Goal: Register for event/course

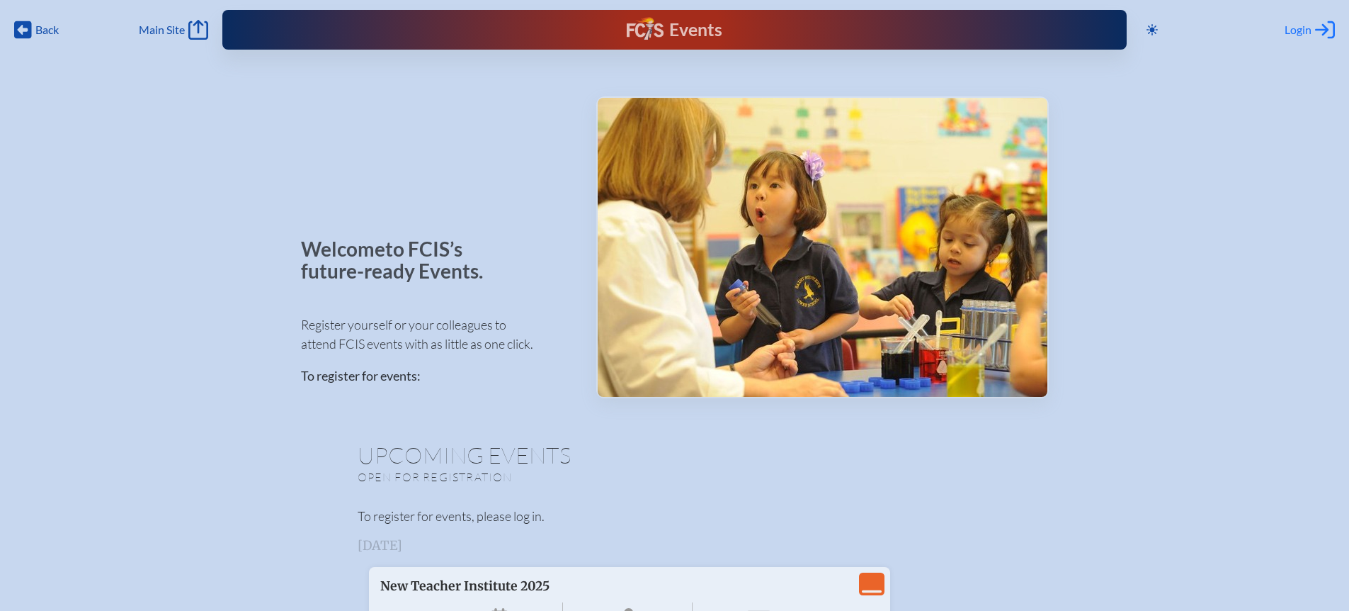
click at [1303, 27] on span "Login" at bounding box center [1298, 30] width 27 height 14
click at [1150, 28] on icon at bounding box center [1152, 29] width 11 height 11
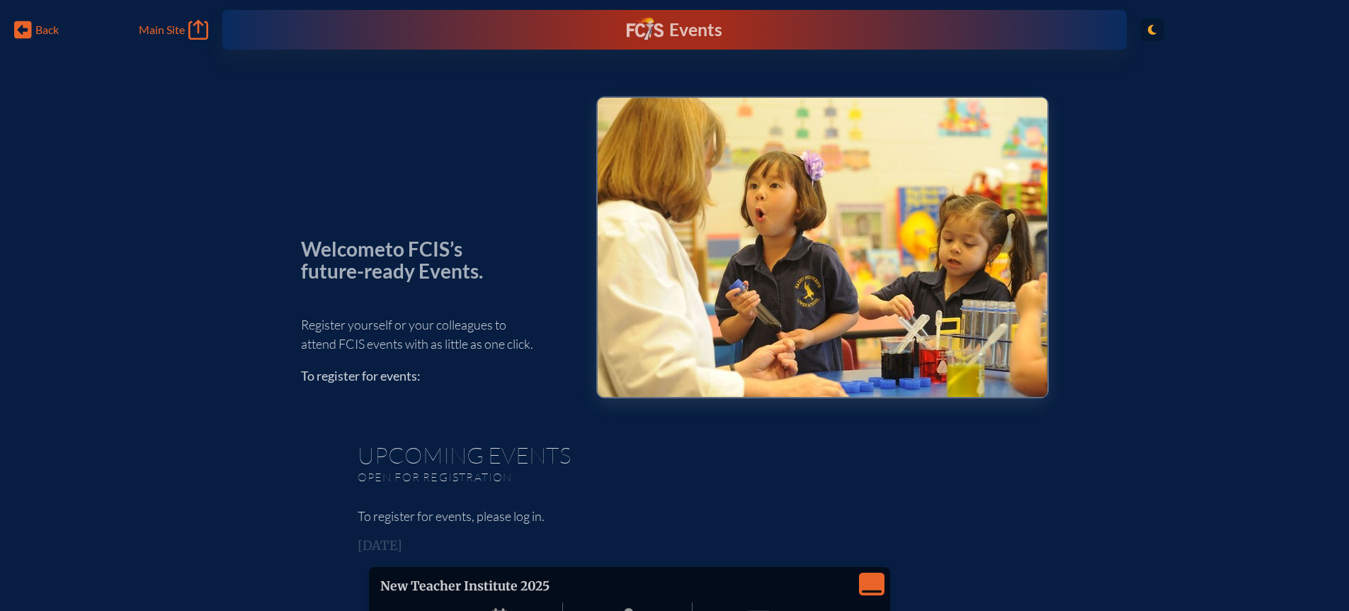
click at [1150, 30] on icon at bounding box center [1152, 30] width 8 height 10
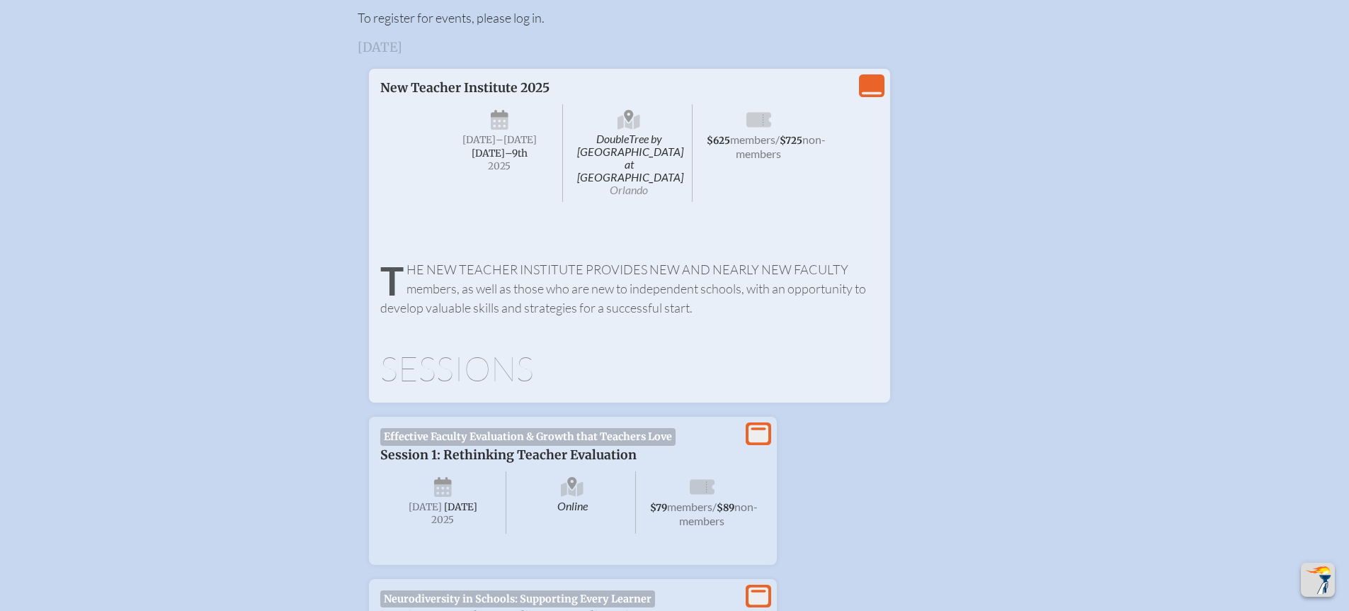
scroll to position [511, 0]
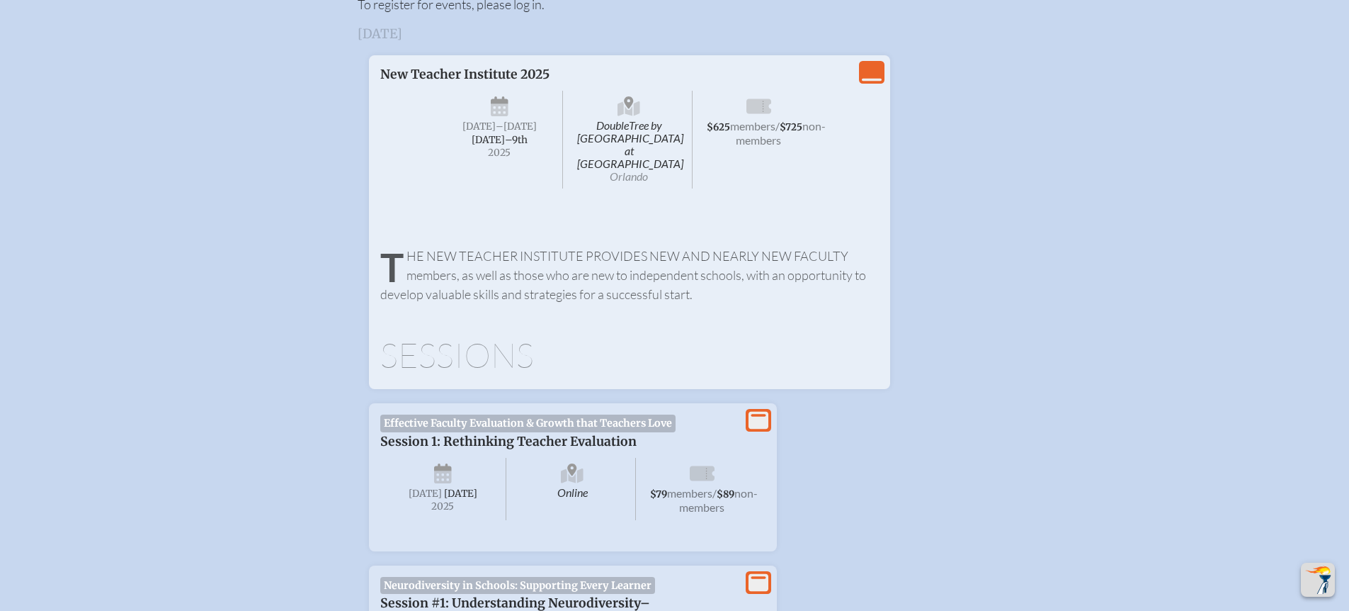
click at [508, 246] on p "The New Teacher Institute provides new and nearly new faculty members, as well …" at bounding box center [629, 274] width 499 height 57
click at [871, 70] on icon "View Less" at bounding box center [872, 72] width 20 height 20
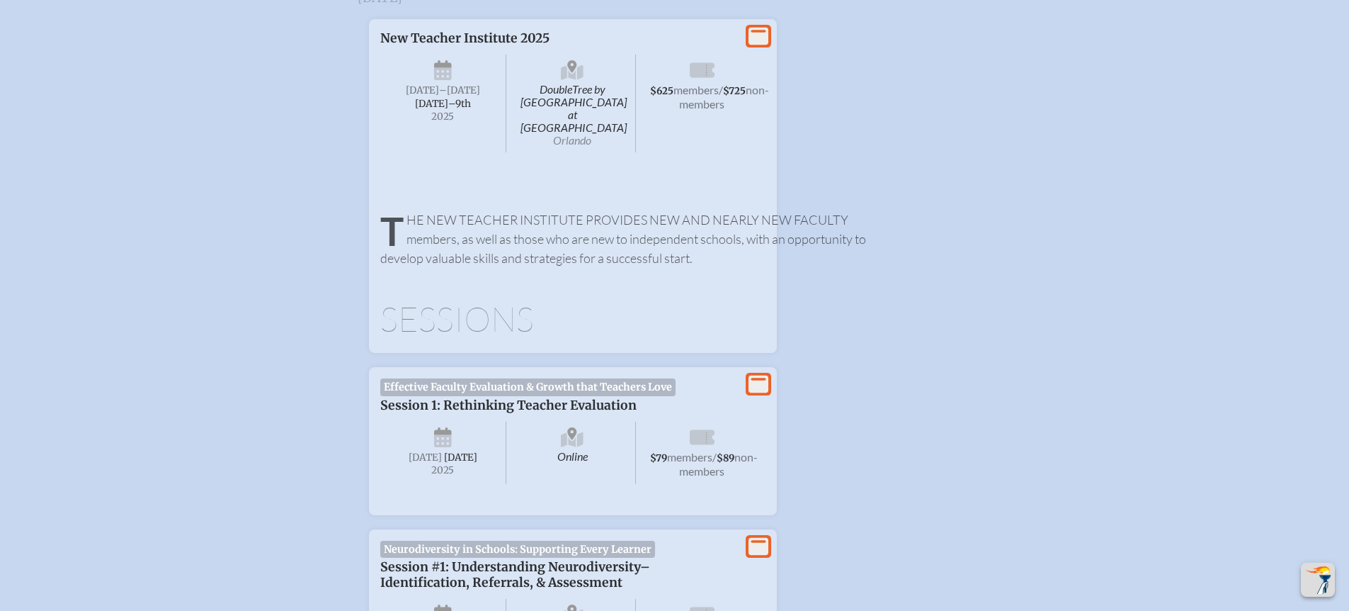
scroll to position [555, 0]
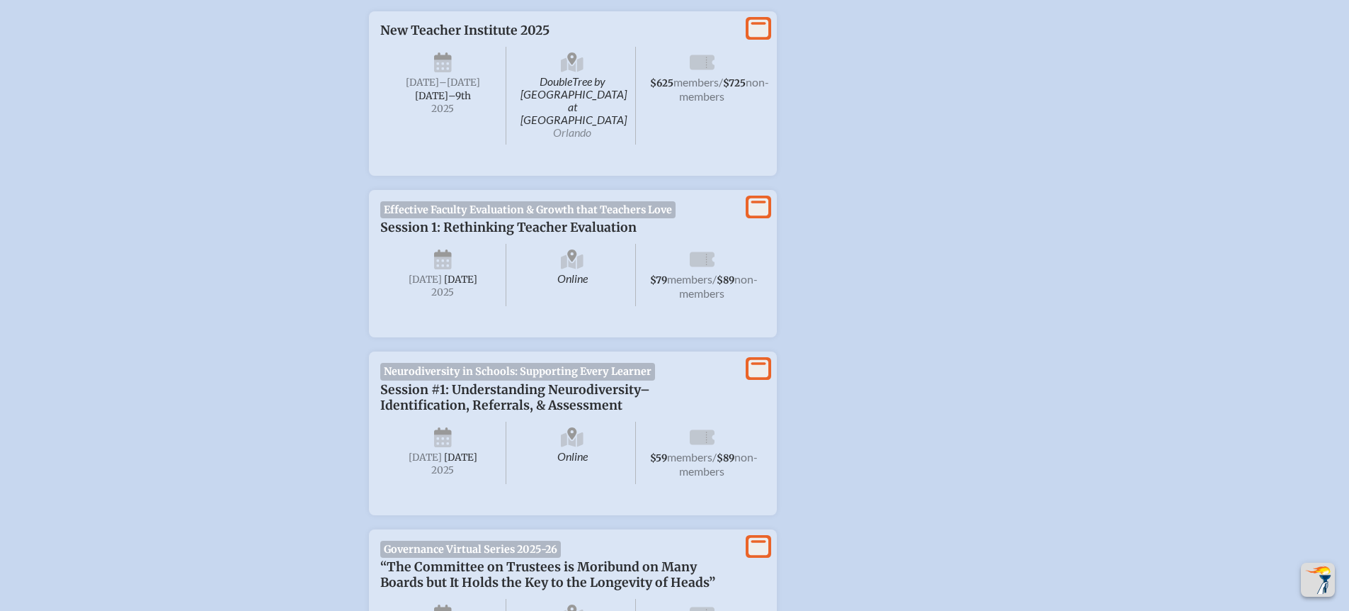
click at [635, 62] on span "DoubleTree by Hilton Hotel Orlando at SeaWorld Orlando" at bounding box center [572, 96] width 127 height 98
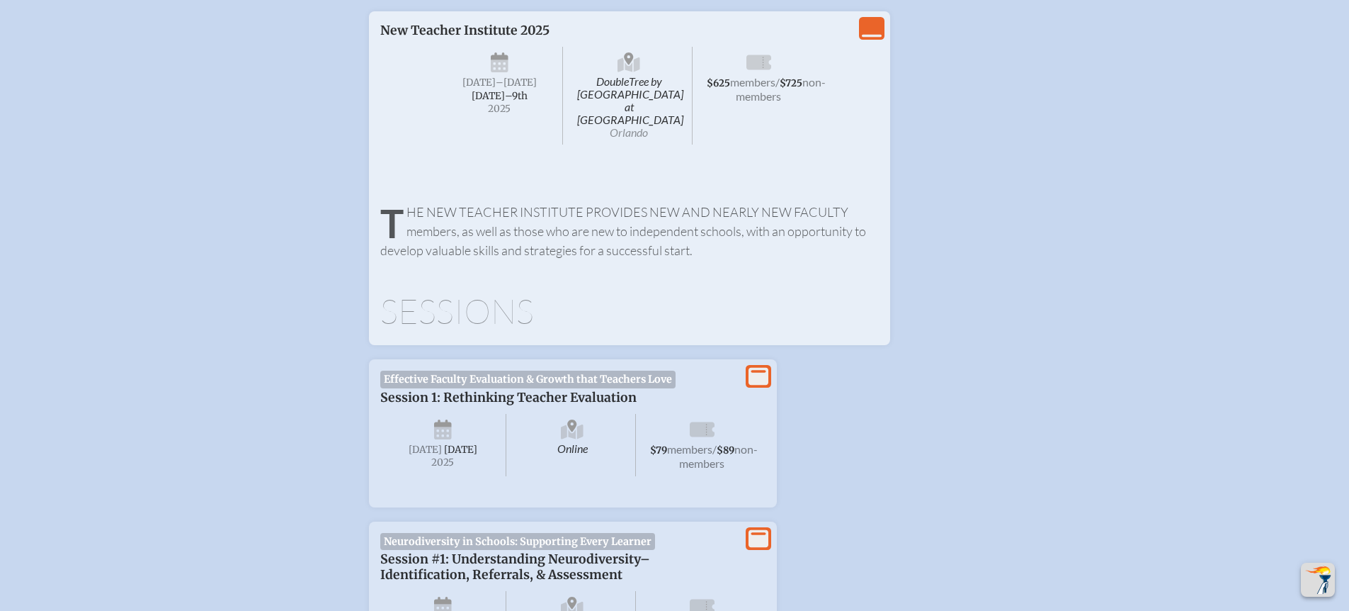
click at [533, 294] on h1 "Sessions" at bounding box center [629, 311] width 499 height 34
click at [489, 294] on h1 "Sessions" at bounding box center [629, 311] width 499 height 34
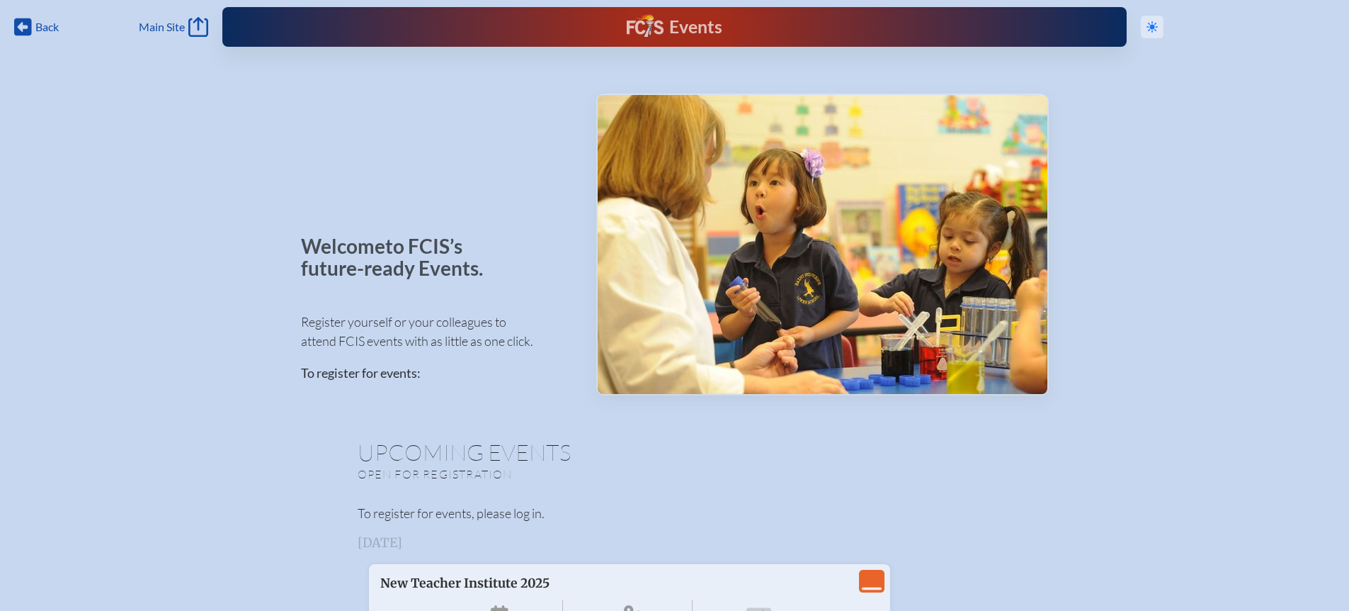
scroll to position [0, 0]
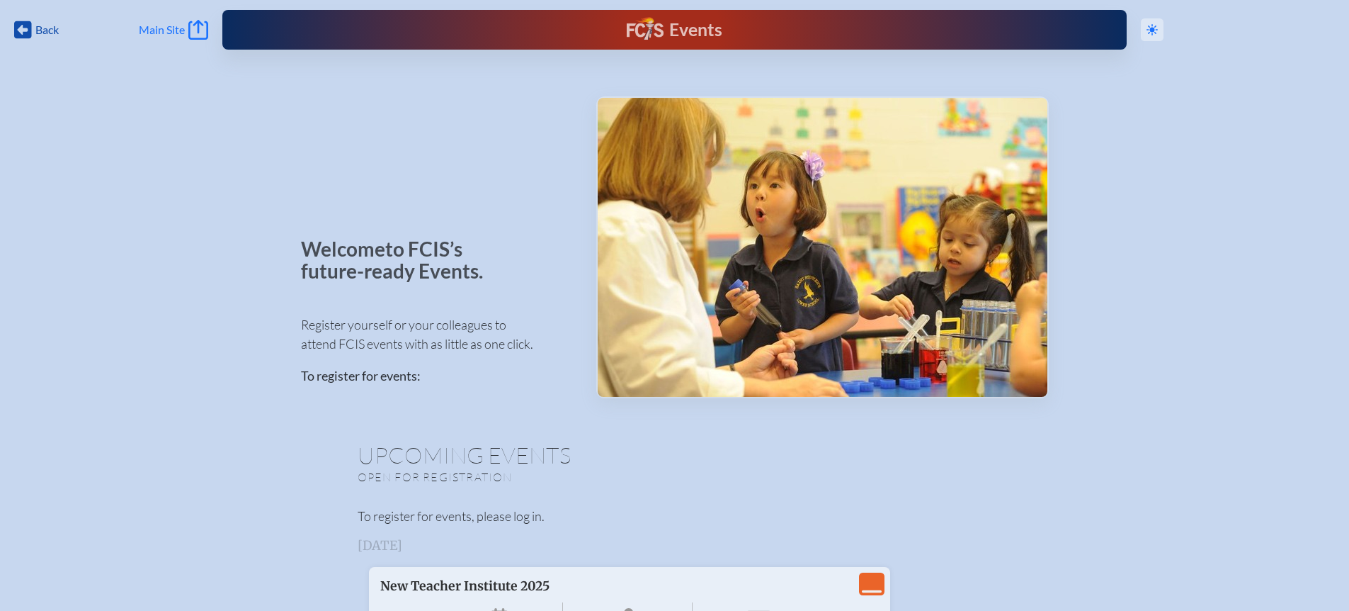
click at [167, 33] on span "Main Site" at bounding box center [162, 30] width 46 height 14
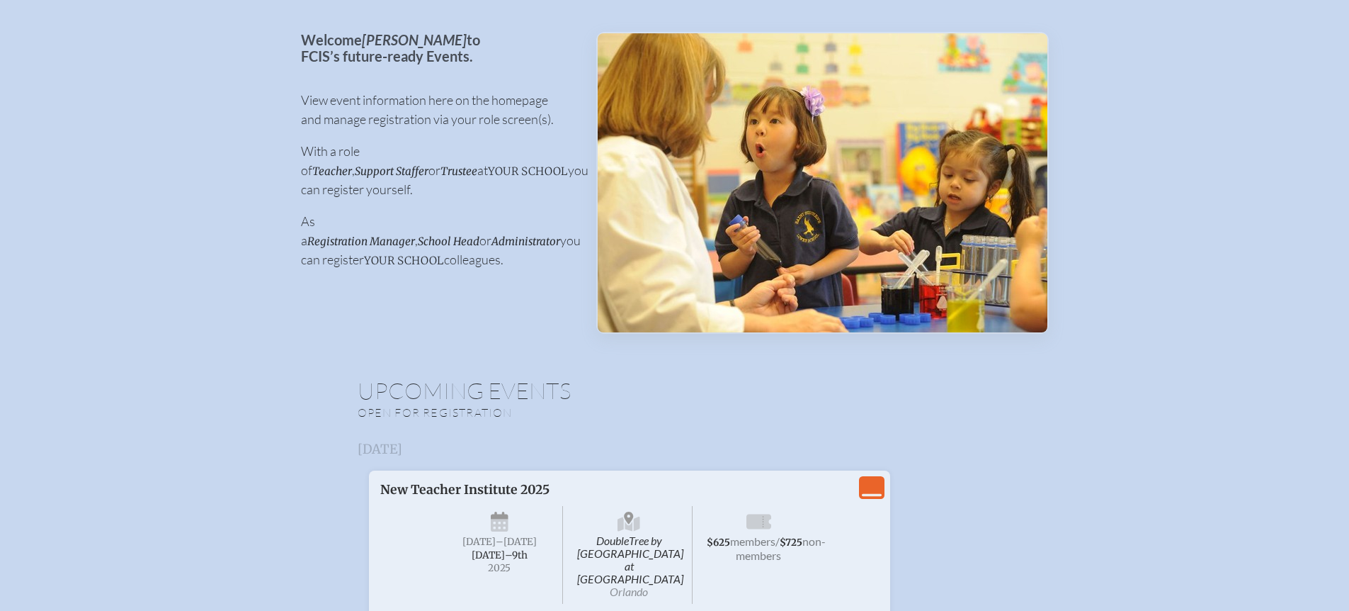
scroll to position [76, 0]
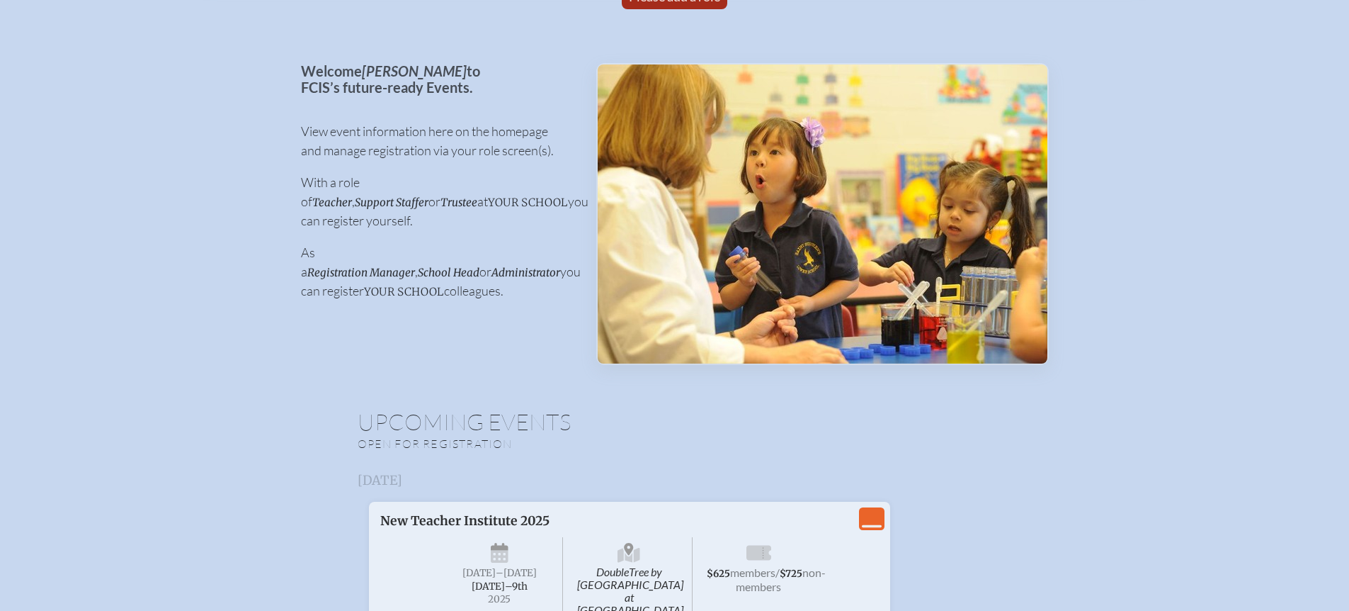
click at [352, 195] on span "Teacher" at bounding box center [332, 201] width 40 height 13
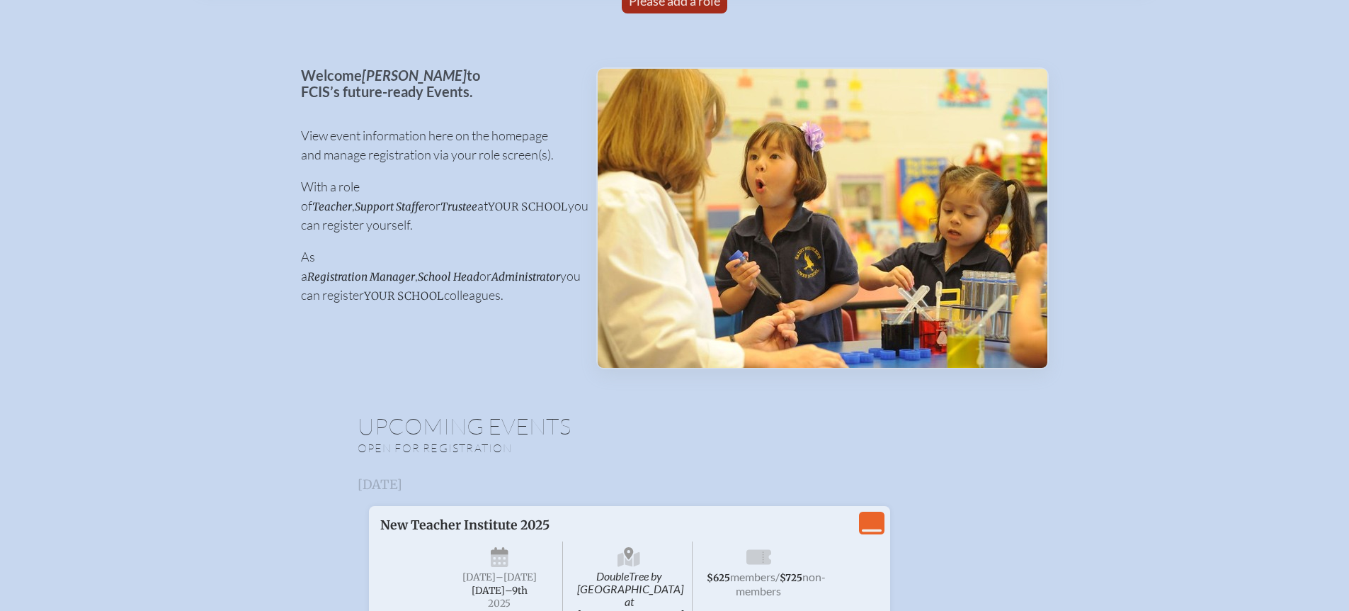
scroll to position [0, 0]
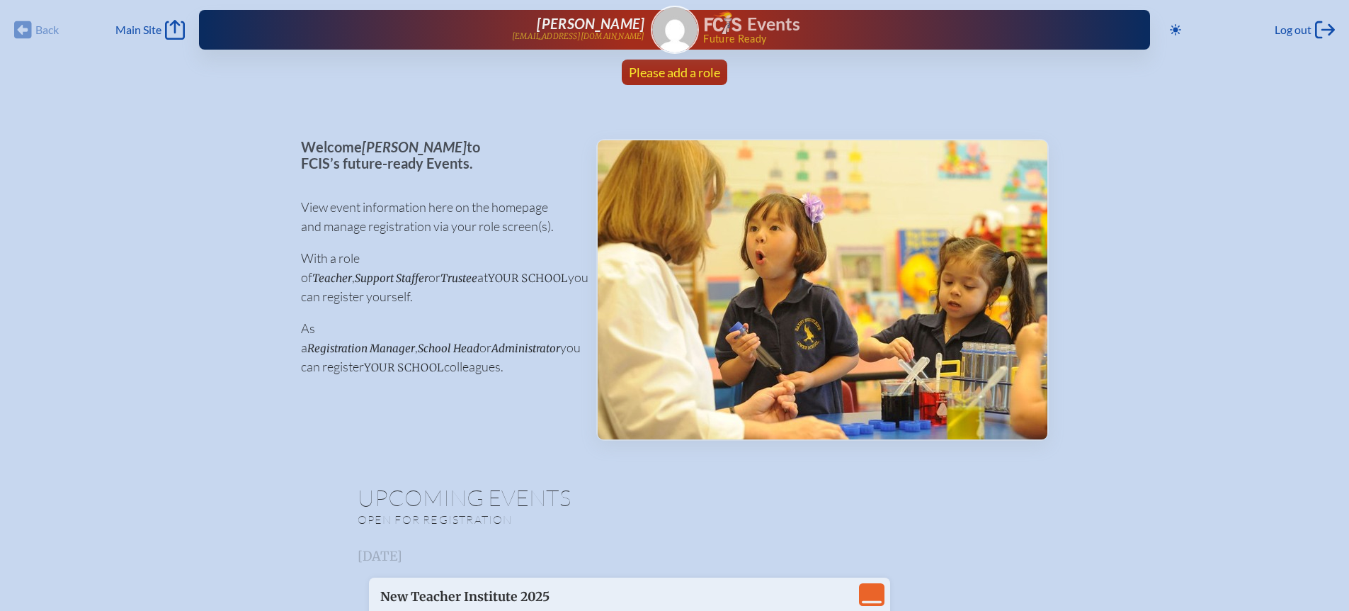
click at [667, 75] on span "Please add a role" at bounding box center [674, 72] width 91 height 16
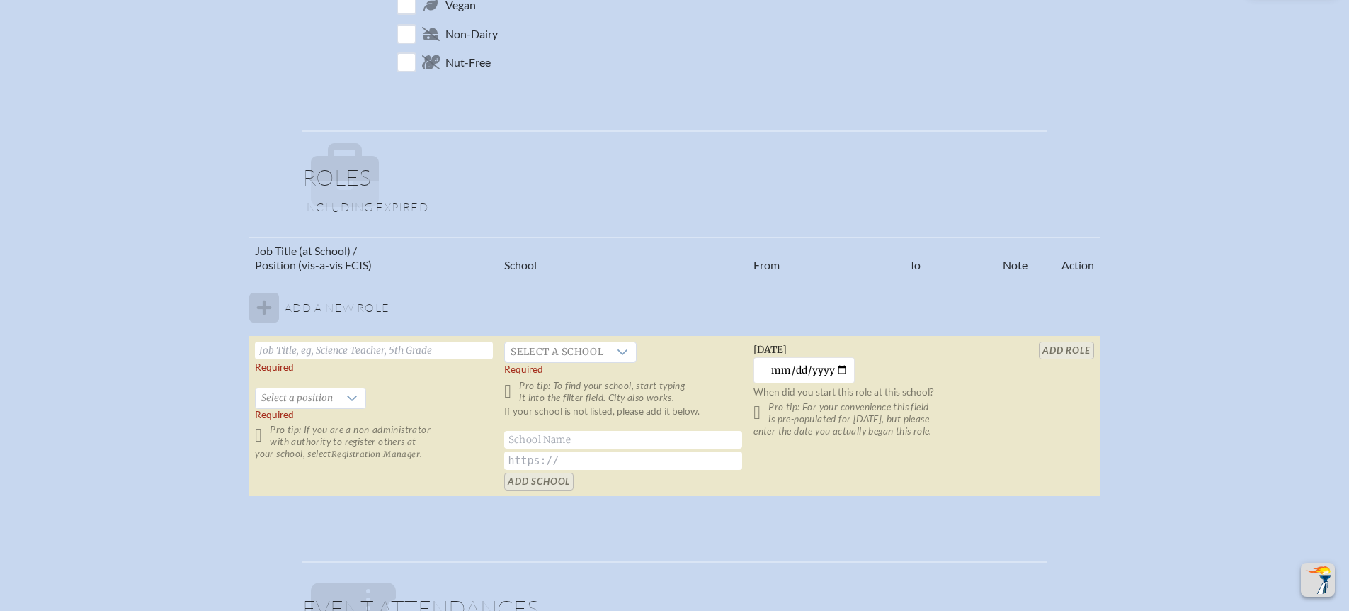
scroll to position [703, 0]
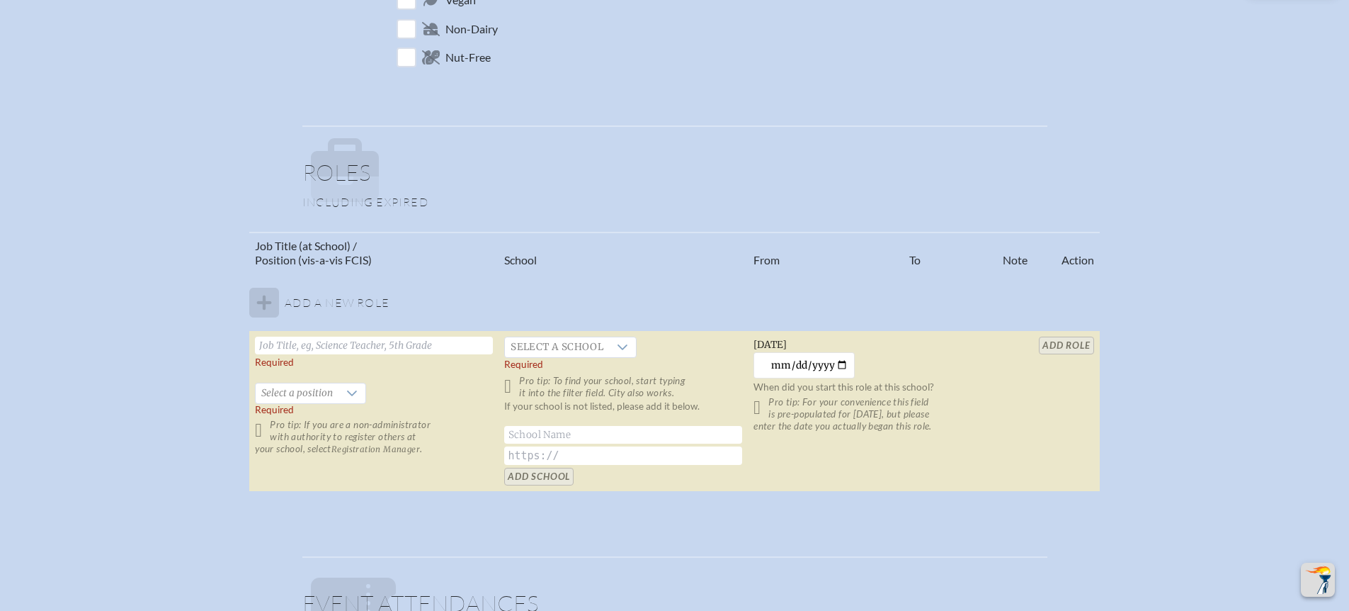
click at [414, 339] on input "text" at bounding box center [374, 345] width 238 height 18
type input "Admissions and Academic Support"
click at [584, 350] on span "Select a school" at bounding box center [557, 347] width 104 height 20
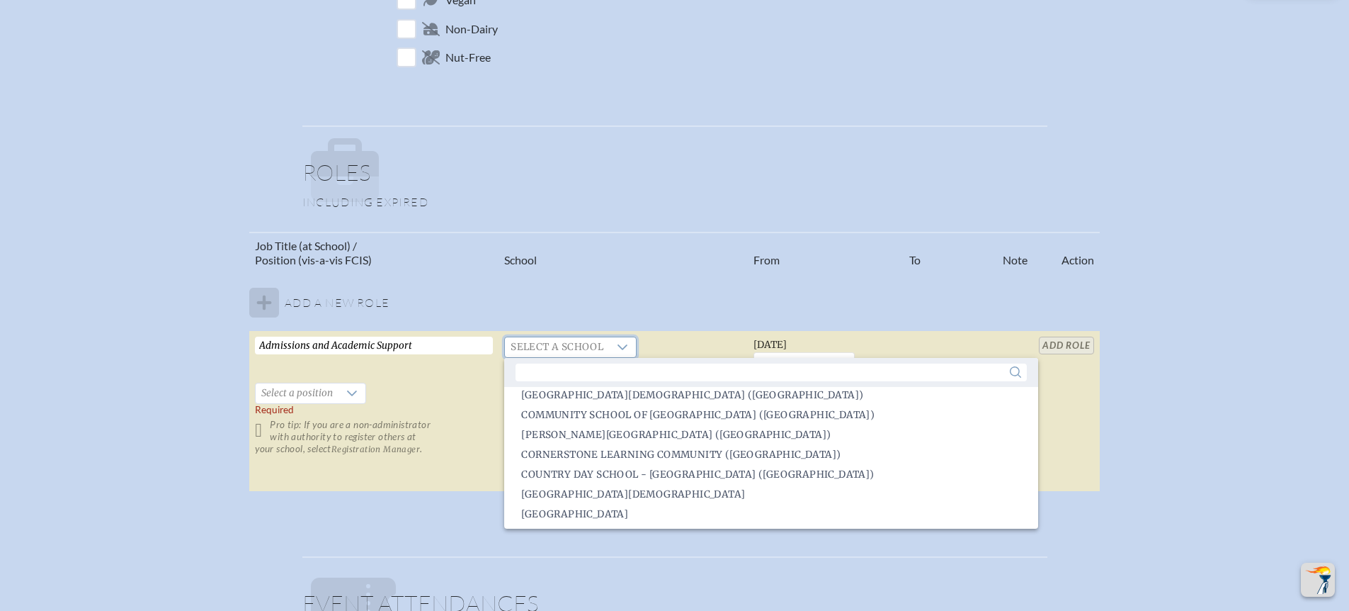
scroll to position [726, 0]
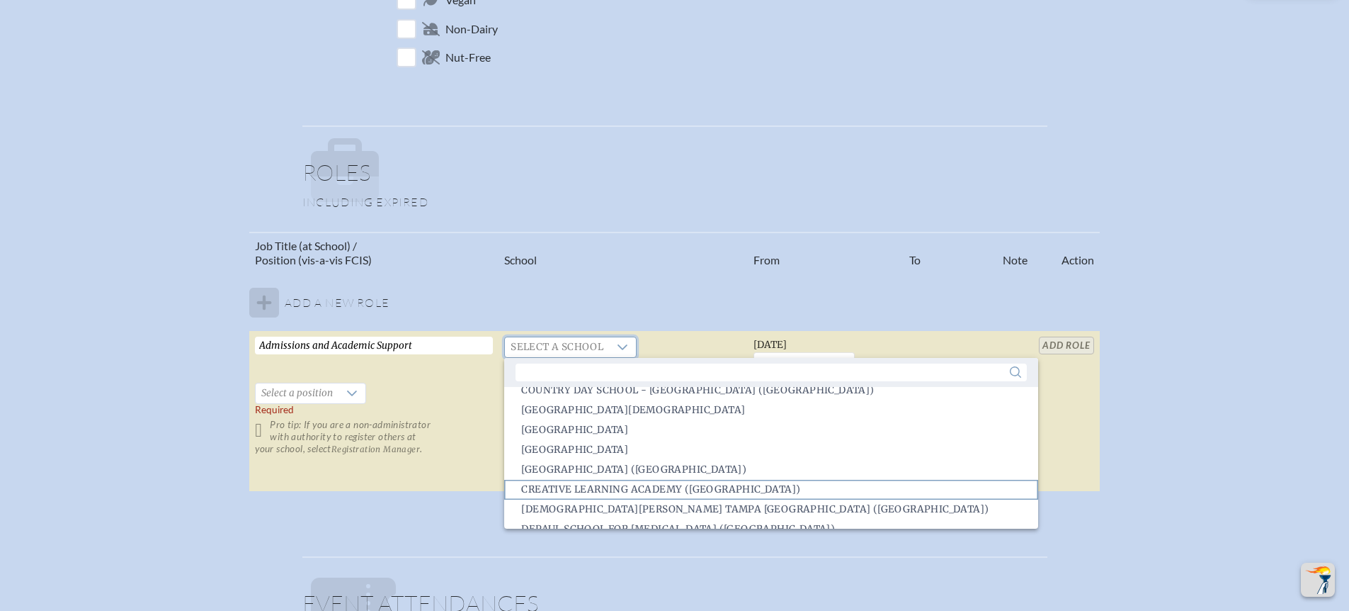
click at [600, 482] on span "Creative Learning Academy (Pensacola)" at bounding box center [660, 489] width 279 height 14
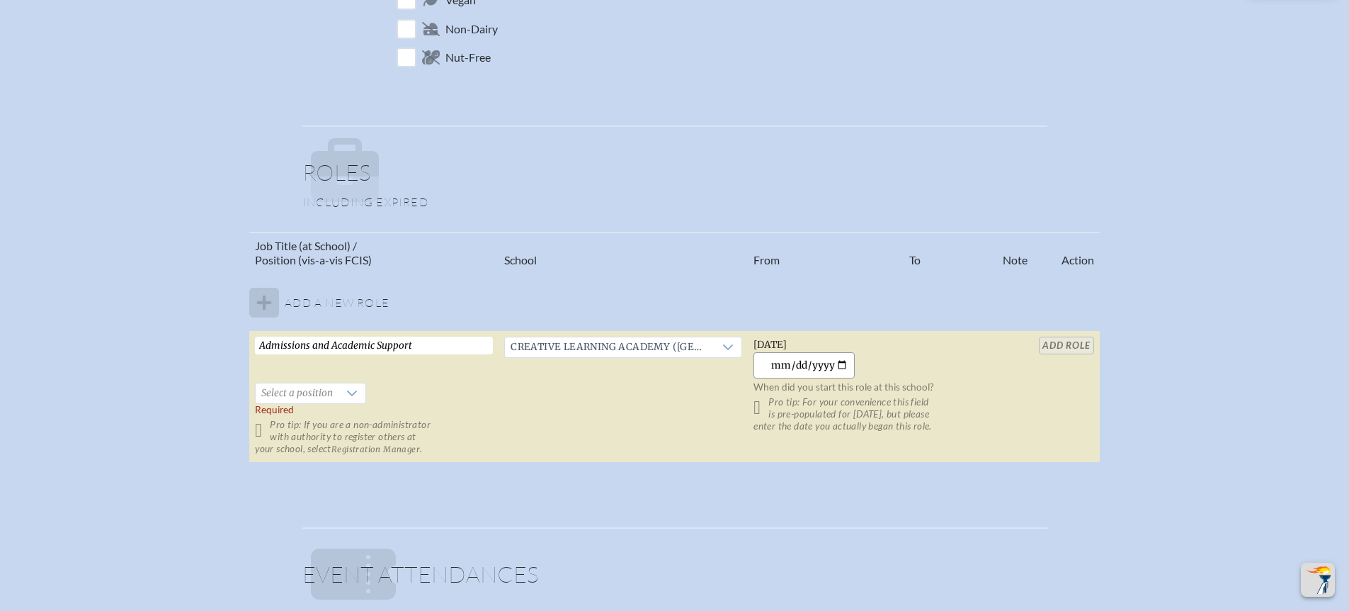
click at [820, 368] on input "2025-08-17" at bounding box center [804, 365] width 101 height 26
click at [812, 369] on input "2025-08-17" at bounding box center [804, 365] width 101 height 26
click at [788, 368] on input "2025-08-17" at bounding box center [804, 365] width 101 height 26
click at [840, 365] on input "2025-08-17" at bounding box center [804, 365] width 101 height 26
type input "2024-07-15"
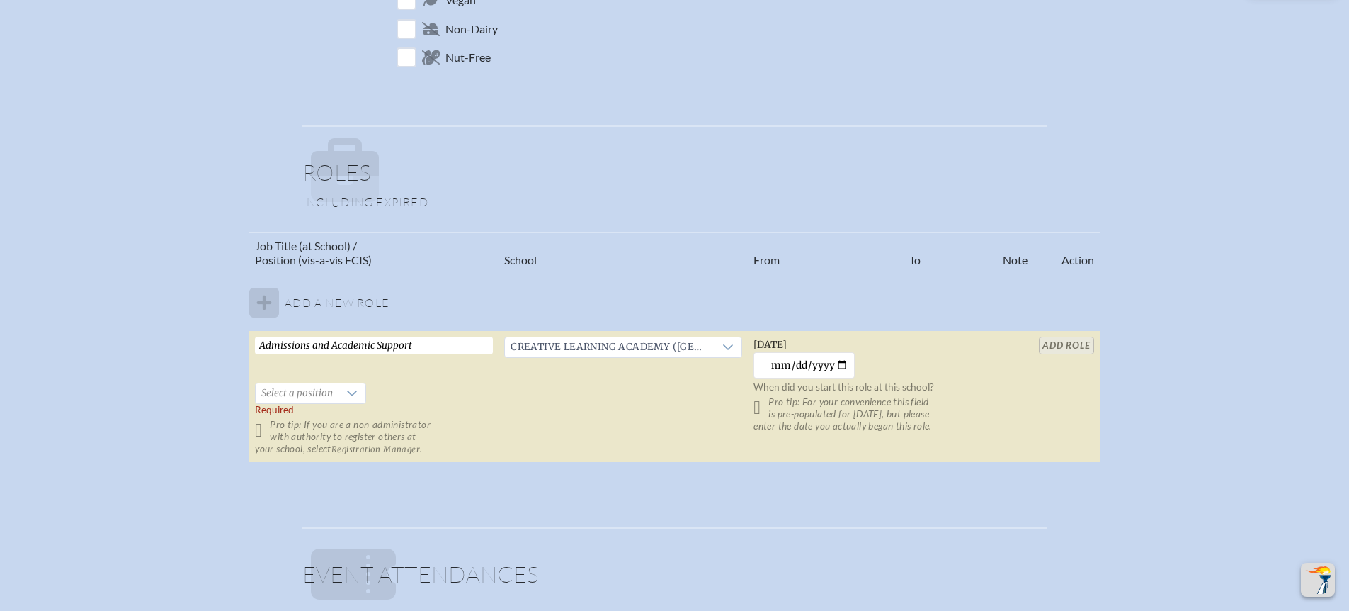
click at [504, 426] on td "Creative Learning Academy (Pensacola)" at bounding box center [623, 397] width 249 height 132
click at [312, 399] on span "Select a position" at bounding box center [297, 393] width 83 height 20
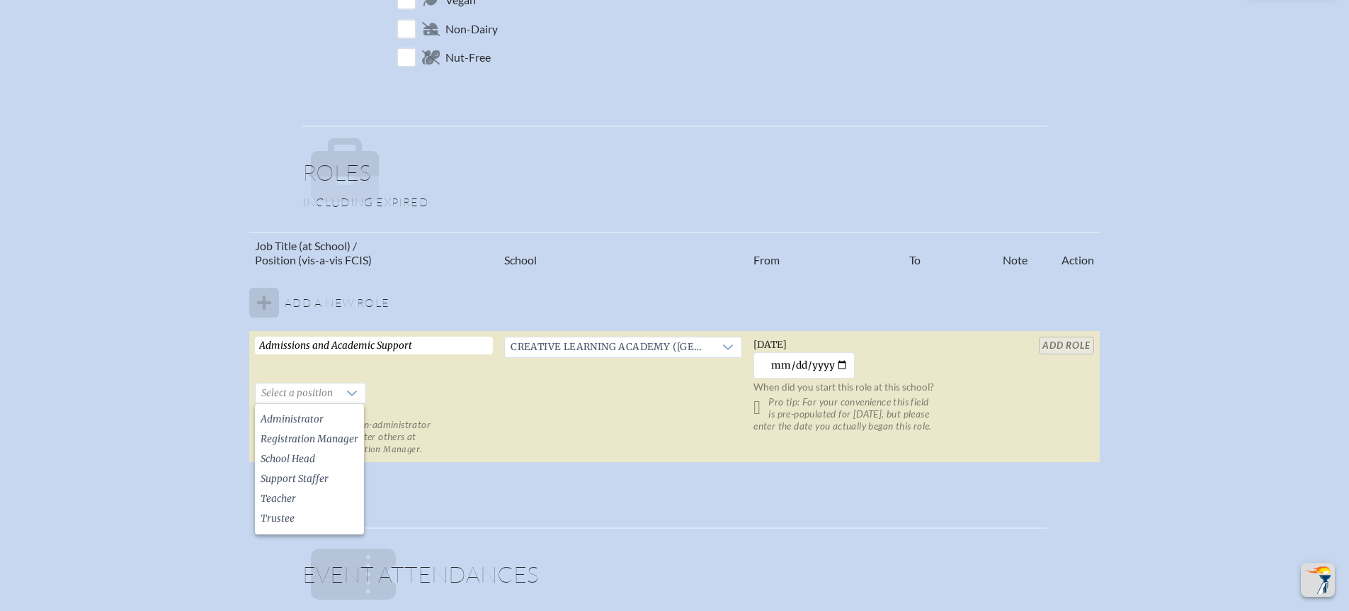
click at [547, 408] on td "Creative Learning Academy (Pensacola)" at bounding box center [623, 397] width 249 height 132
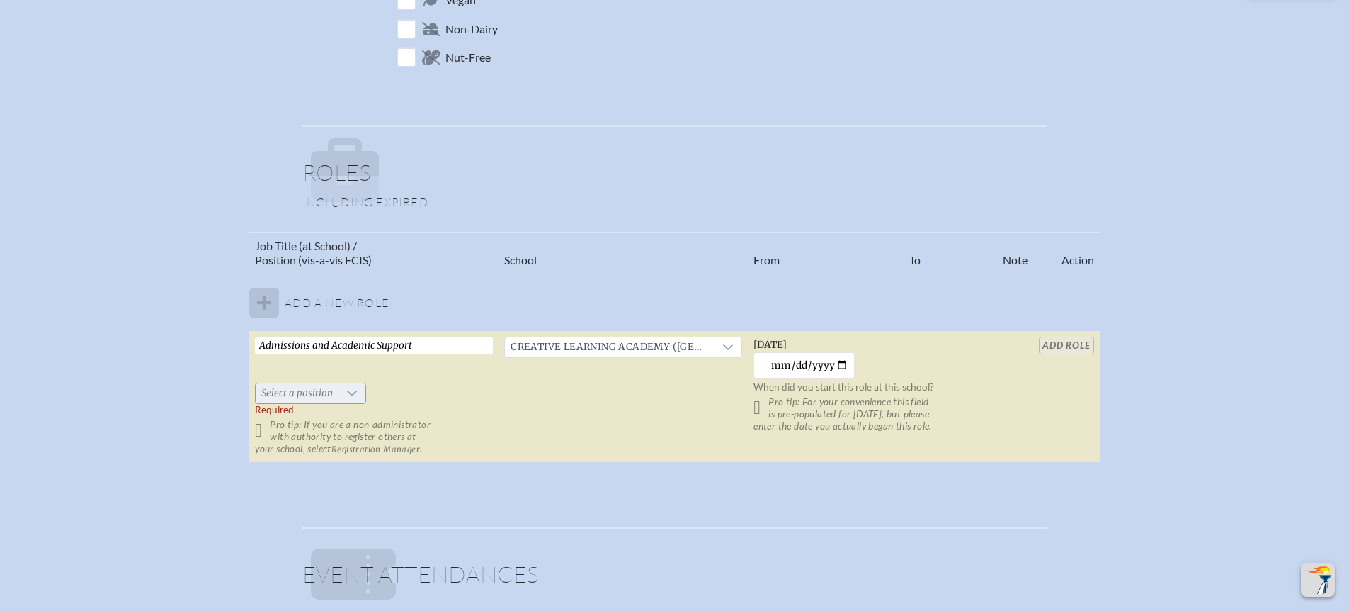
click at [346, 387] on icon at bounding box center [351, 392] width 11 height 11
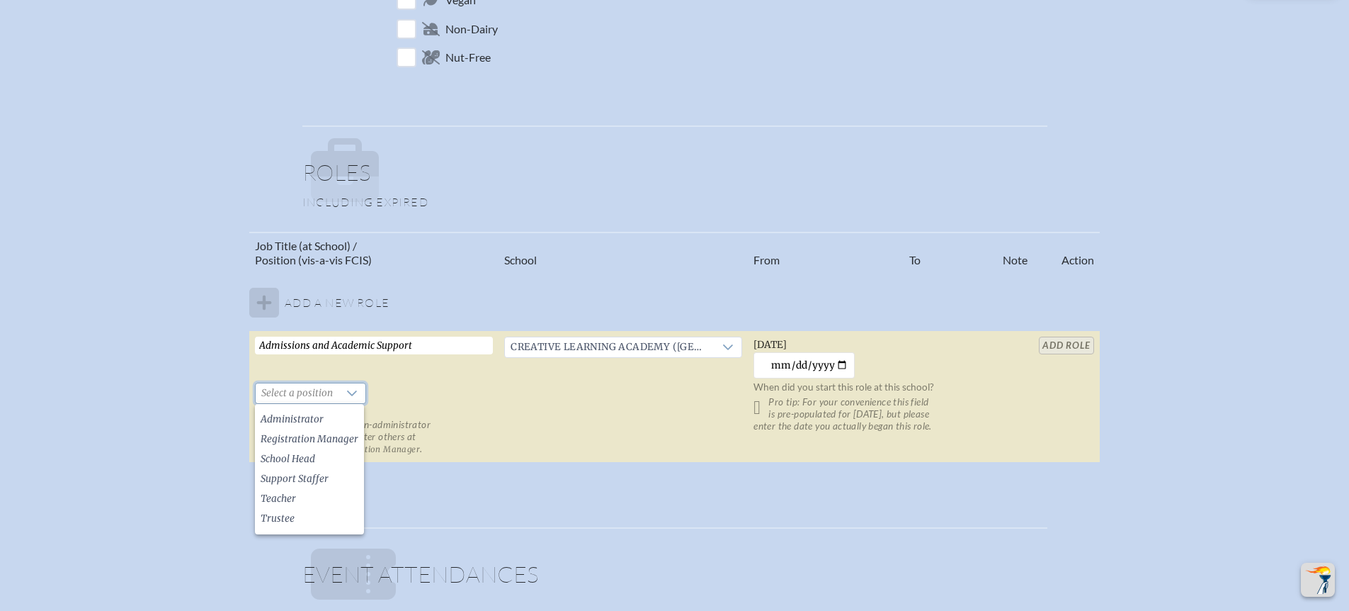
click at [504, 416] on td "Creative Learning Academy (Pensacola)" at bounding box center [623, 397] width 249 height 132
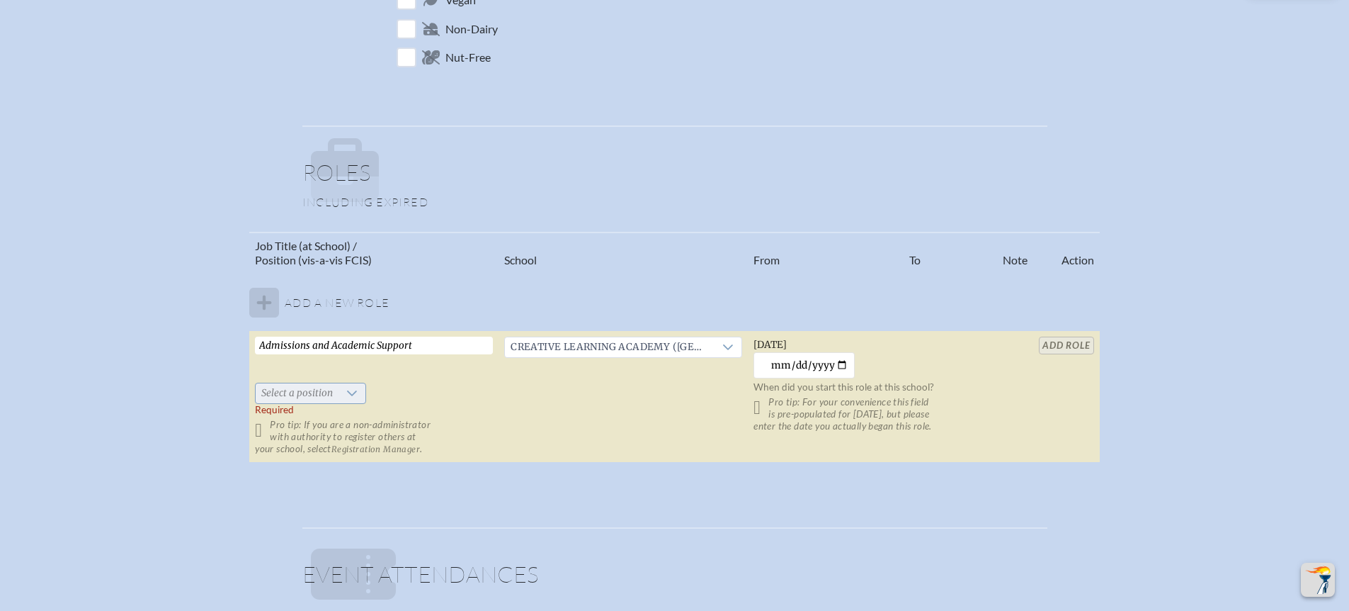
click at [356, 392] on div at bounding box center [352, 393] width 27 height 20
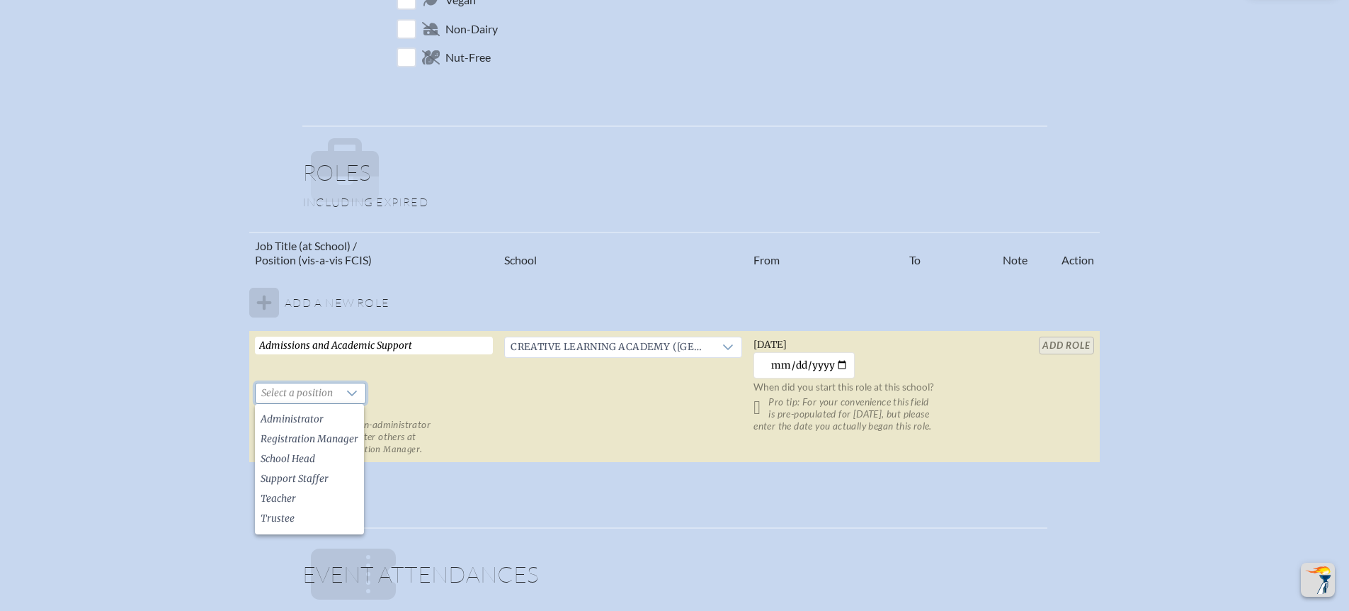
click at [413, 375] on td "Admissions and Academic Support   Select a position Required Pro tip: If you ar…" at bounding box center [373, 397] width 249 height 132
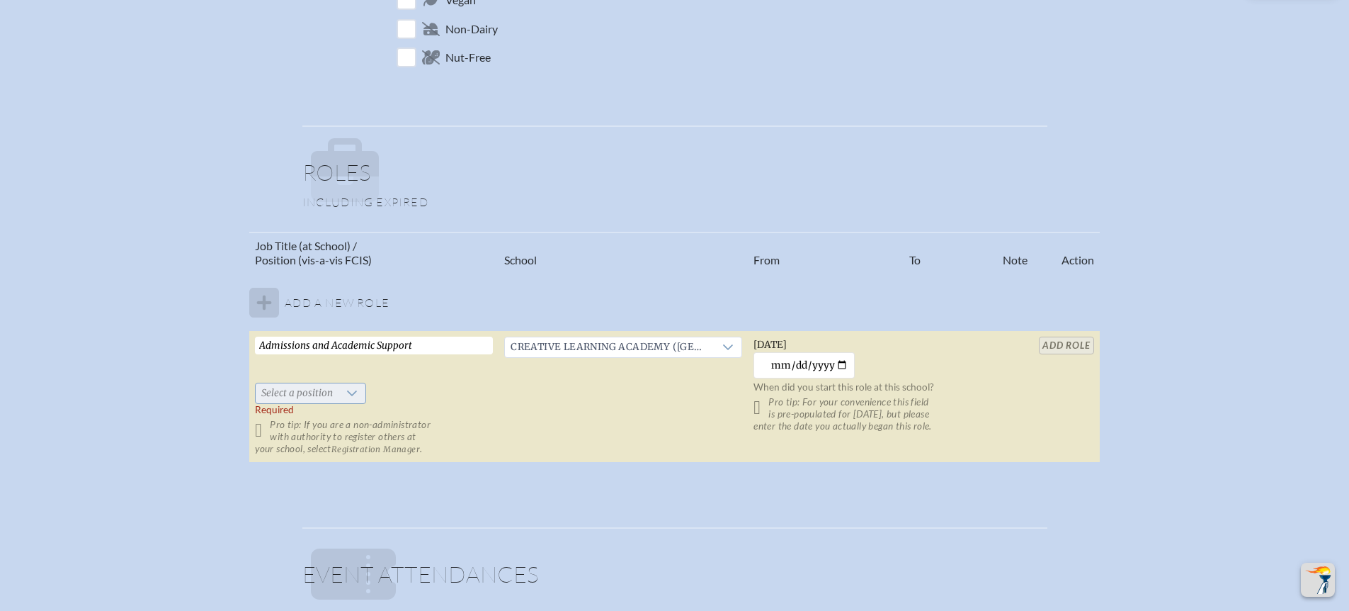
click at [351, 391] on icon at bounding box center [351, 392] width 11 height 11
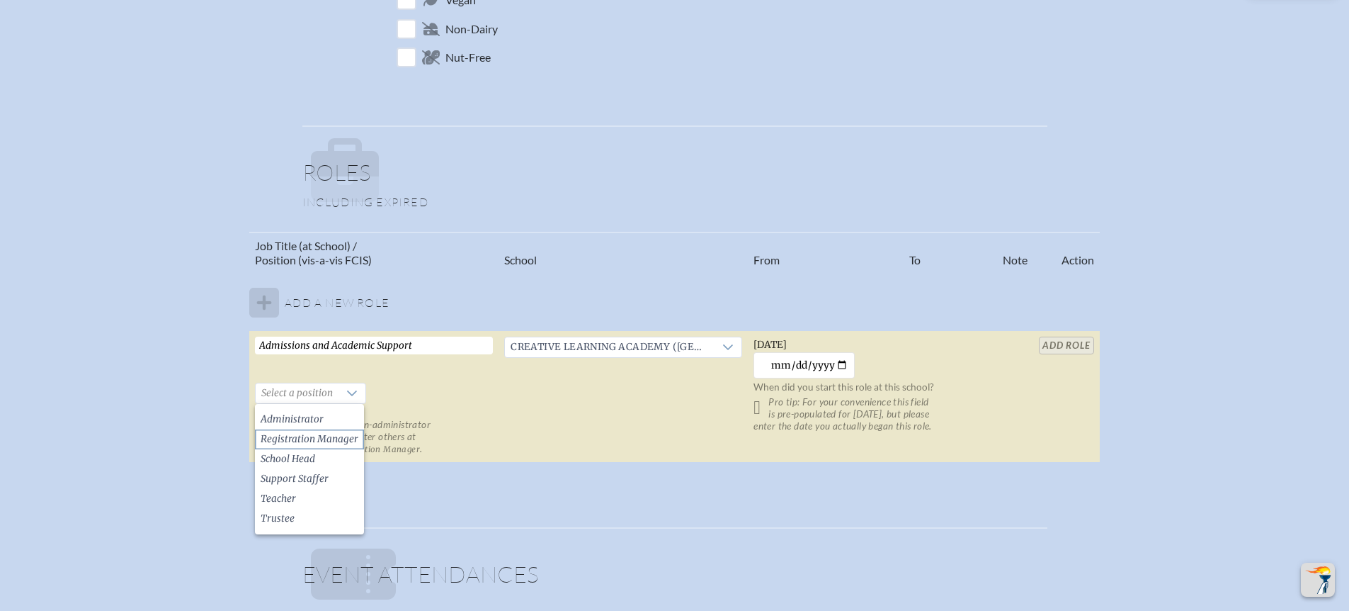
click at [339, 436] on span "Registration Manager" at bounding box center [310, 439] width 98 height 14
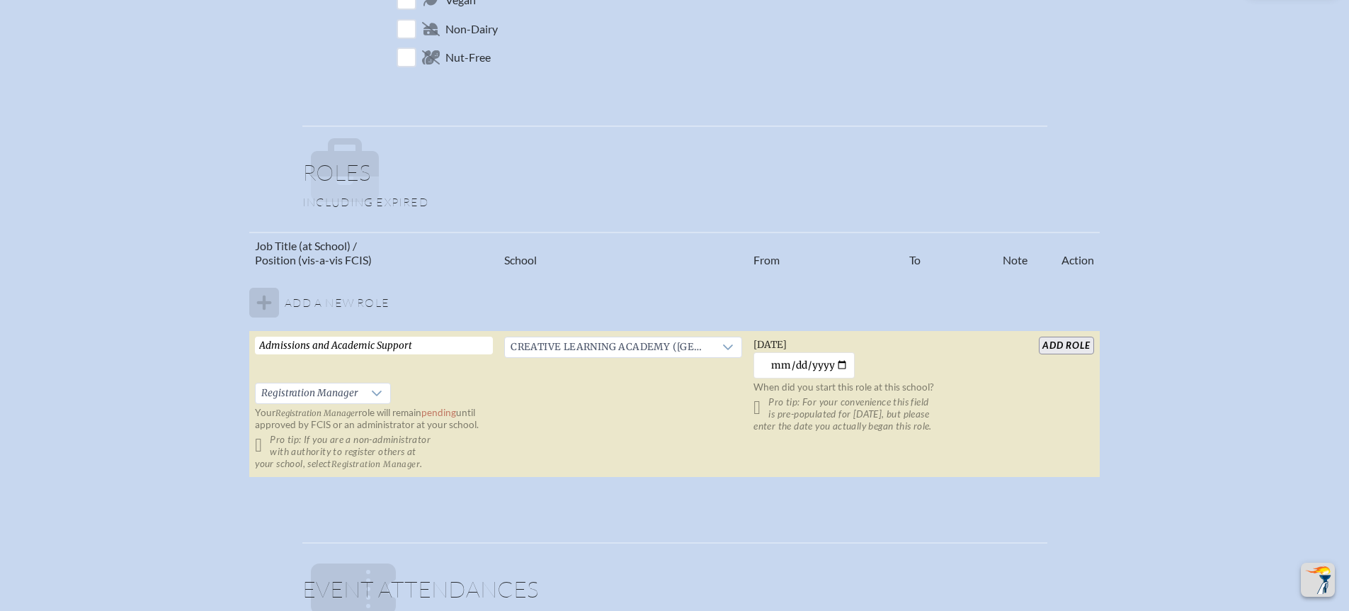
click at [1079, 343] on input "add Role" at bounding box center [1066, 345] width 55 height 18
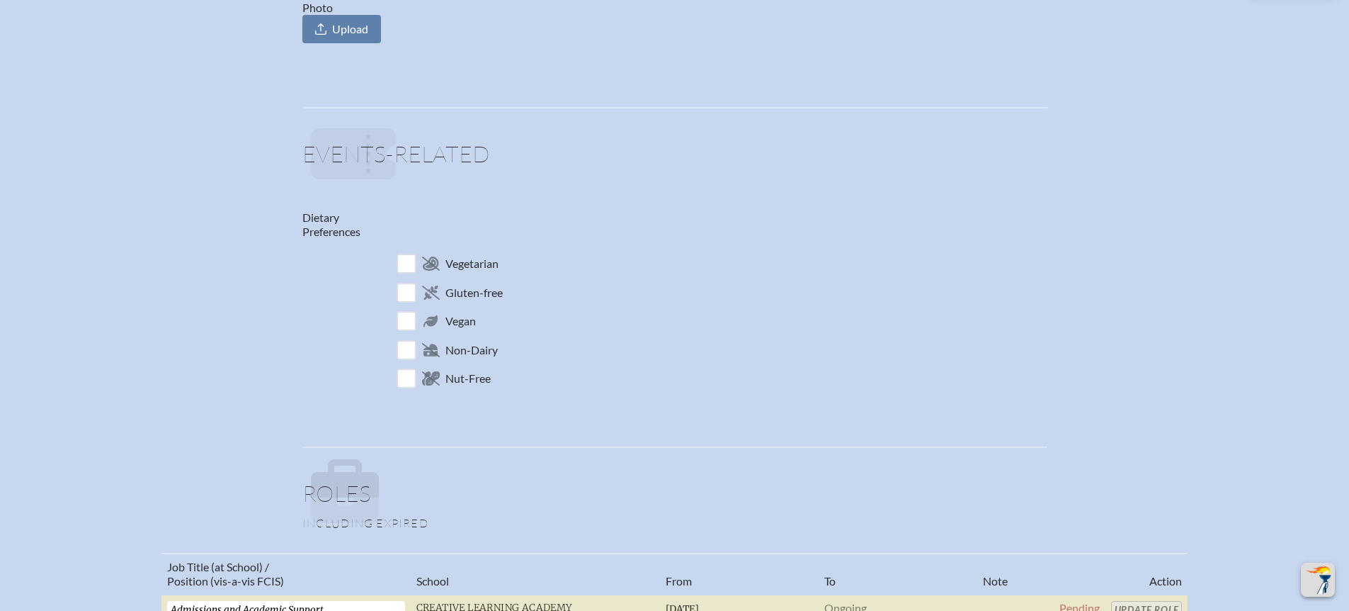
scroll to position [0, 0]
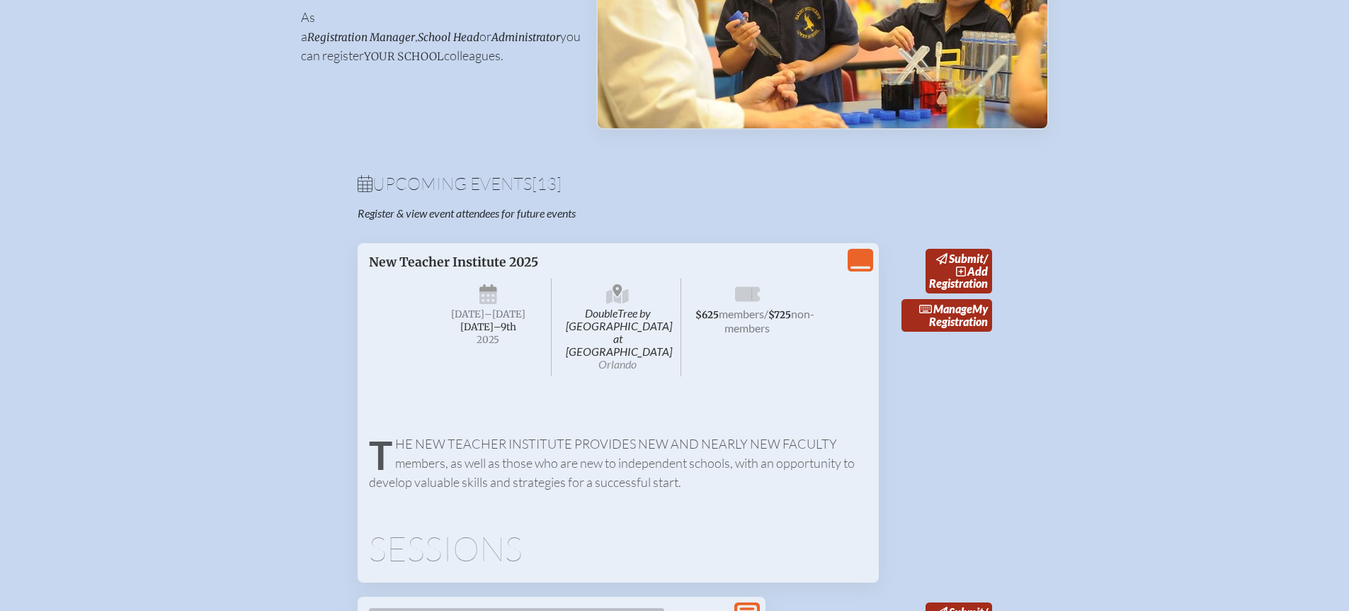
scroll to position [337, 0]
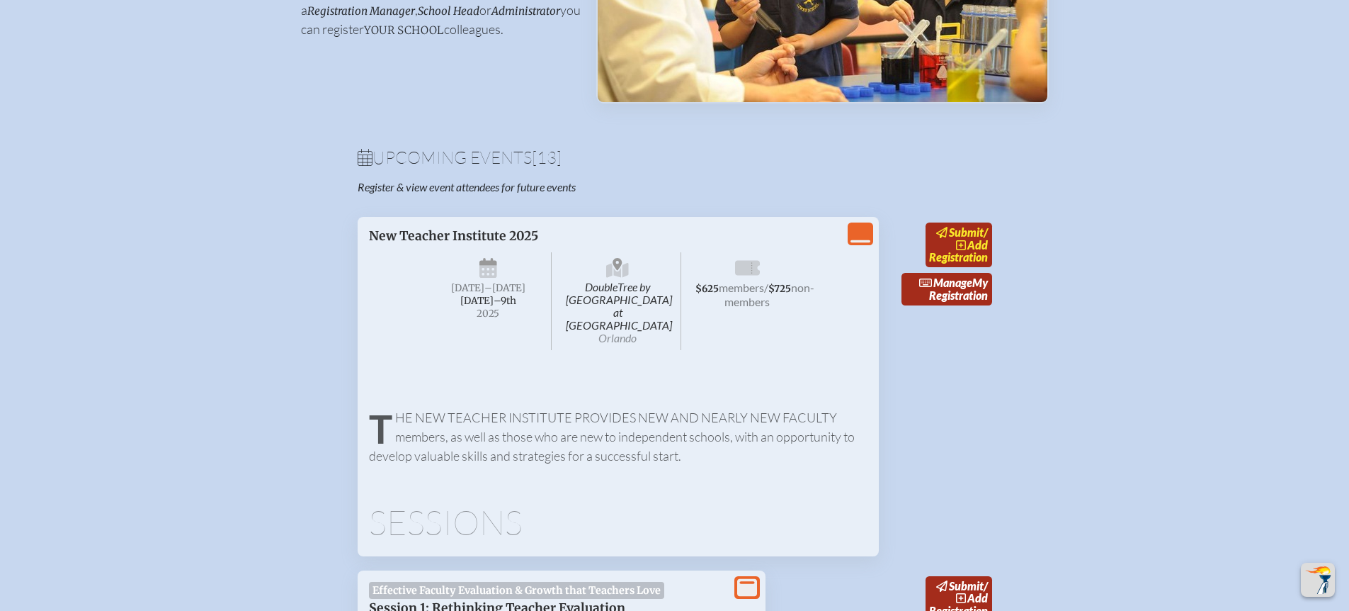
click at [971, 246] on span "add" at bounding box center [978, 244] width 21 height 13
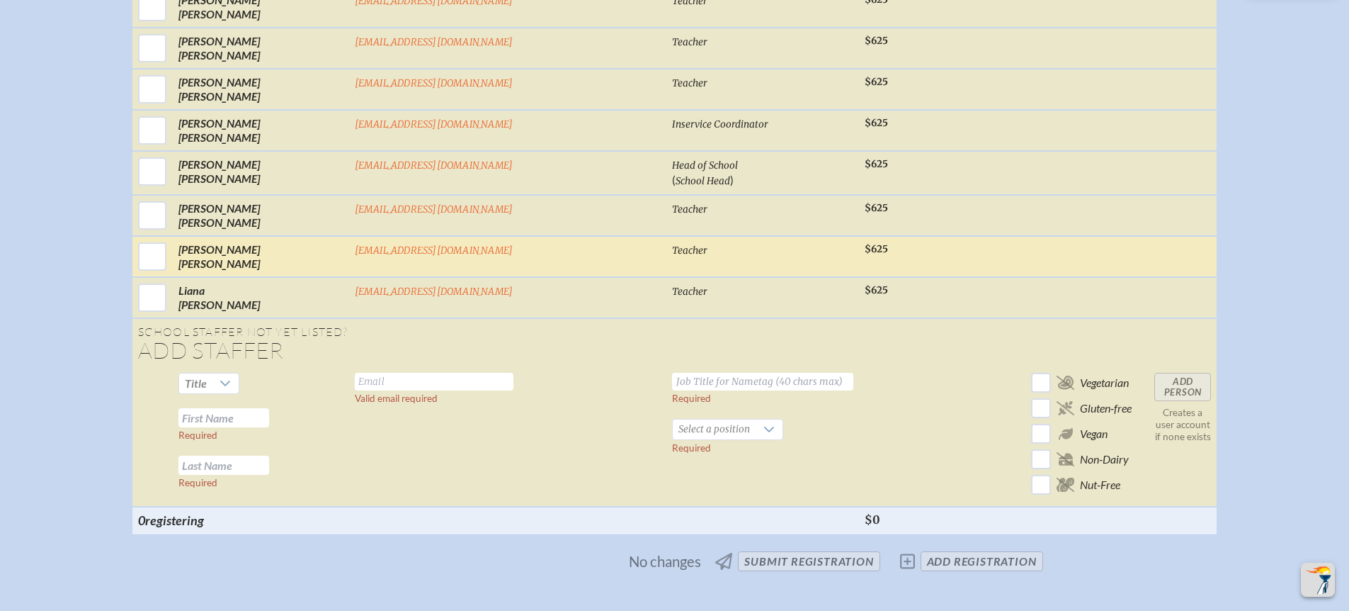
scroll to position [1062, 0]
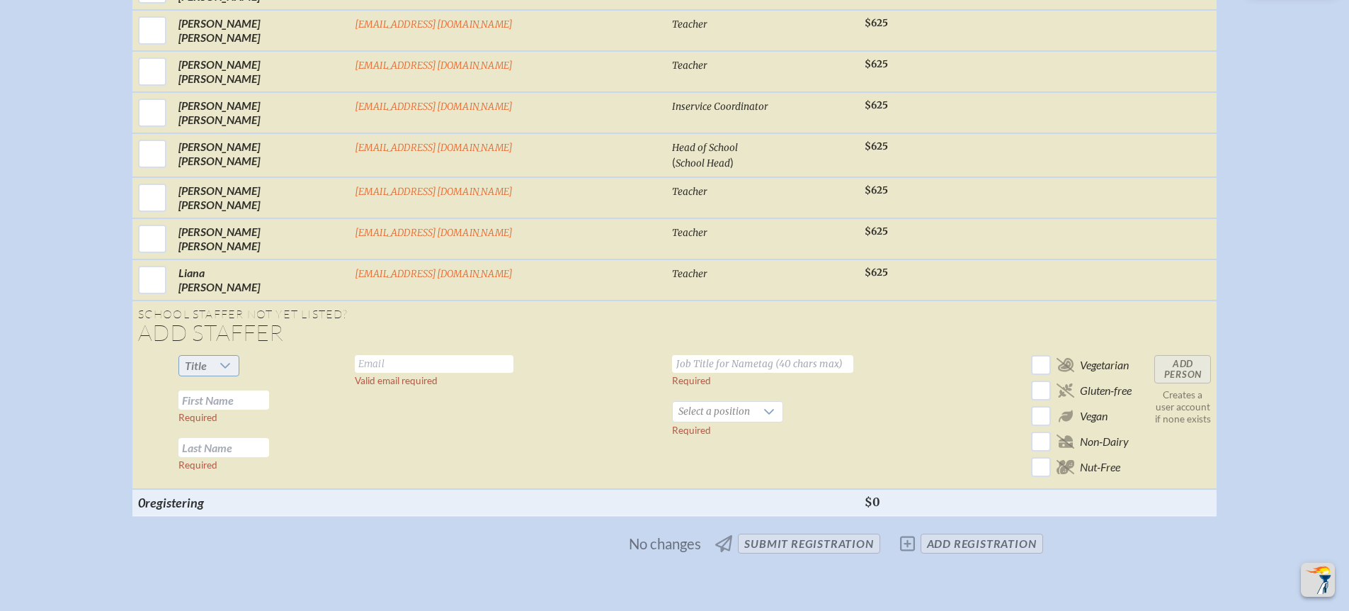
click at [231, 360] on icon at bounding box center [225, 365] width 11 height 11
click at [307, 397] on li "Mrs" at bounding box center [302, 399] width 61 height 20
click at [439, 355] on input "text" at bounding box center [434, 364] width 159 height 18
click at [269, 390] on input "text" at bounding box center [223, 399] width 91 height 19
type input "[PERSON_NAME]"
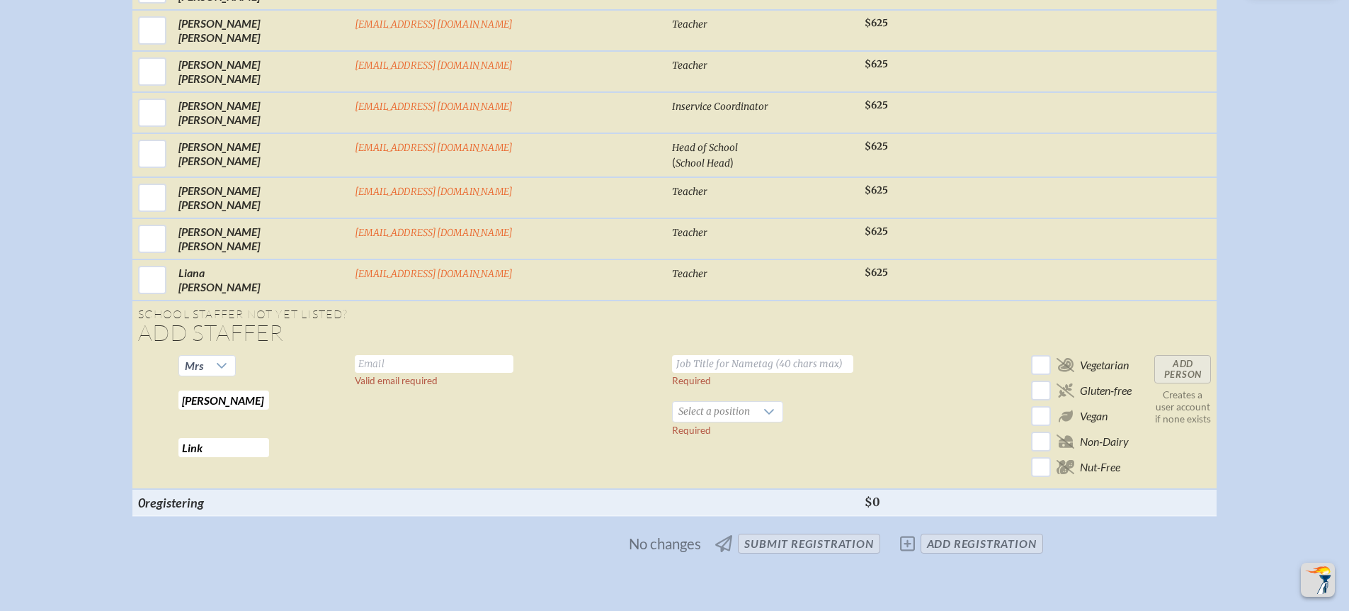
type input "Link"
type input "[EMAIL_ADDRESS][DOMAIN_NAME]"
click at [672, 355] on input "text" at bounding box center [762, 364] width 181 height 18
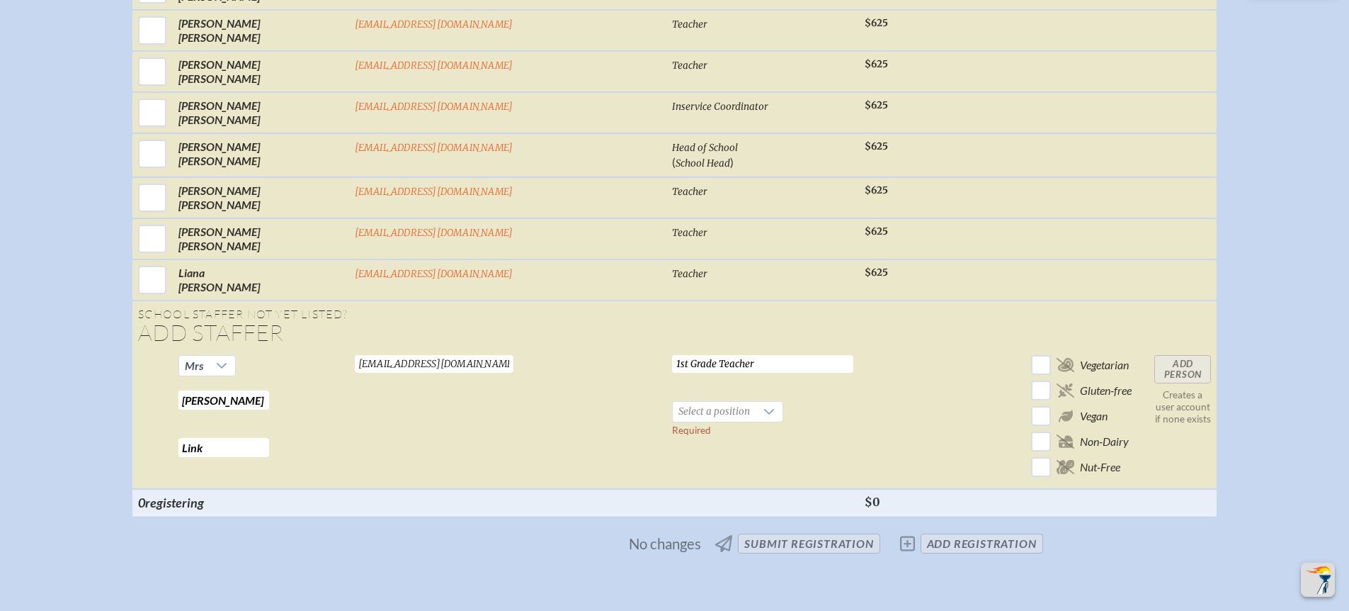
type input "1st Grade Teacher"
click at [667, 385] on td "1st Grade Teacher Required Select a position Required" at bounding box center [763, 419] width 193 height 140
click at [673, 402] on span "Select a position" at bounding box center [714, 412] width 83 height 20
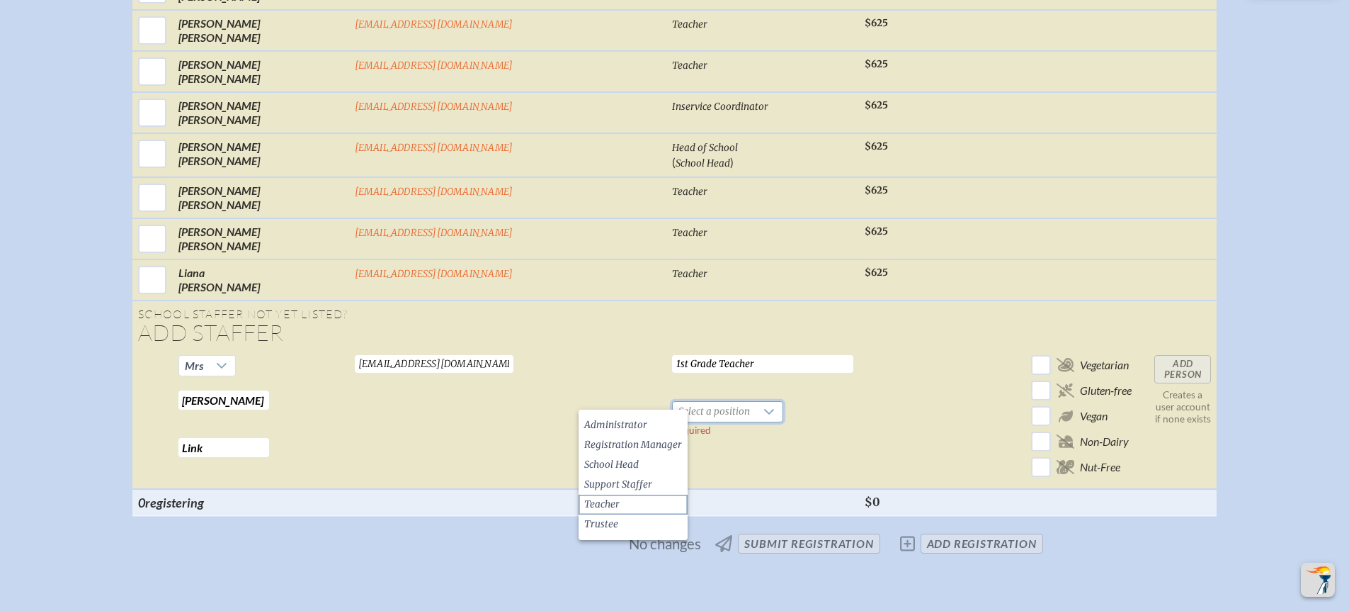
click at [645, 504] on li "Teacher" at bounding box center [633, 504] width 109 height 20
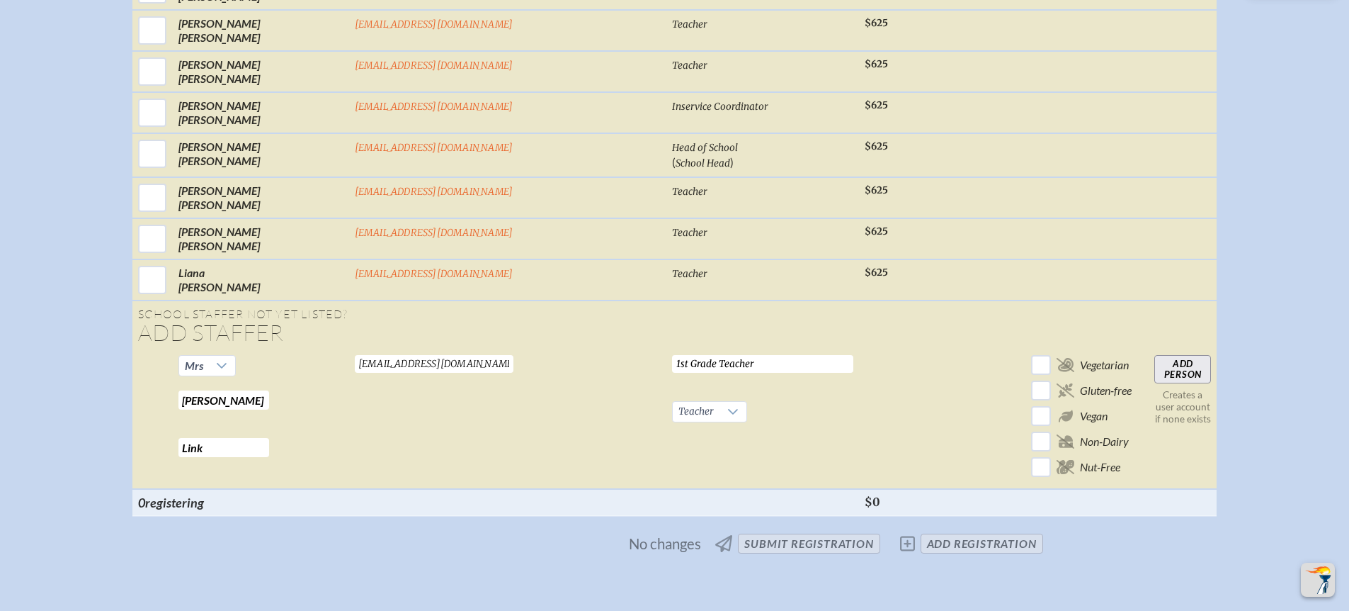
click at [1155, 358] on input "Add Person" at bounding box center [1183, 369] width 57 height 28
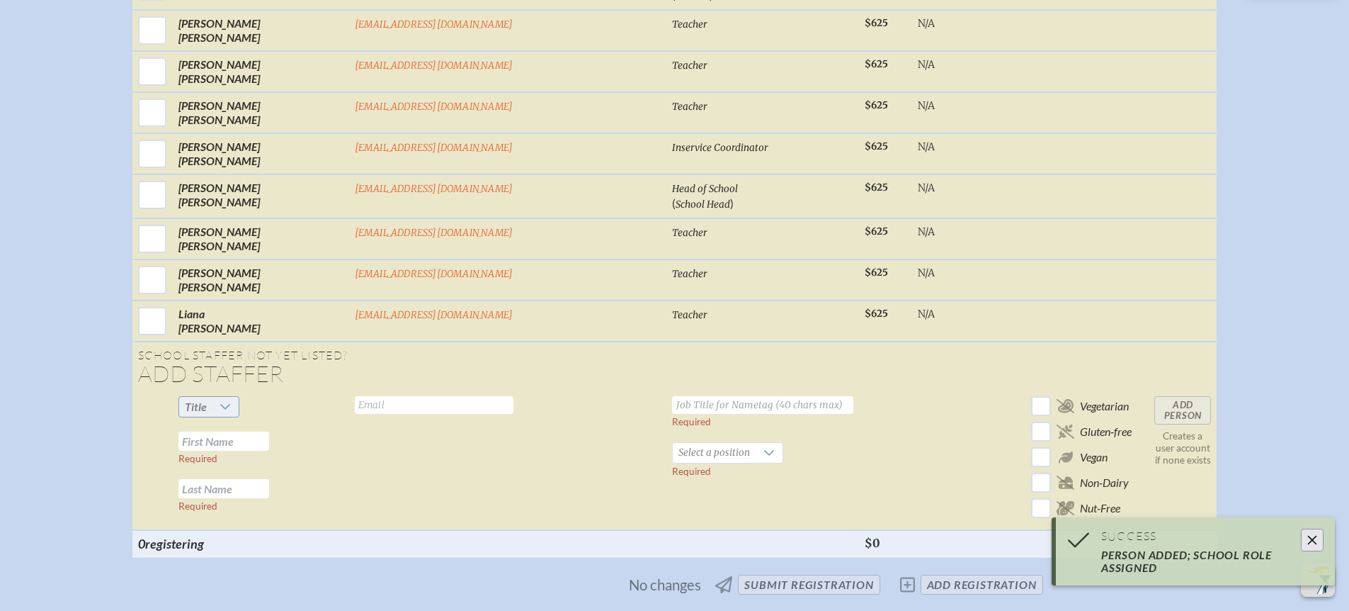
click at [231, 404] on icon at bounding box center [226, 407] width 10 height 6
click at [308, 443] on li "Mrs" at bounding box center [302, 440] width 61 height 20
click at [269, 431] on input "text" at bounding box center [223, 440] width 91 height 19
click at [427, 396] on input "text" at bounding box center [434, 405] width 159 height 18
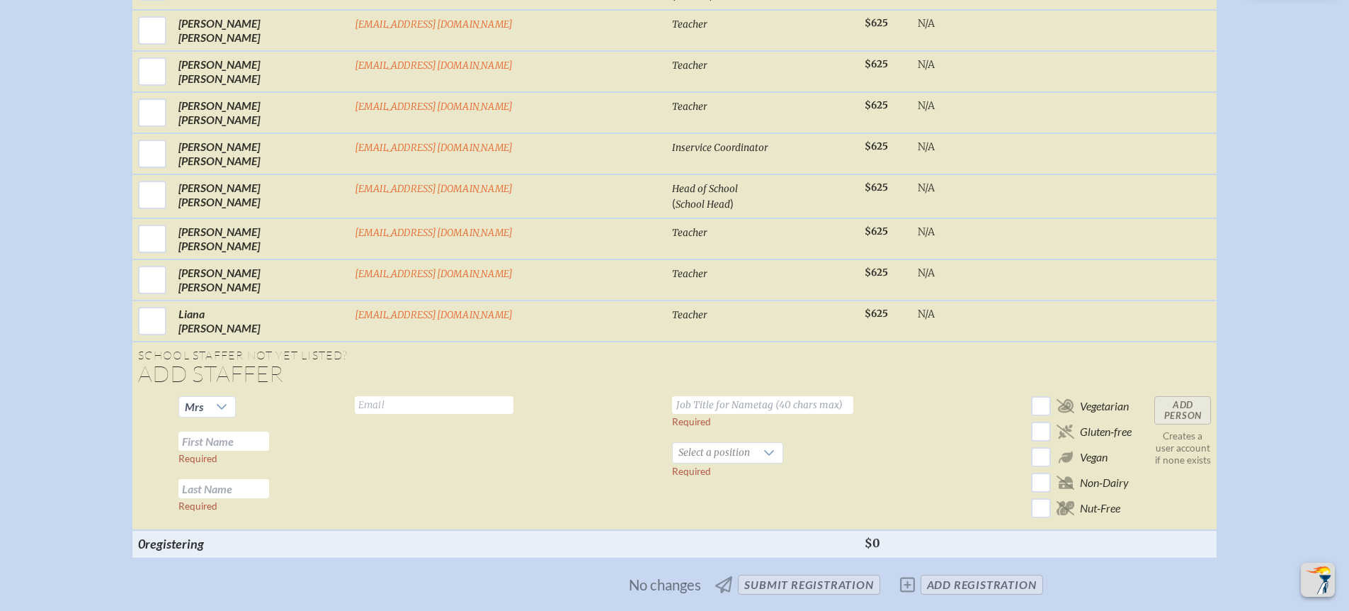
paste input "[EMAIL_ADDRESS][DOMAIN_NAME]"
type input "[EMAIL_ADDRESS][DOMAIN_NAME]"
click at [269, 432] on input "text" at bounding box center [223, 440] width 91 height 19
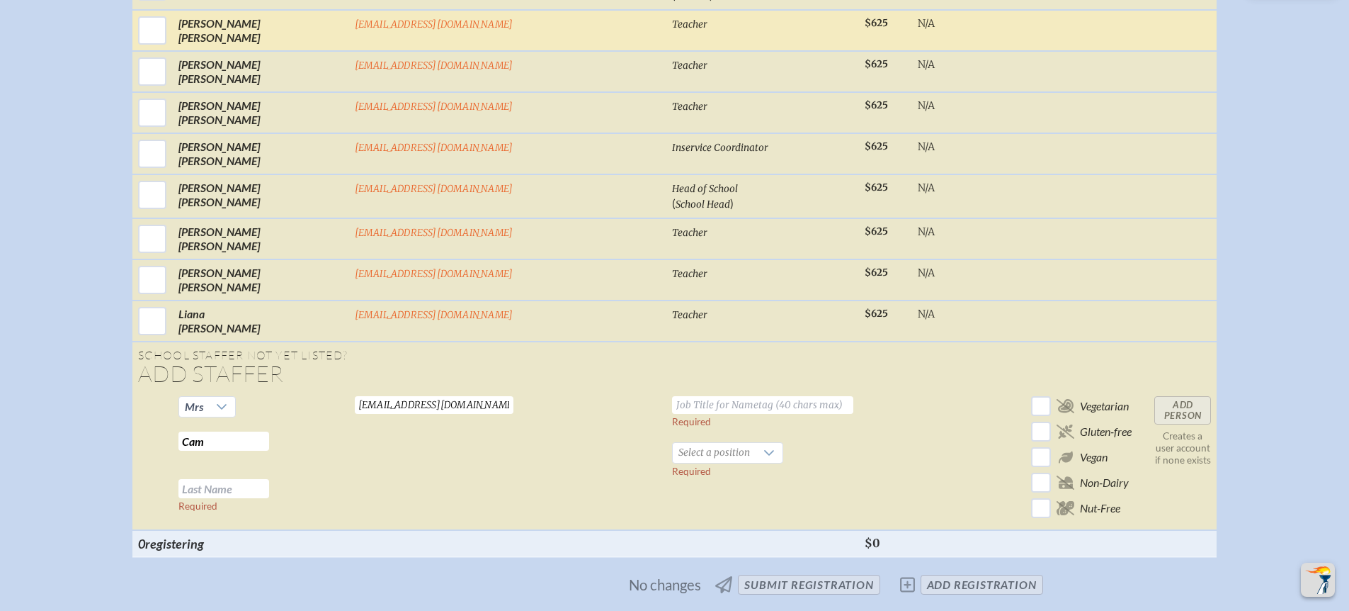
type input "Cam"
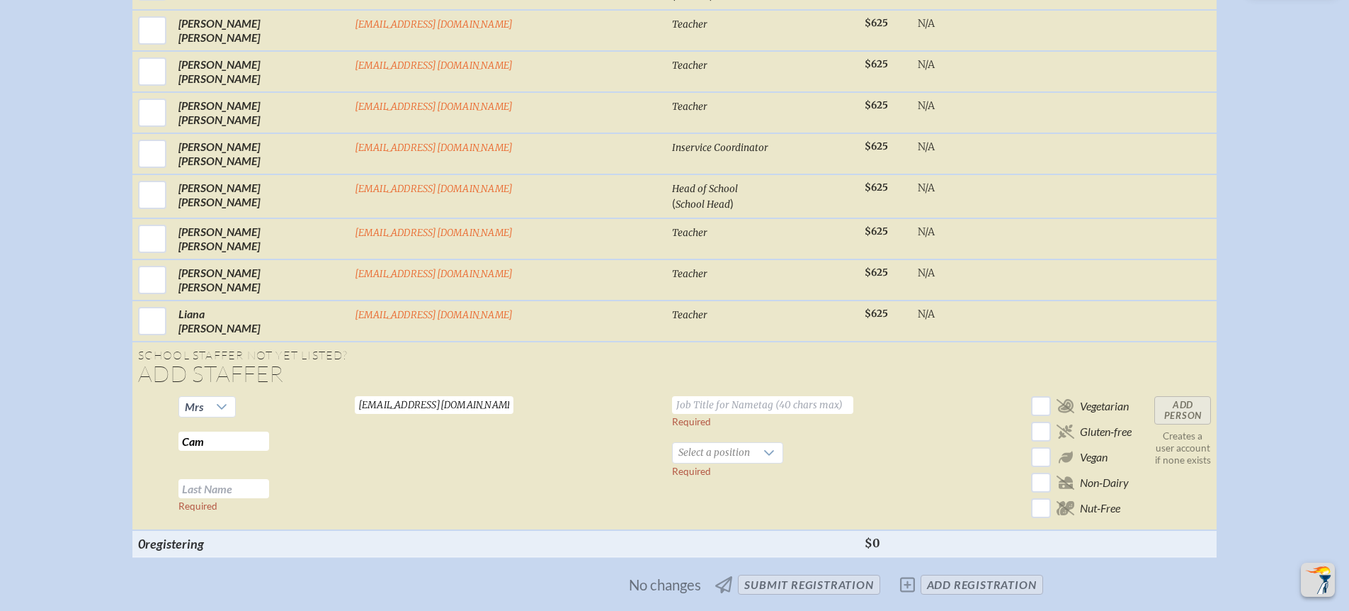
click at [269, 479] on input "text" at bounding box center [223, 488] width 91 height 19
type input "[PERSON_NAME]"
click at [672, 396] on input "text" at bounding box center [762, 405] width 181 height 18
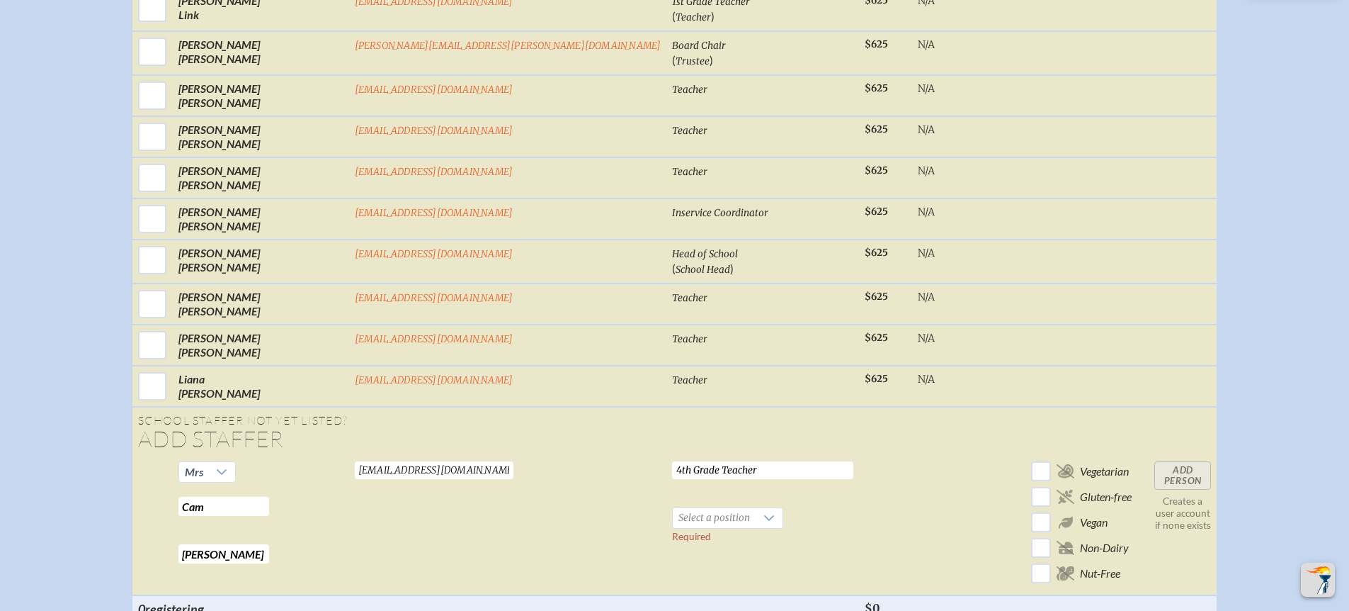
scroll to position [1043, 0]
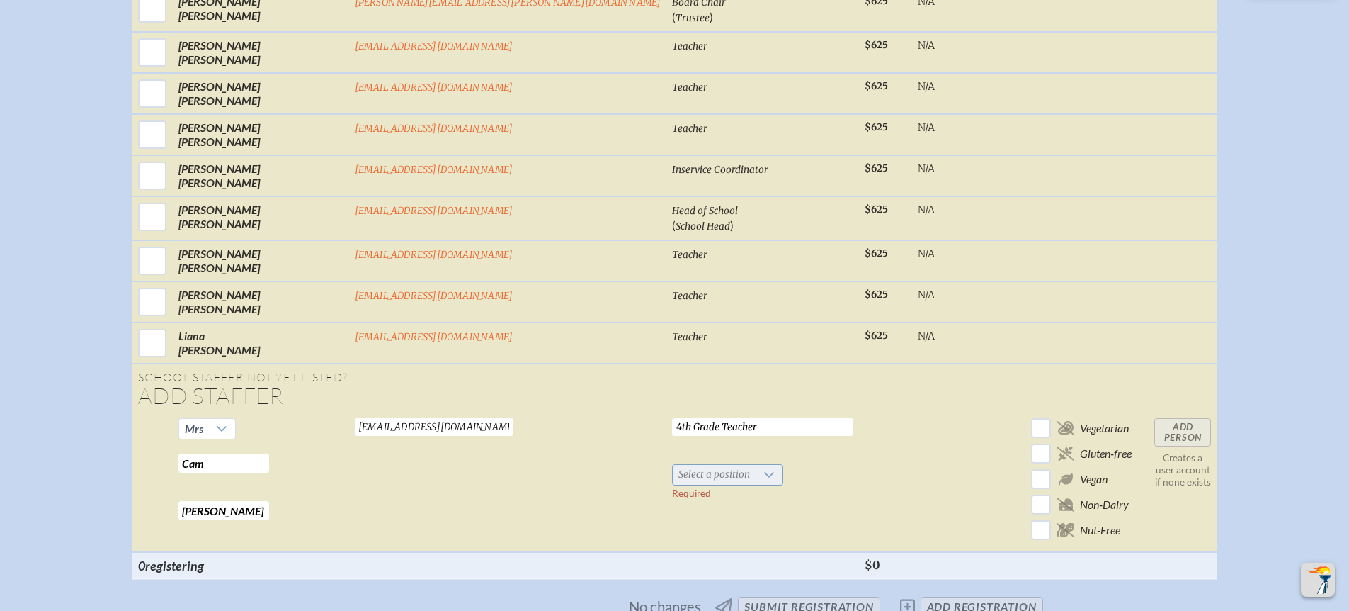
type input "4th Grade Teacher"
click at [673, 470] on span "Select a position" at bounding box center [714, 475] width 83 height 20
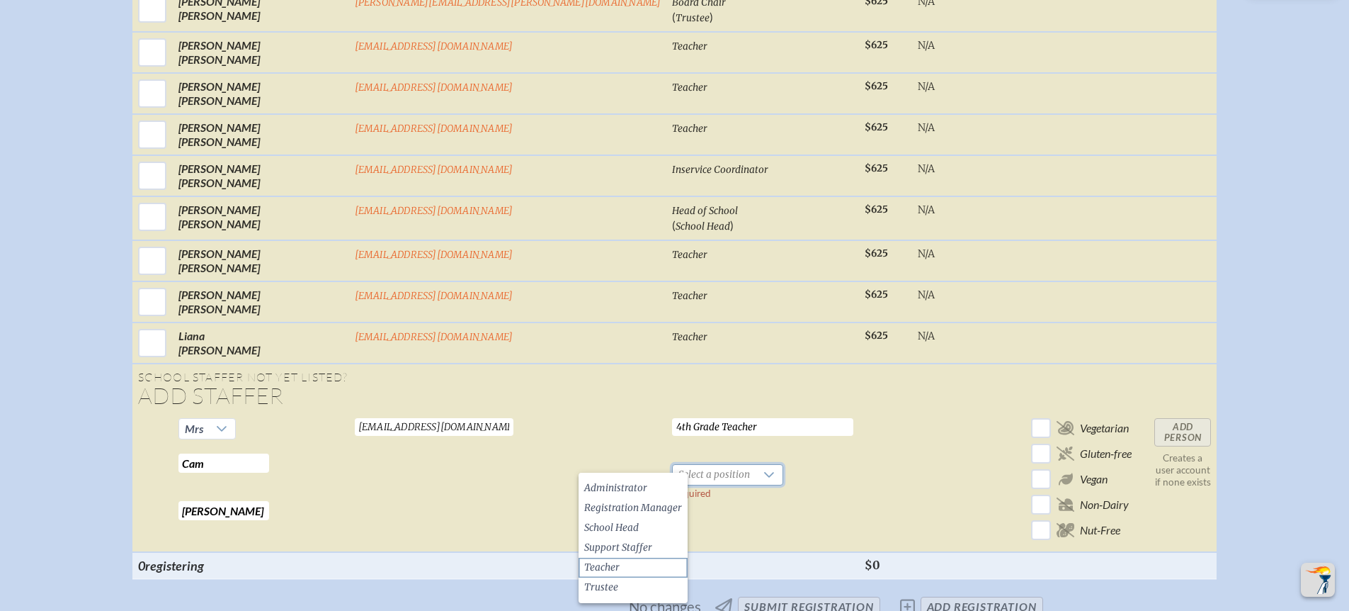
click at [633, 566] on li "Teacher" at bounding box center [633, 567] width 109 height 20
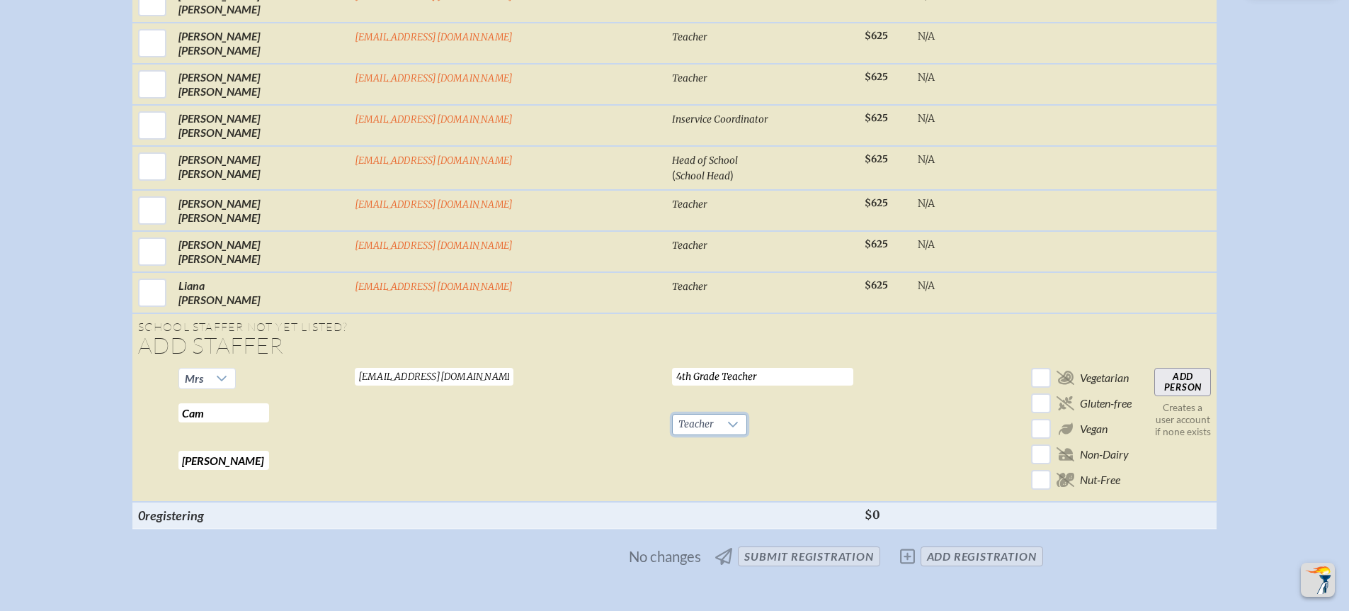
scroll to position [1123, 0]
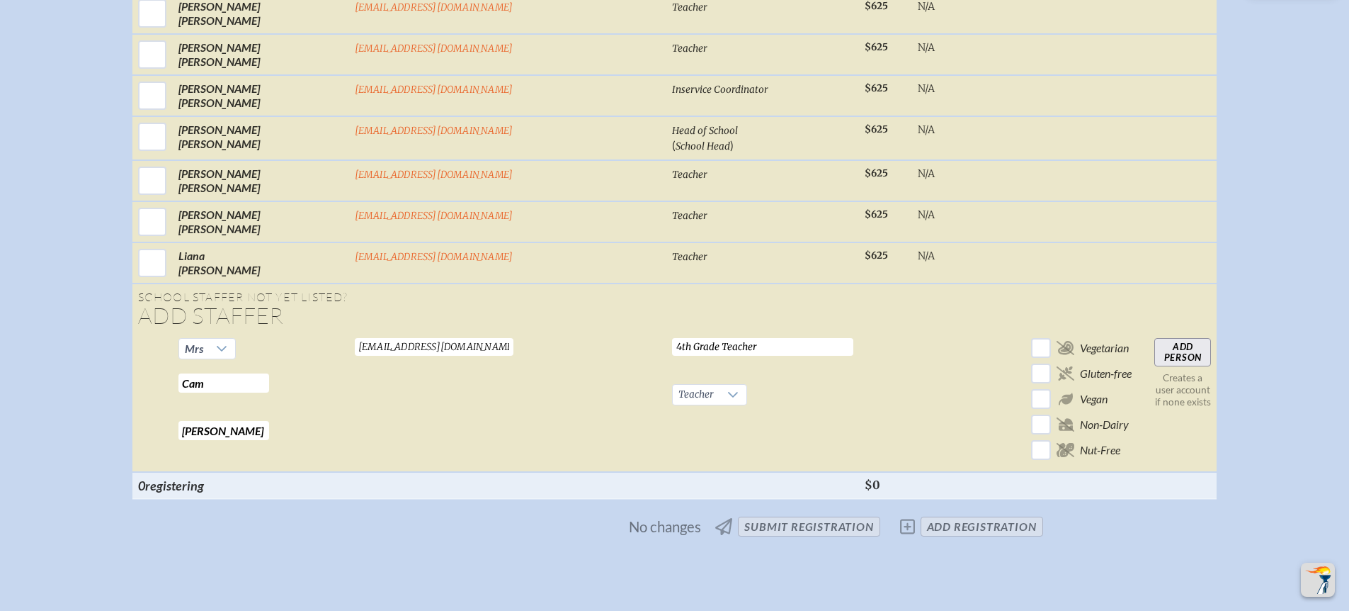
click at [1155, 344] on input "Add Person" at bounding box center [1183, 352] width 57 height 28
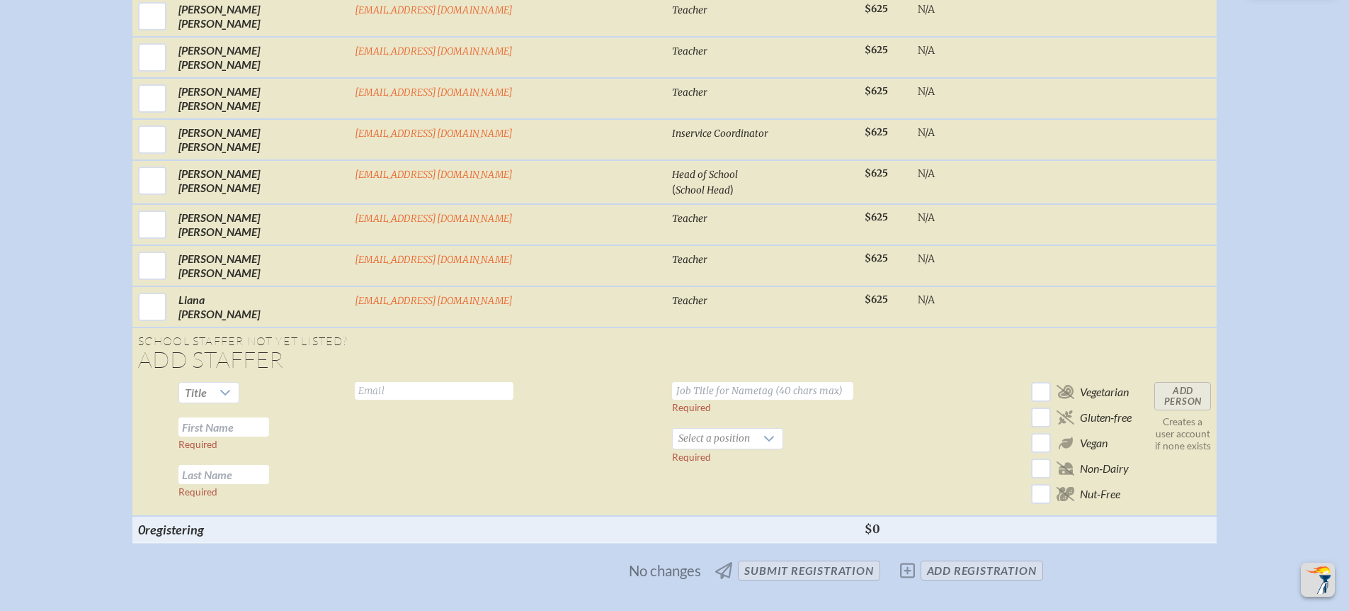
scroll to position [1126, 0]
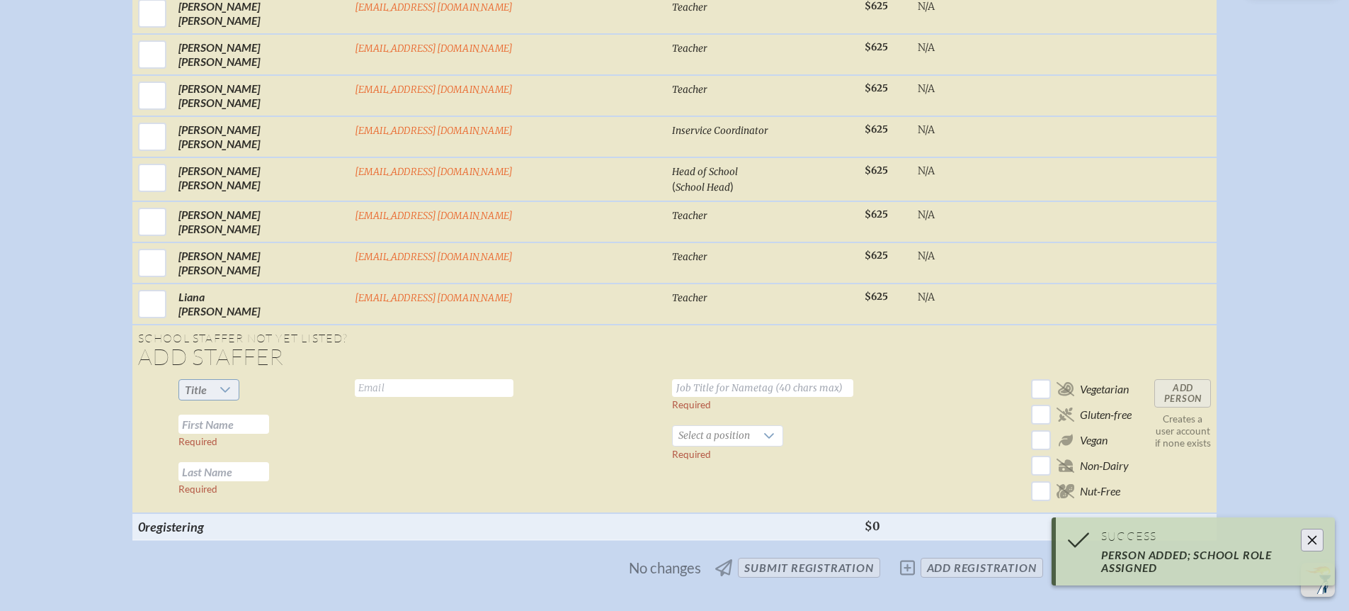
click at [239, 380] on div at bounding box center [225, 390] width 27 height 20
click at [307, 458] on li "Ms." at bounding box center [302, 463] width 61 height 20
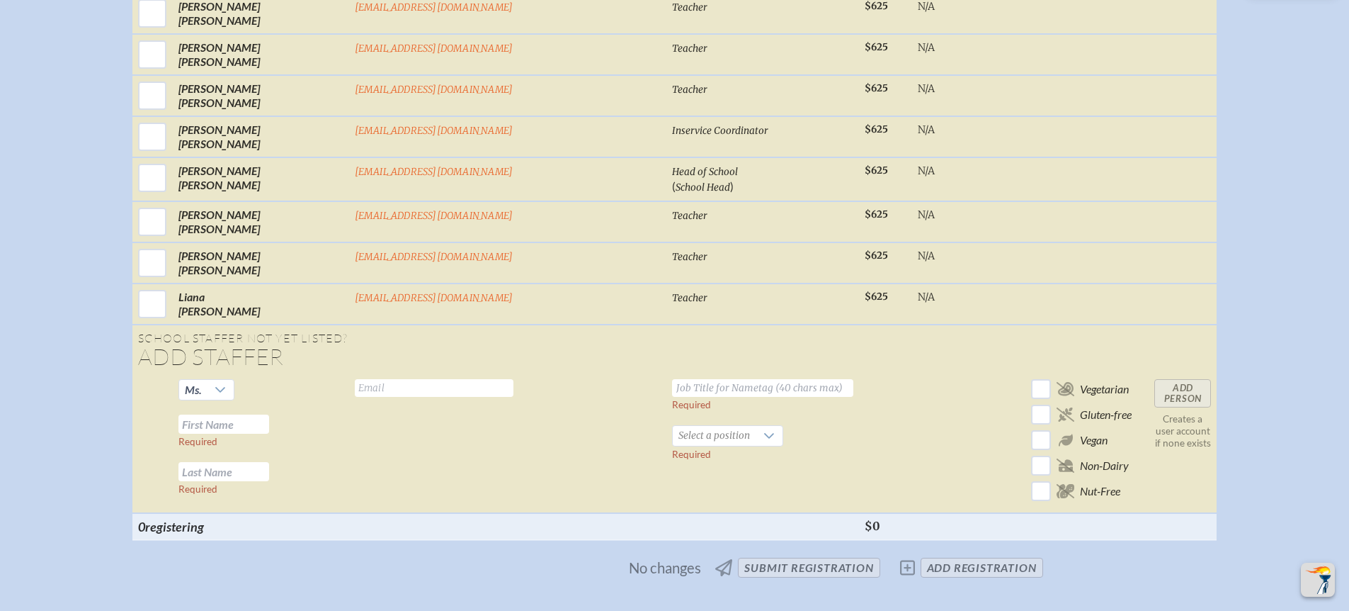
click at [269, 415] on input "text" at bounding box center [223, 423] width 91 height 19
type input "[PERSON_NAME]"
paste input "[EMAIL_ADDRESS][DOMAIN_NAME]"
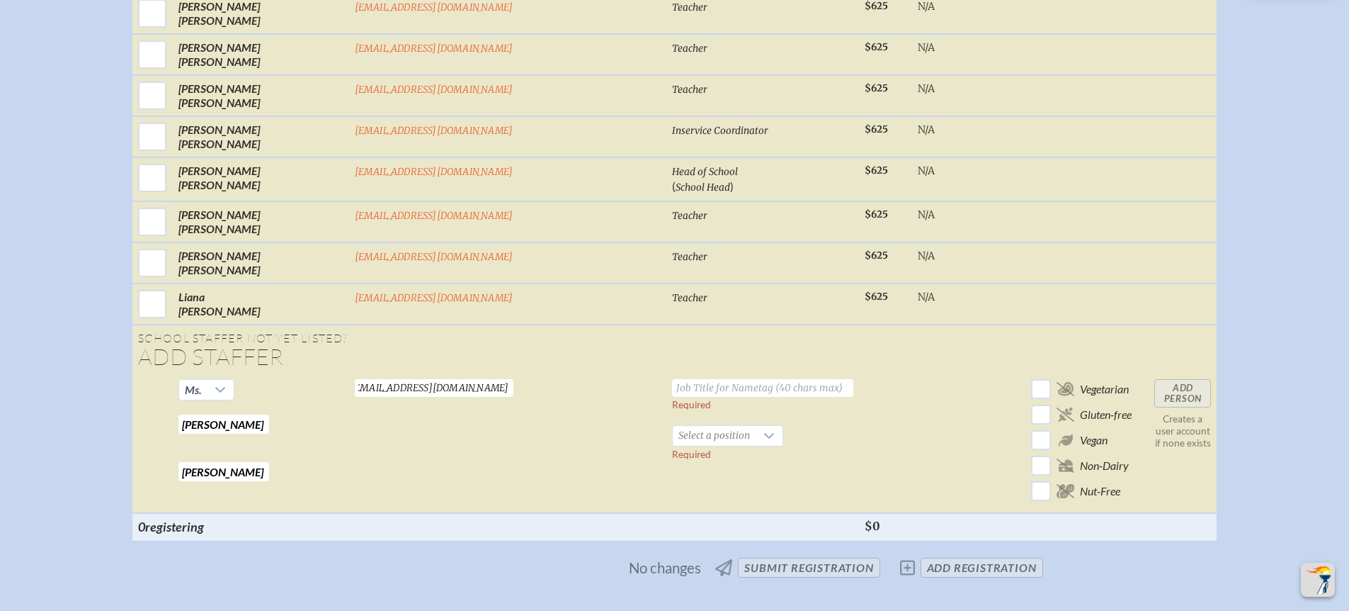
type input "[EMAIL_ADDRESS][DOMAIN_NAME]"
click at [672, 379] on input "text" at bounding box center [762, 388] width 181 height 18
type input "Spanish Teacher"
click at [673, 426] on span "Select a position" at bounding box center [714, 436] width 83 height 20
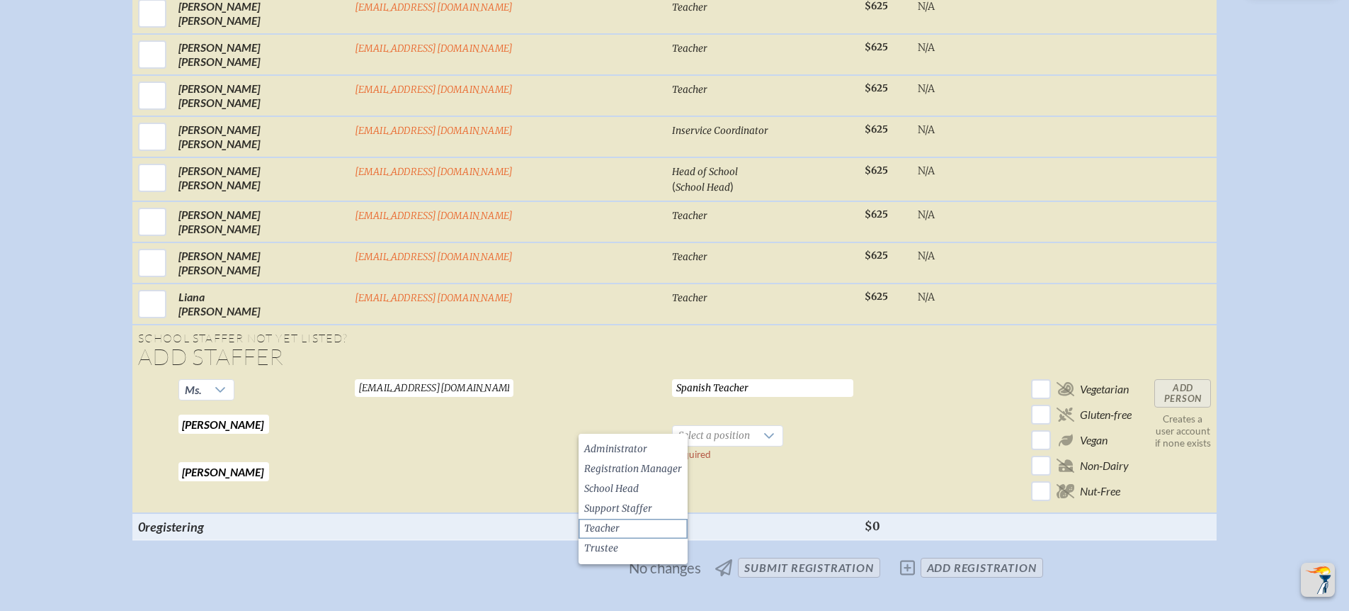
click at [639, 524] on li "Teacher" at bounding box center [633, 528] width 109 height 20
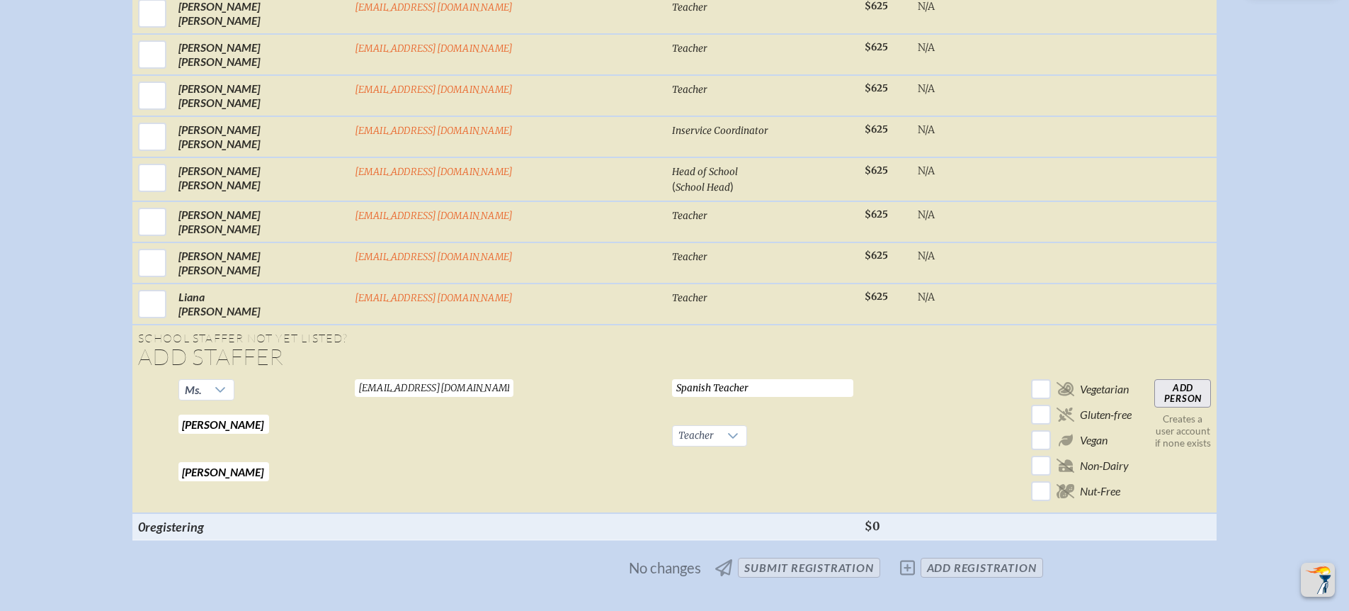
click at [1155, 379] on input "Add Person" at bounding box center [1183, 393] width 57 height 28
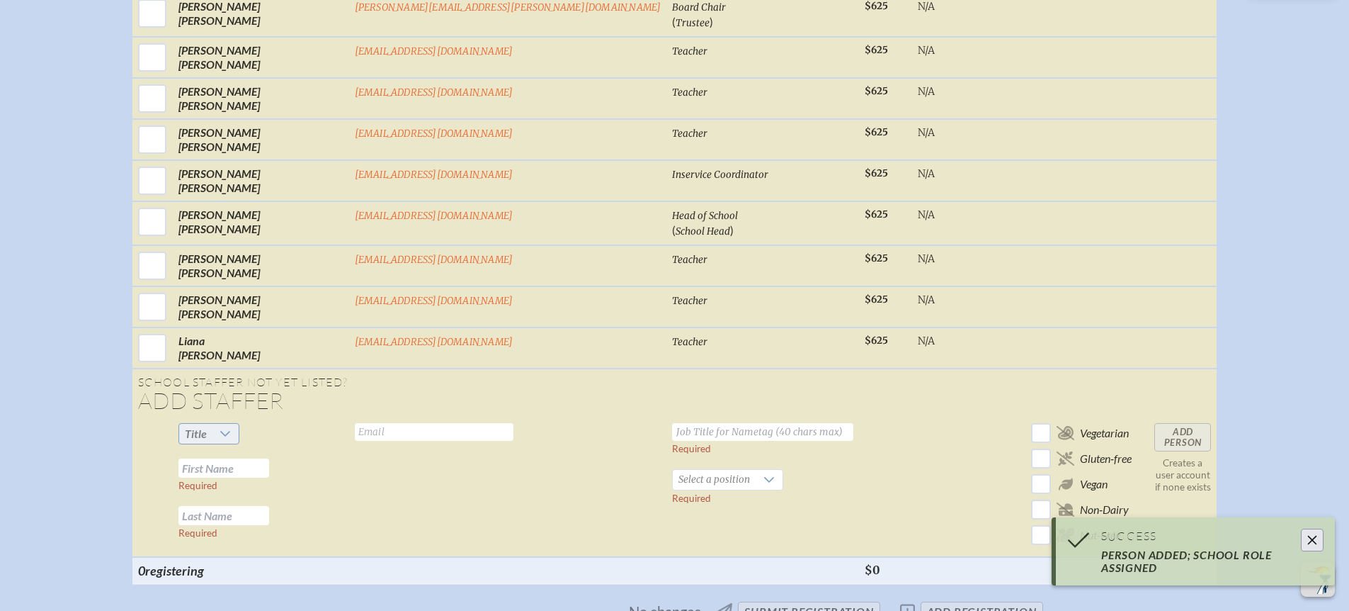
click at [231, 428] on icon at bounding box center [225, 433] width 11 height 11
click at [305, 464] on li "Mrs" at bounding box center [302, 467] width 61 height 20
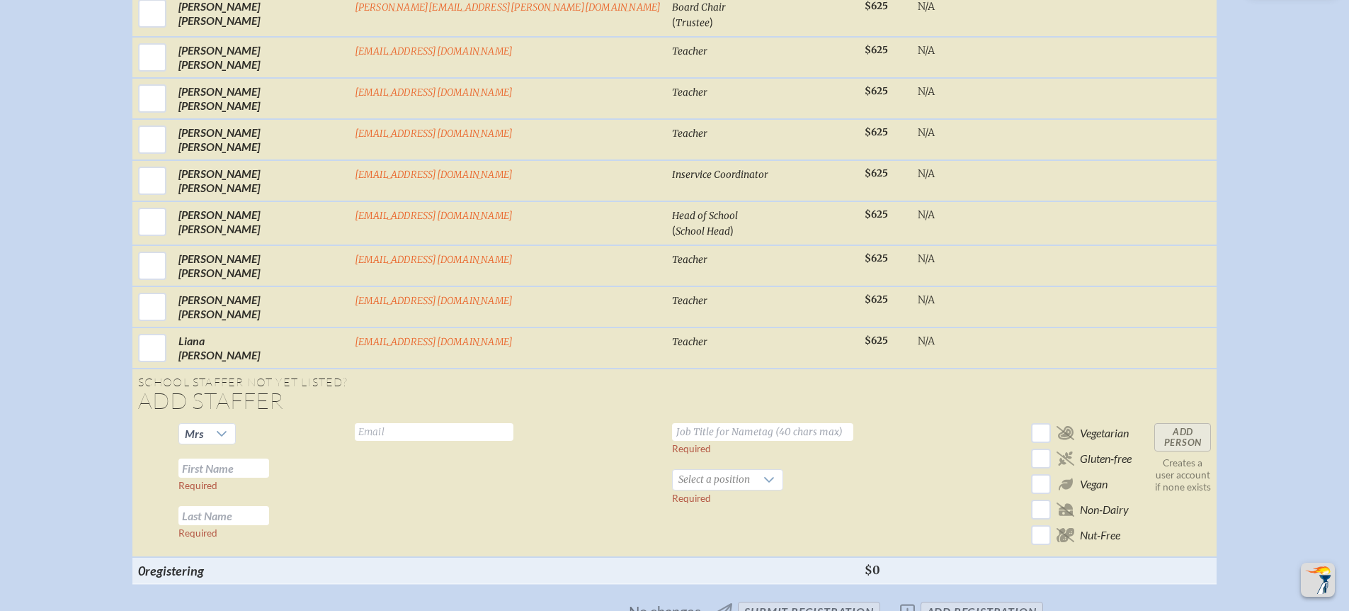
click at [404, 423] on input "text" at bounding box center [434, 432] width 159 height 18
paste input "[EMAIL_ADDRESS][DOMAIN_NAME]"
type input "[EMAIL_ADDRESS][DOMAIN_NAME]"
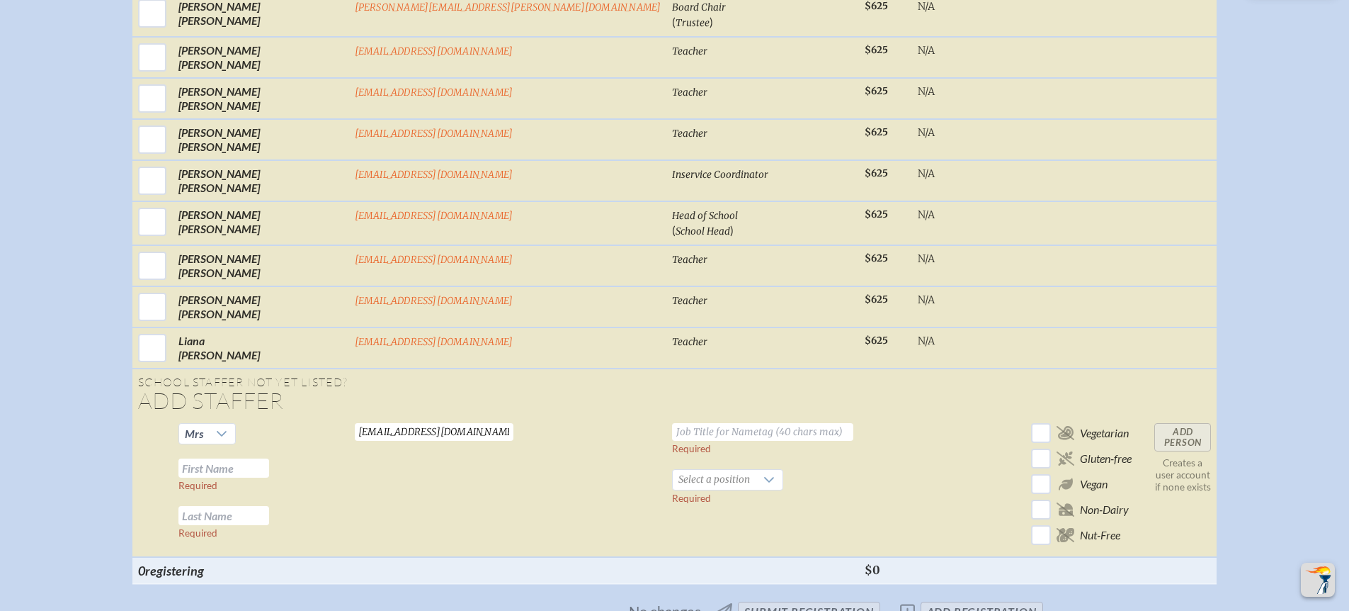
click at [269, 458] on input "text" at bounding box center [223, 467] width 91 height 19
type input "[PERSON_NAME]"
click at [672, 423] on input "text" at bounding box center [762, 432] width 181 height 18
type input "M"
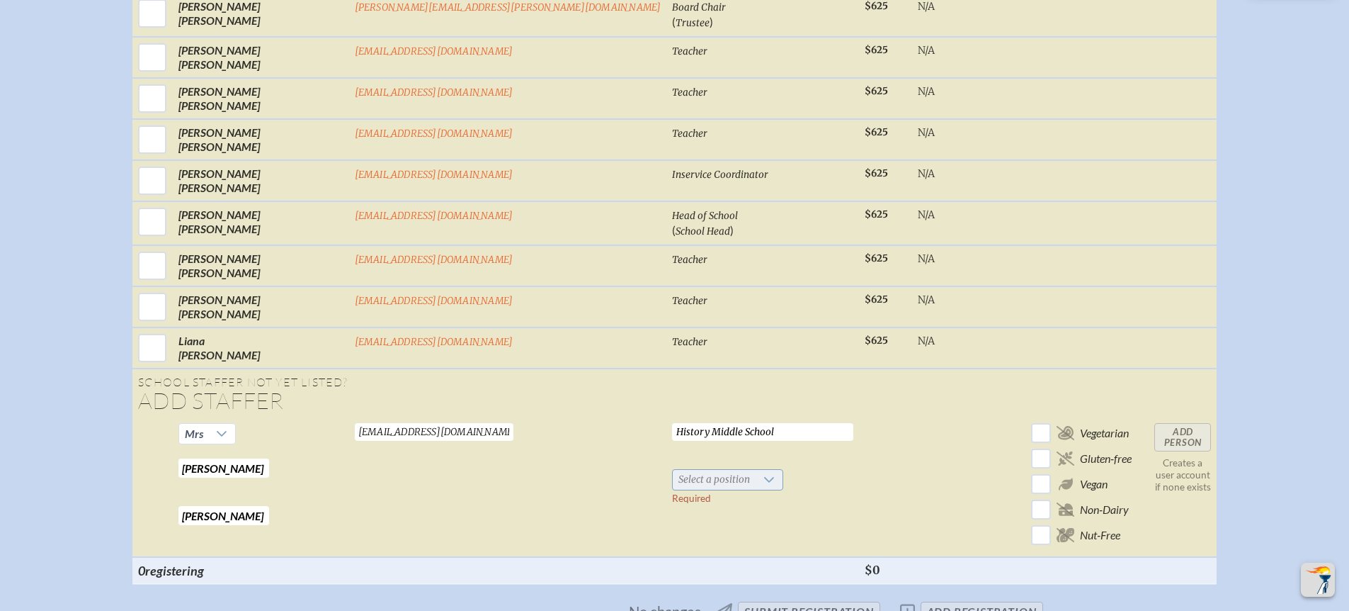
type input "History Middle School"
click at [673, 470] on span "Select a position" at bounding box center [714, 480] width 83 height 20
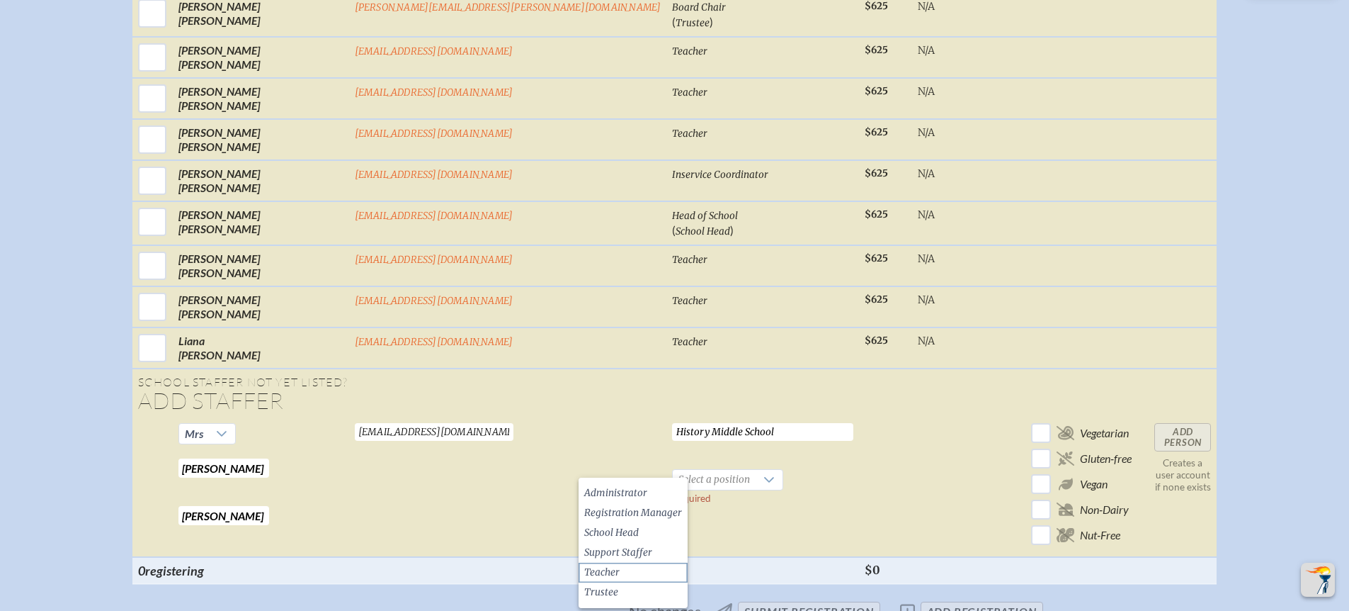
click at [615, 570] on span "Teacher" at bounding box center [601, 572] width 35 height 14
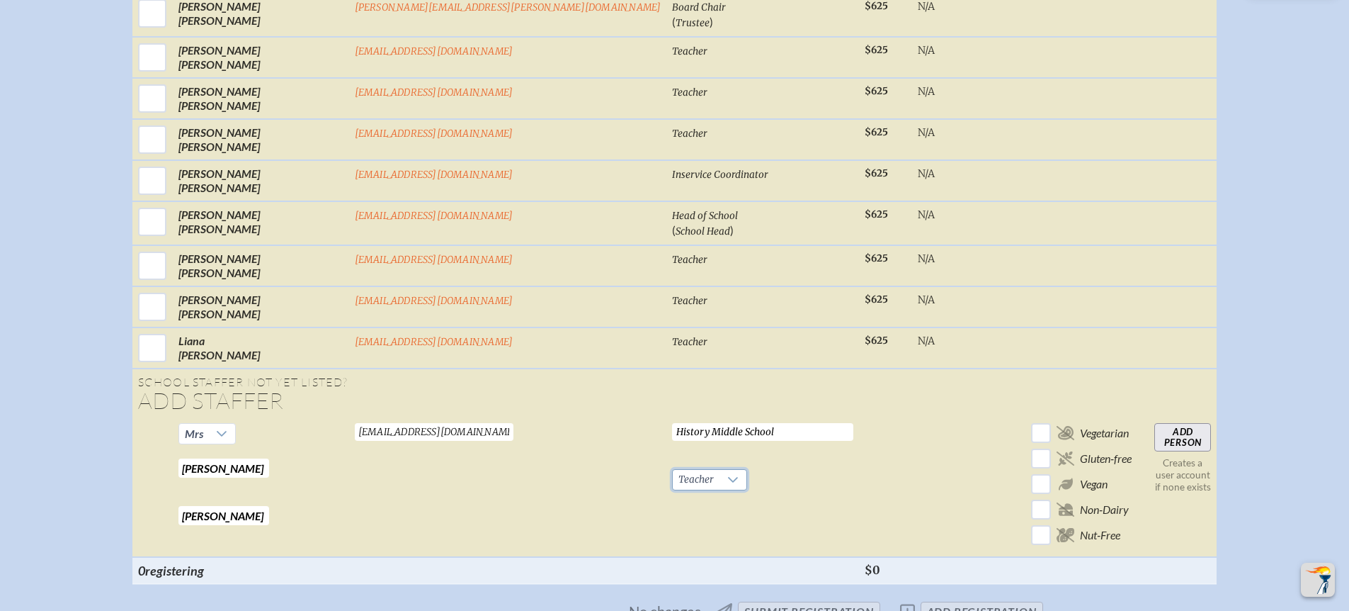
click at [1155, 424] on input "Add Person" at bounding box center [1183, 437] width 57 height 28
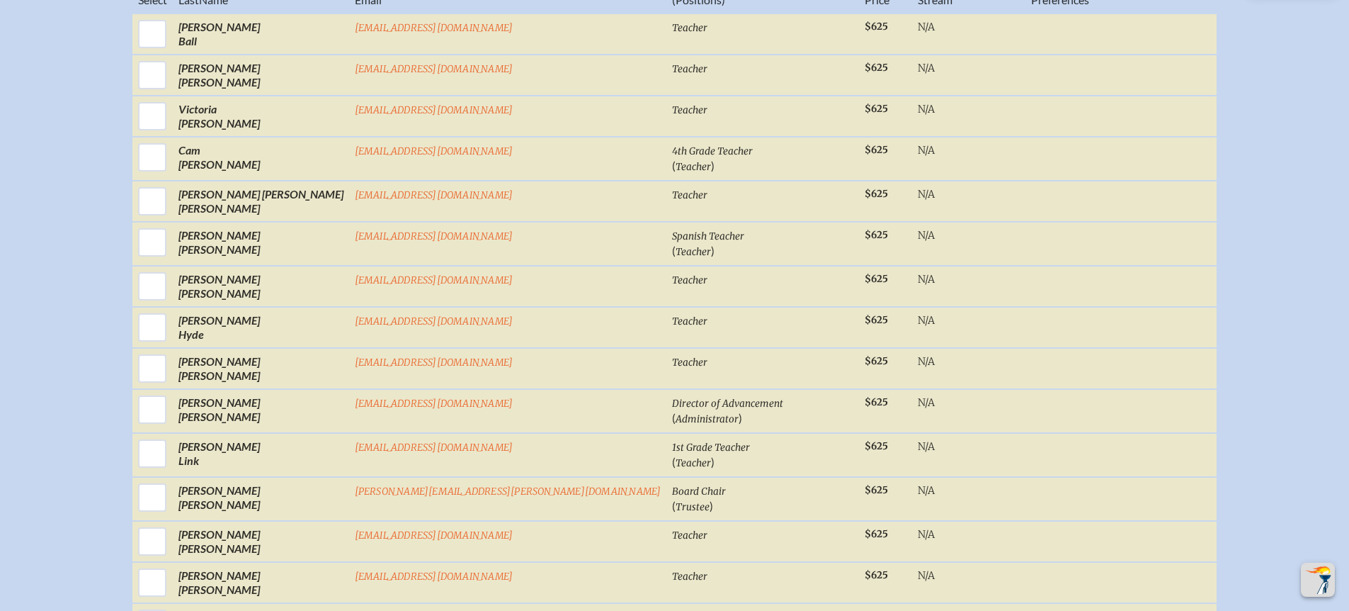
scroll to position [631, 0]
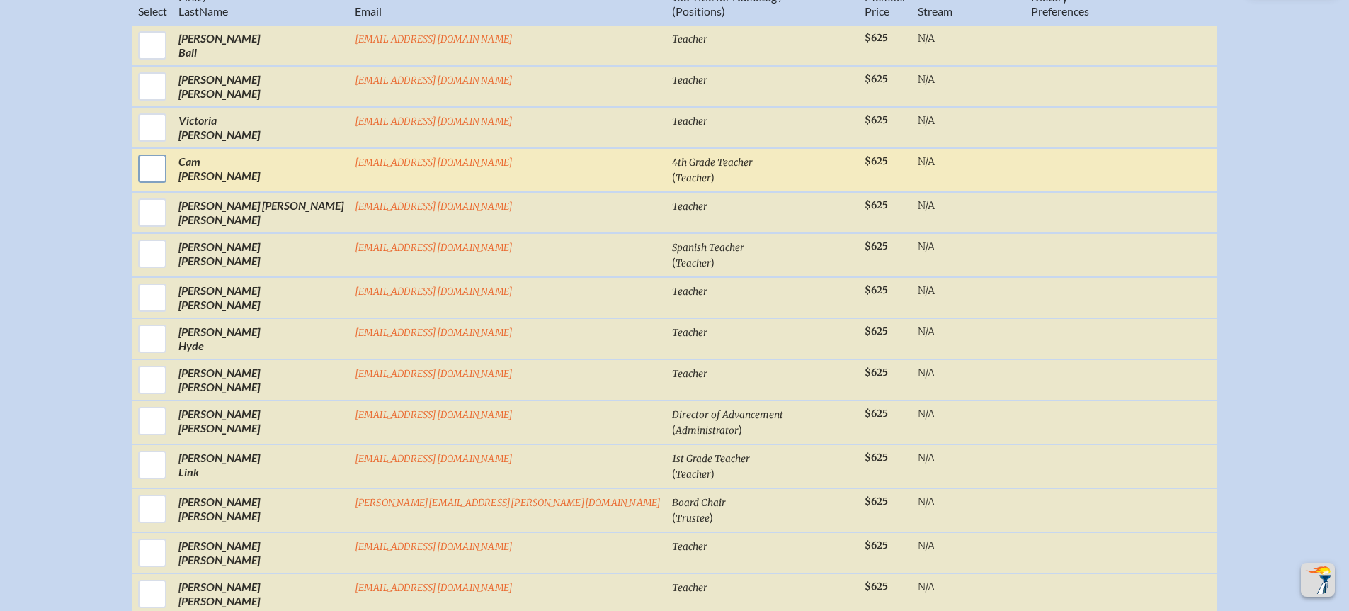
click at [170, 161] on input "checkbox" at bounding box center [152, 168] width 35 height 35
checkbox input "true"
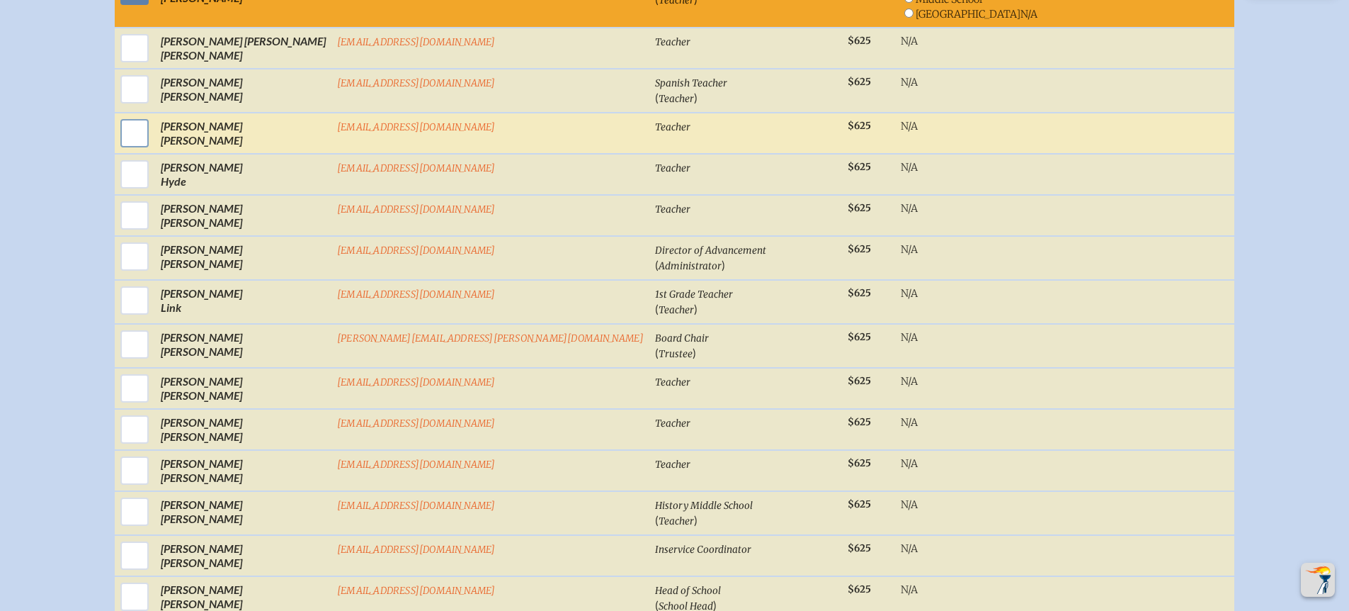
scroll to position [812, 0]
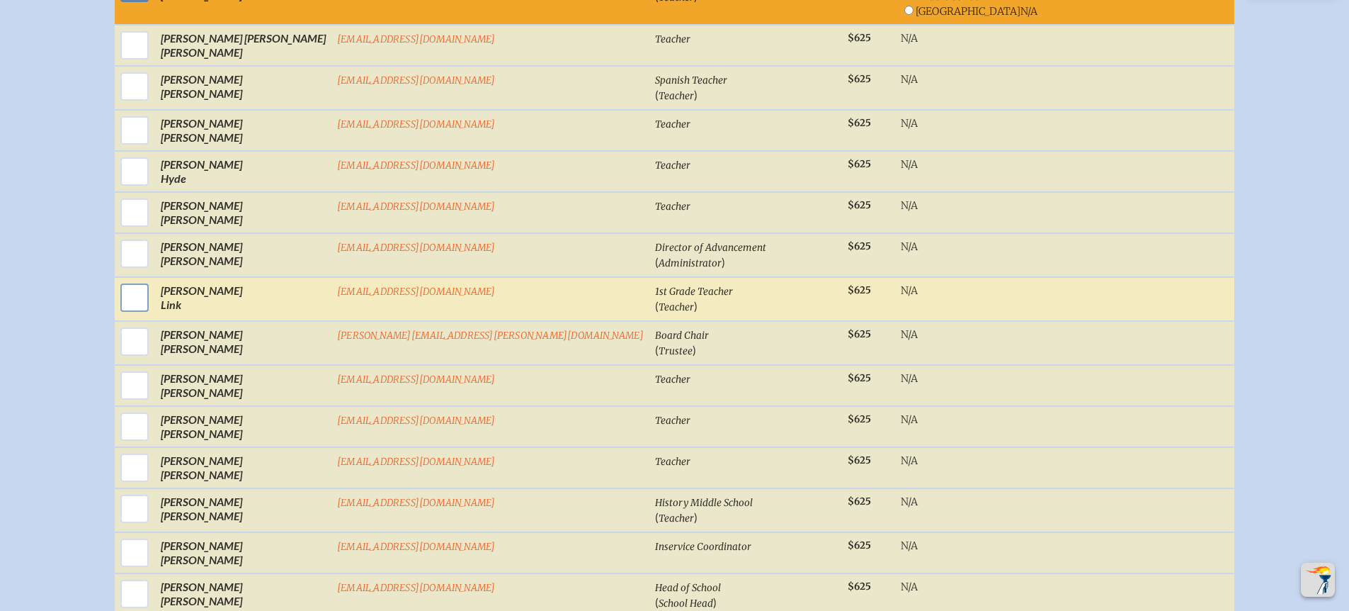
click at [152, 296] on input "checkbox" at bounding box center [134, 297] width 35 height 35
checkbox input "true"
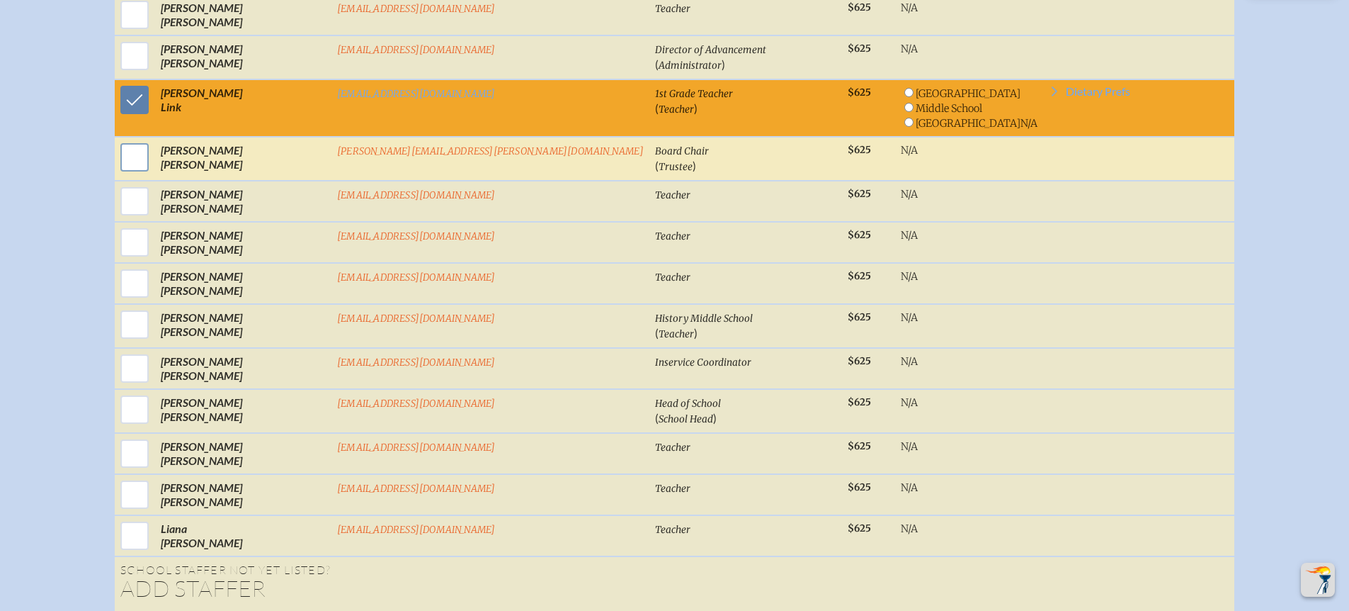
scroll to position [1010, 0]
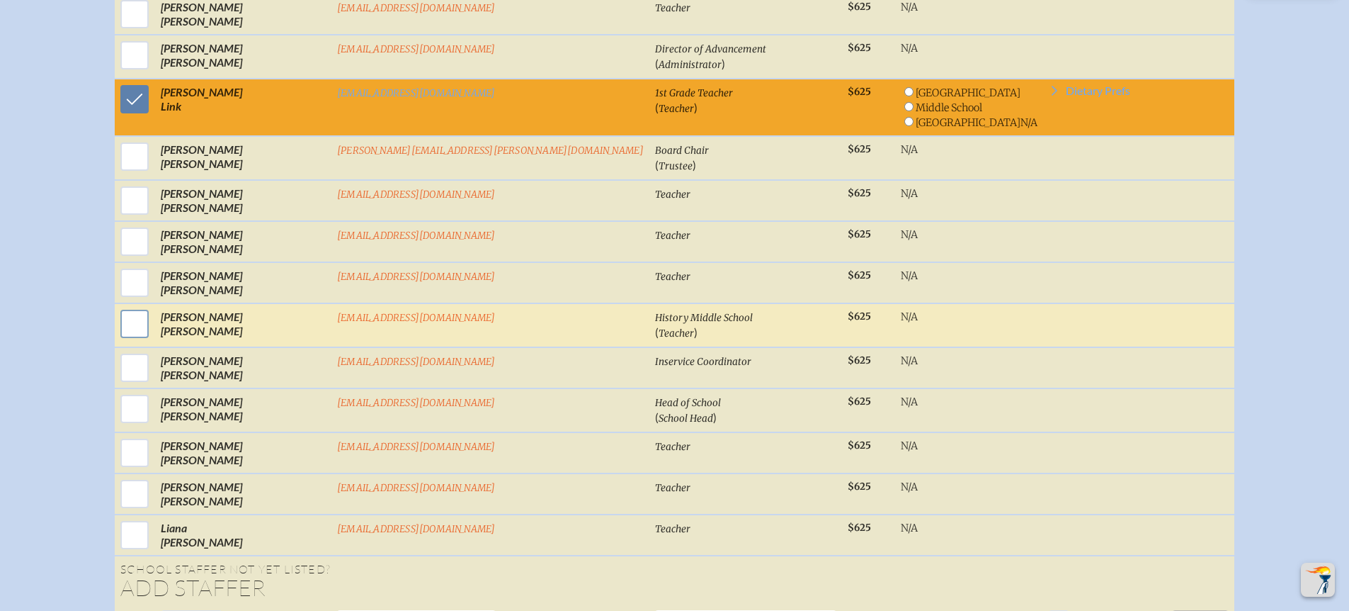
click at [152, 308] on input "checkbox" at bounding box center [134, 323] width 35 height 35
checkbox input "true"
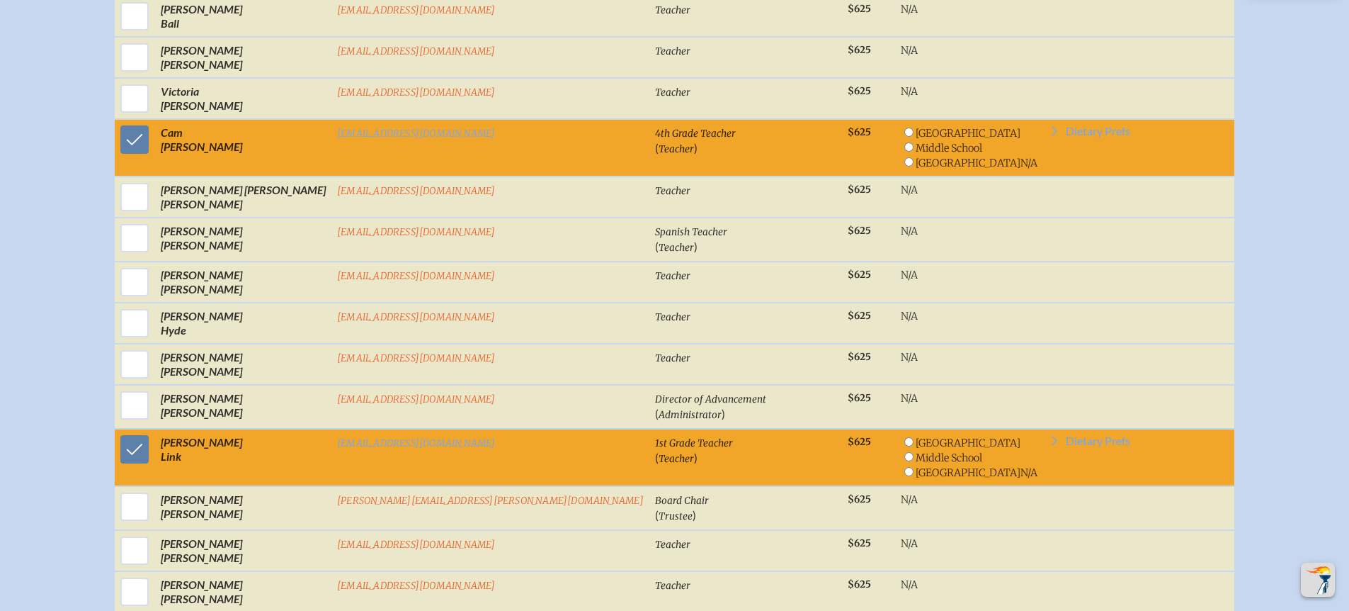
scroll to position [659, 0]
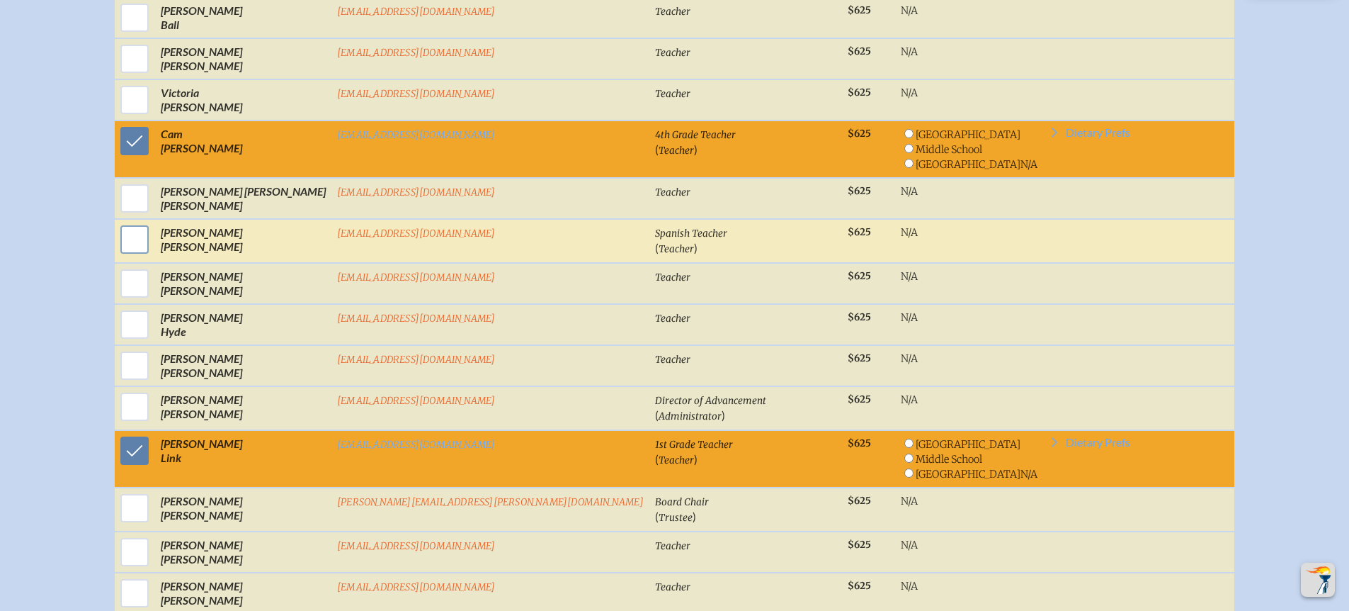
click at [152, 234] on input "checkbox" at bounding box center [134, 239] width 35 height 35
checkbox input "true"
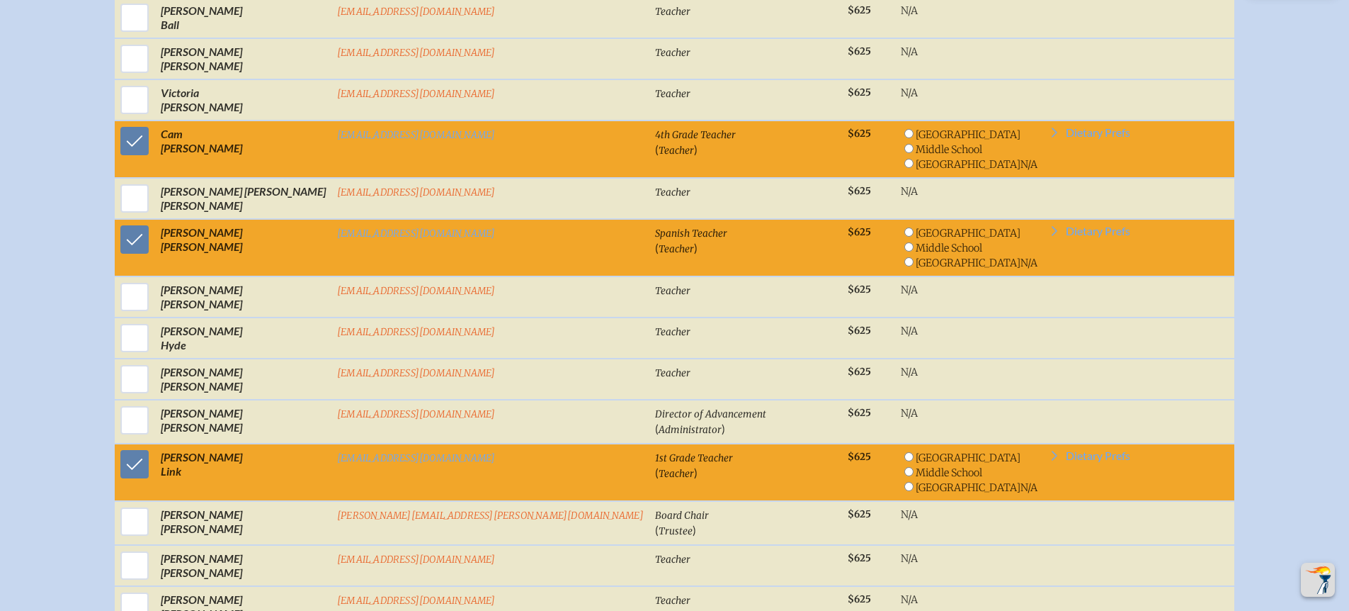
click at [905, 129] on input "radio" at bounding box center [909, 133] width 9 height 9
radio input "true"
click at [905, 227] on input "radio" at bounding box center [909, 231] width 9 height 9
radio input "true"
click at [905, 452] on input "radio" at bounding box center [909, 456] width 9 height 9
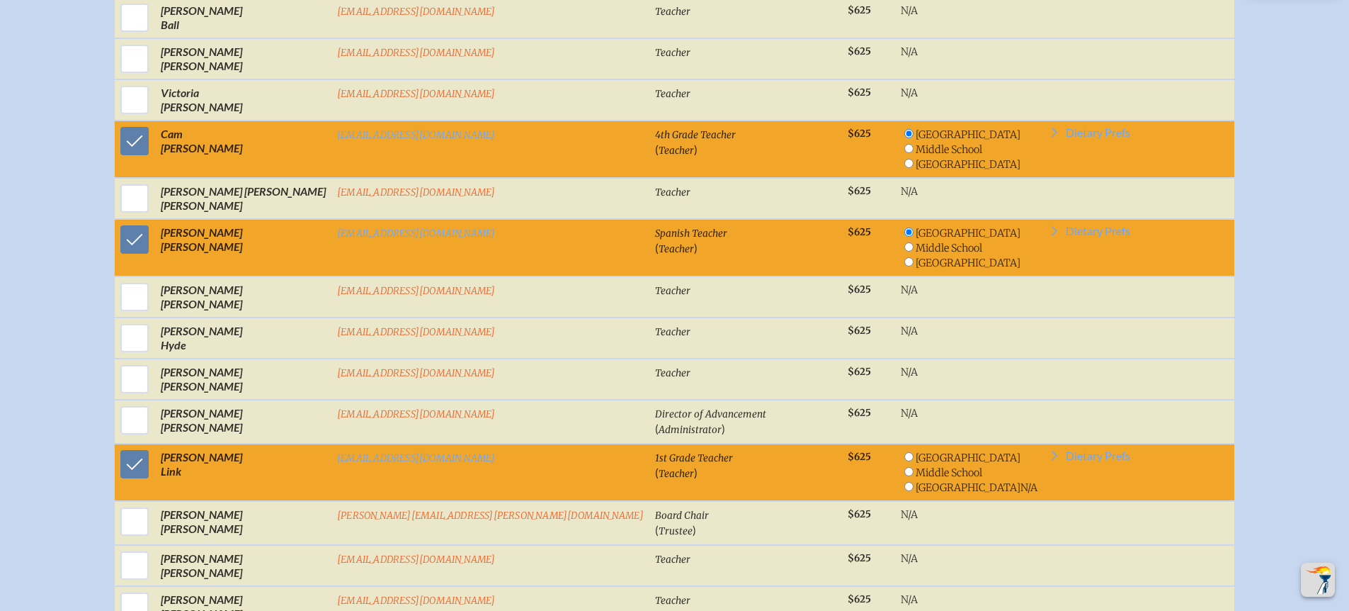
radio input "true"
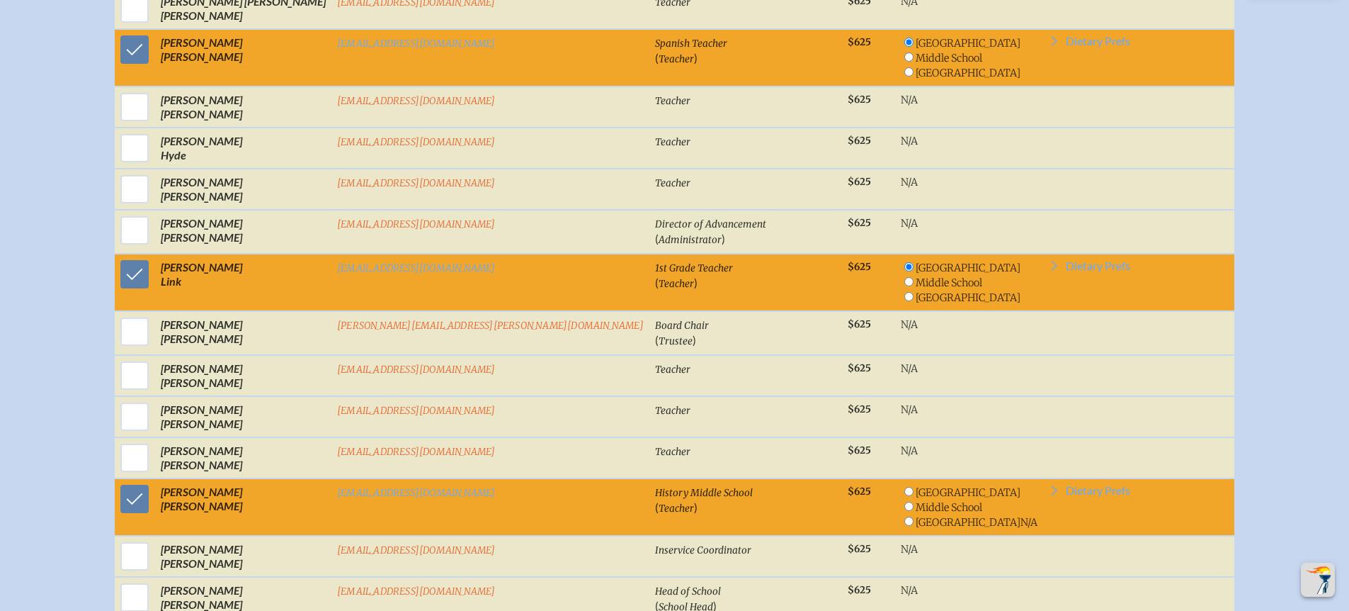
scroll to position [856, 0]
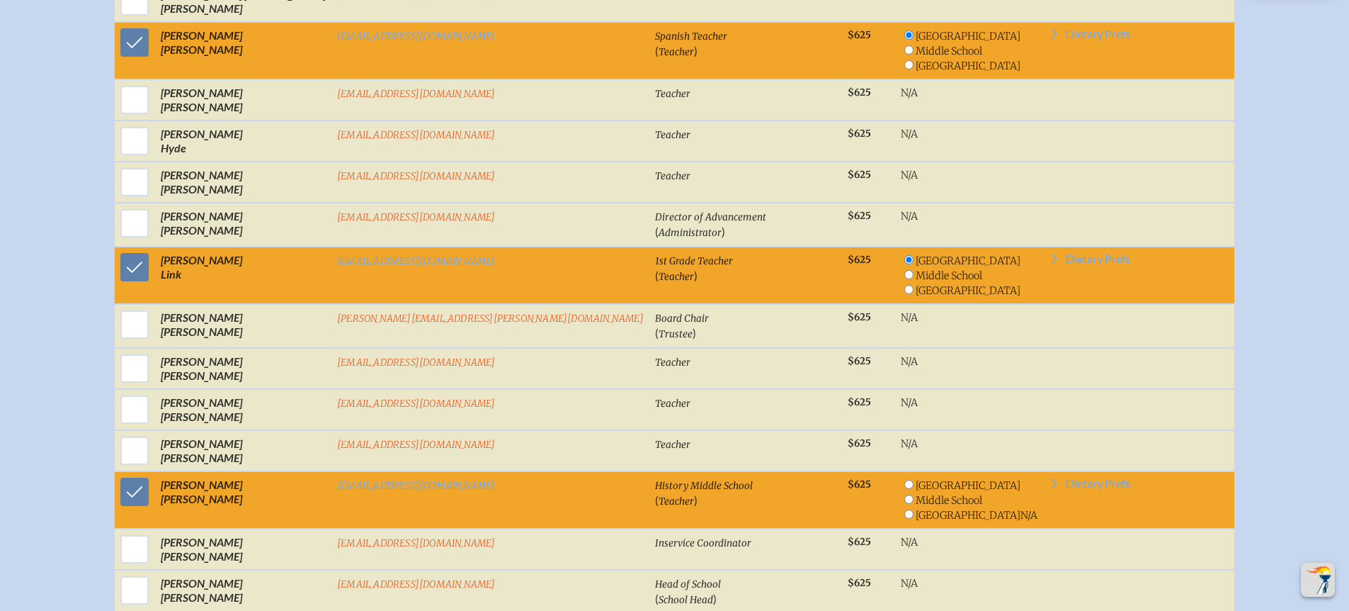
click at [905, 494] on input "radio" at bounding box center [909, 498] width 9 height 9
radio input "true"
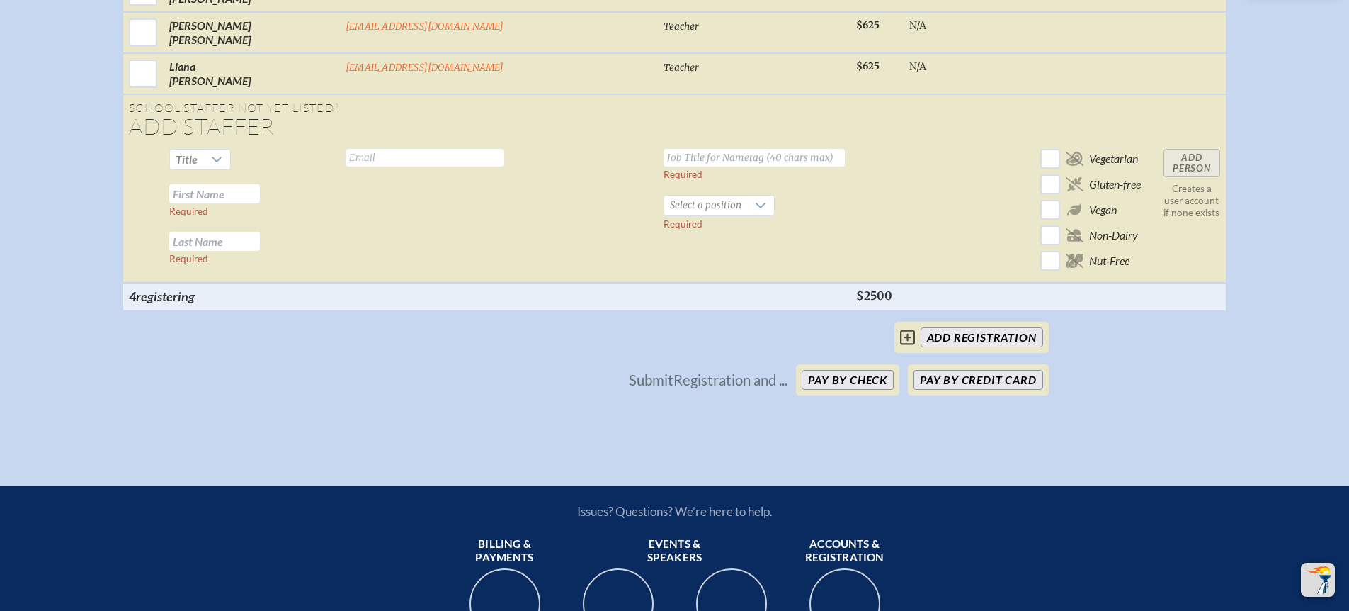
scroll to position [1524, 0]
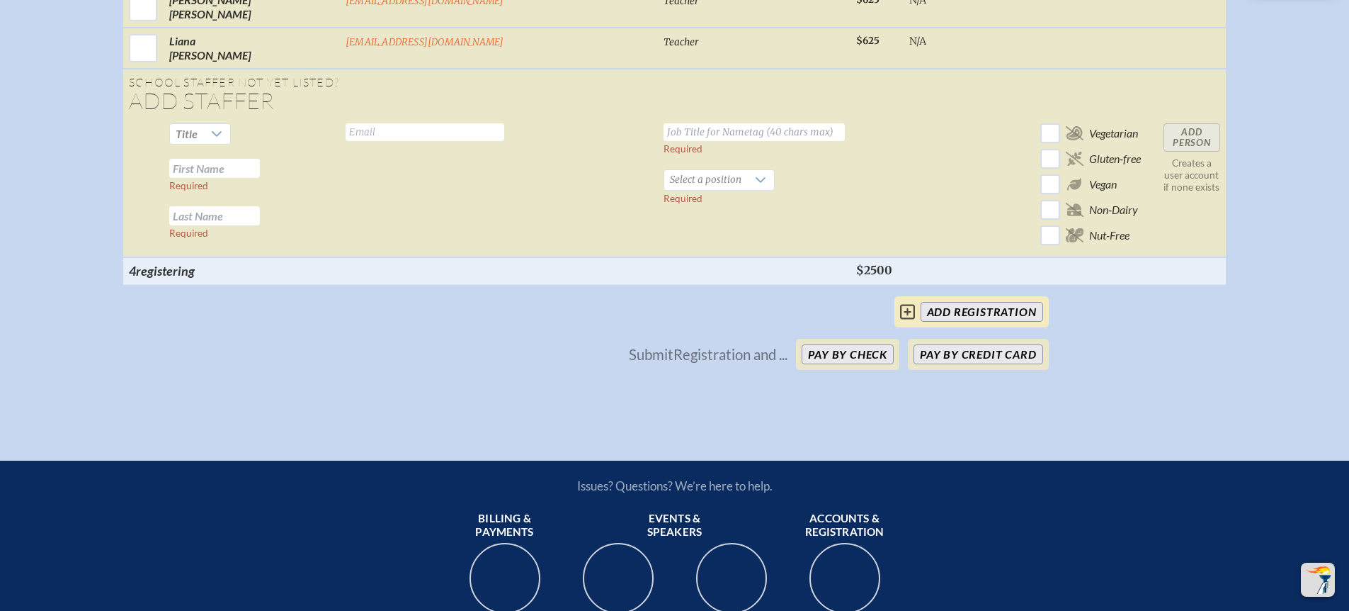
click at [963, 312] on input "add Registration" at bounding box center [982, 312] width 123 height 20
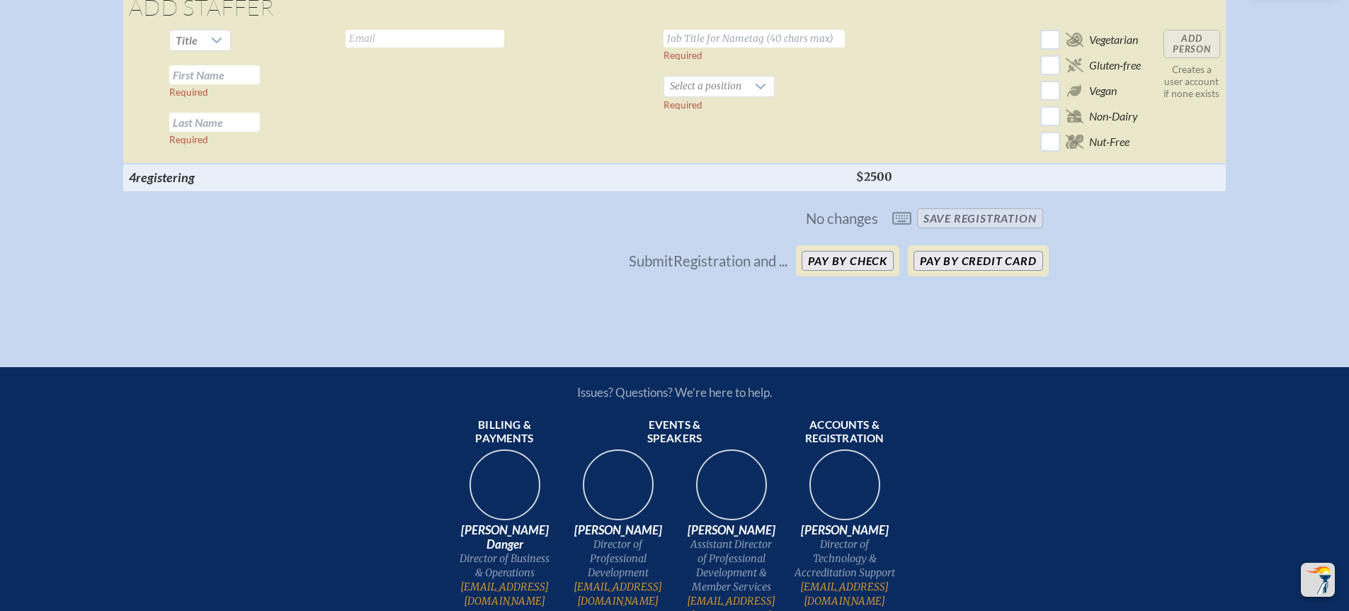
scroll to position [1472, 0]
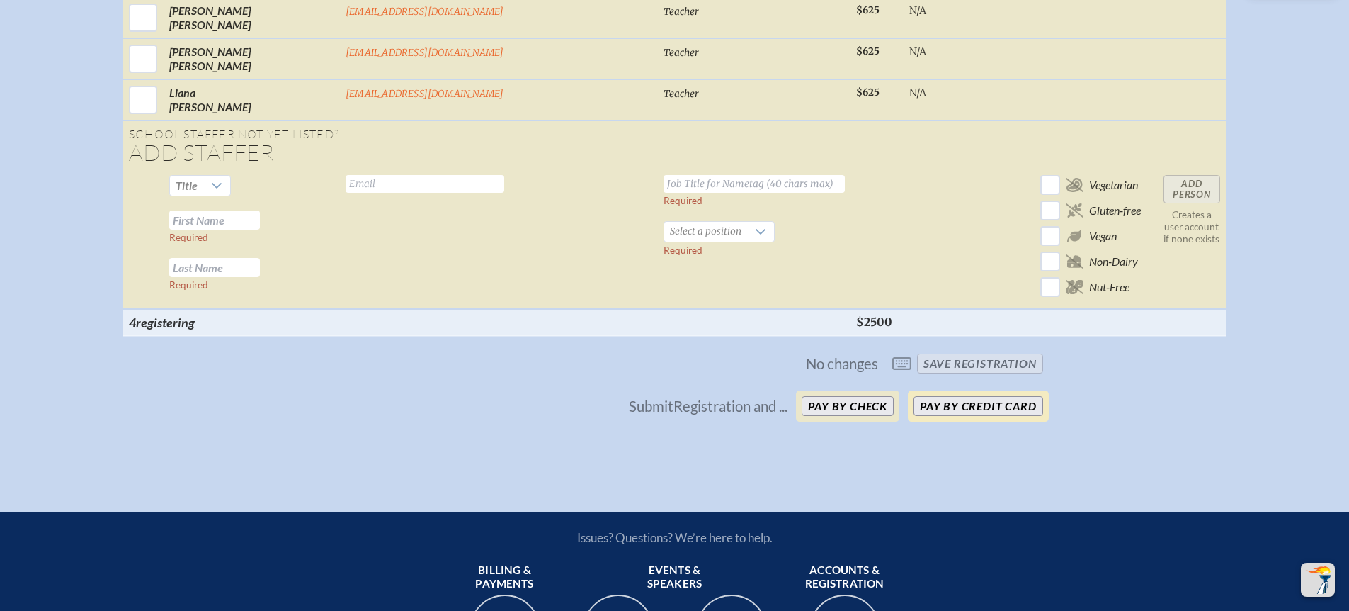
click at [929, 405] on button "Pay by Credit Card" at bounding box center [978, 406] width 129 height 20
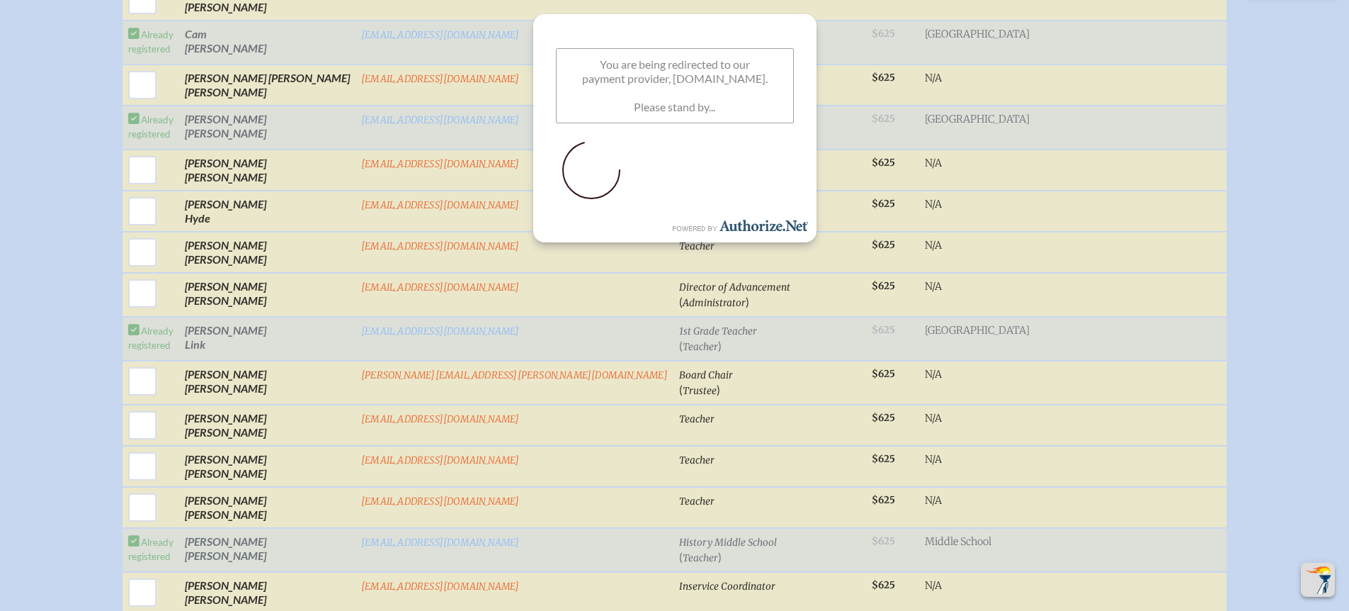
scroll to position [475, 0]
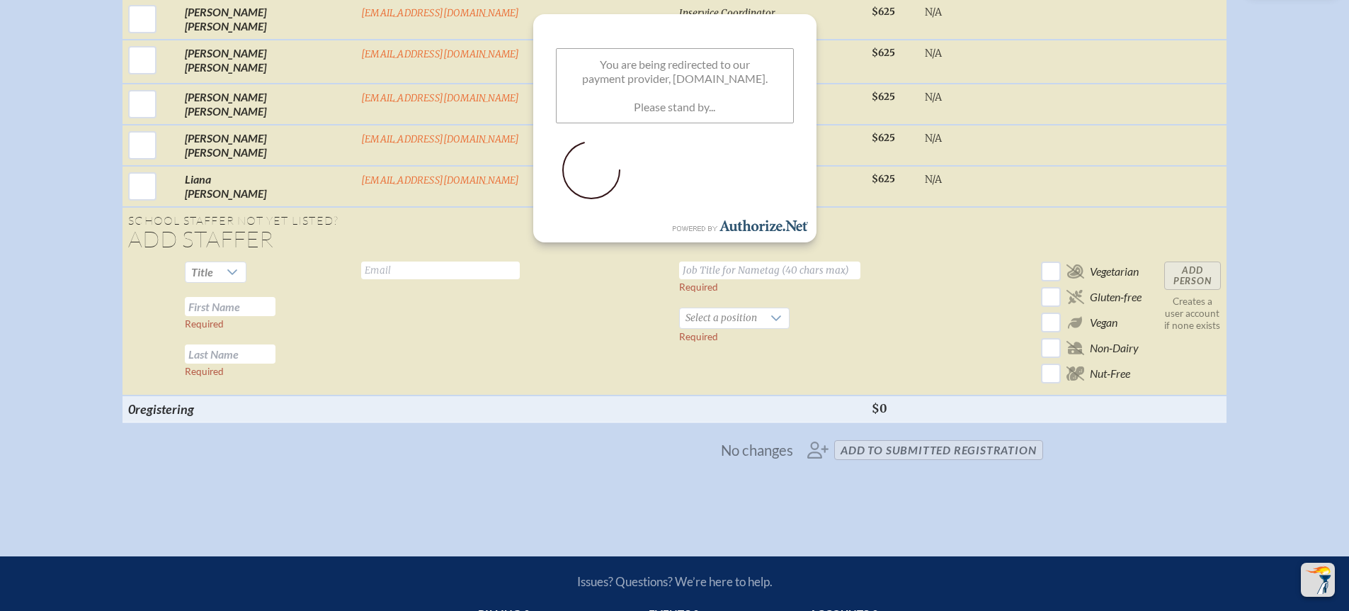
scroll to position [1389, 0]
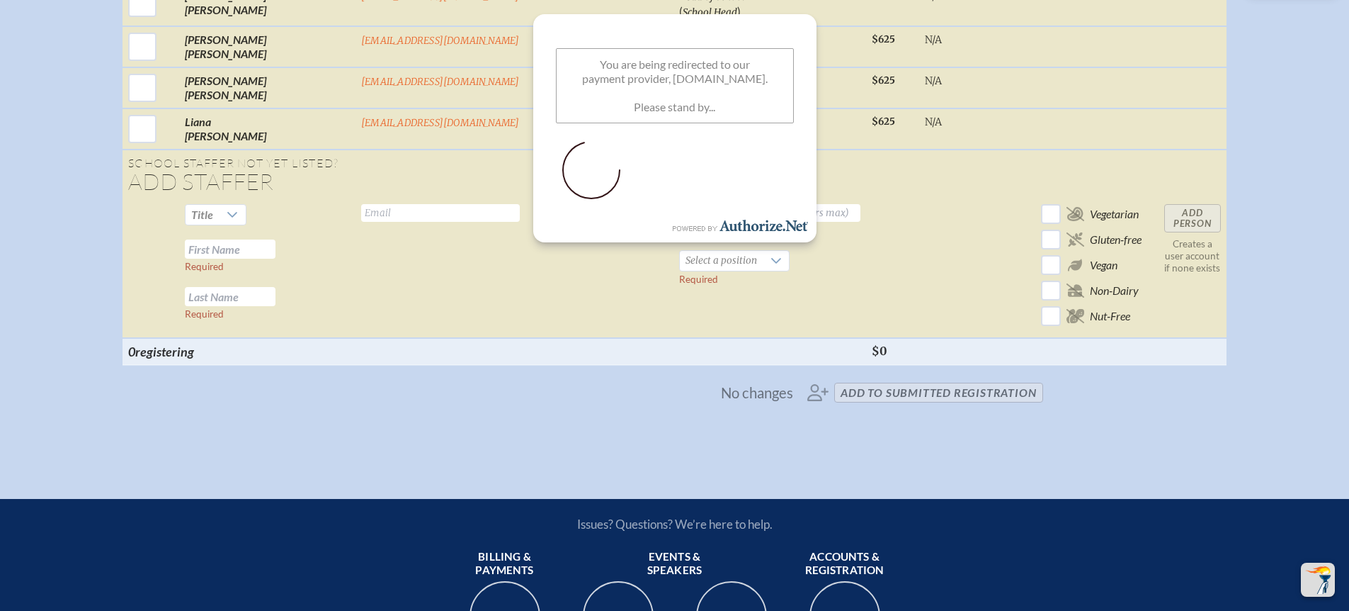
click at [701, 232] on img at bounding box center [740, 225] width 142 height 18
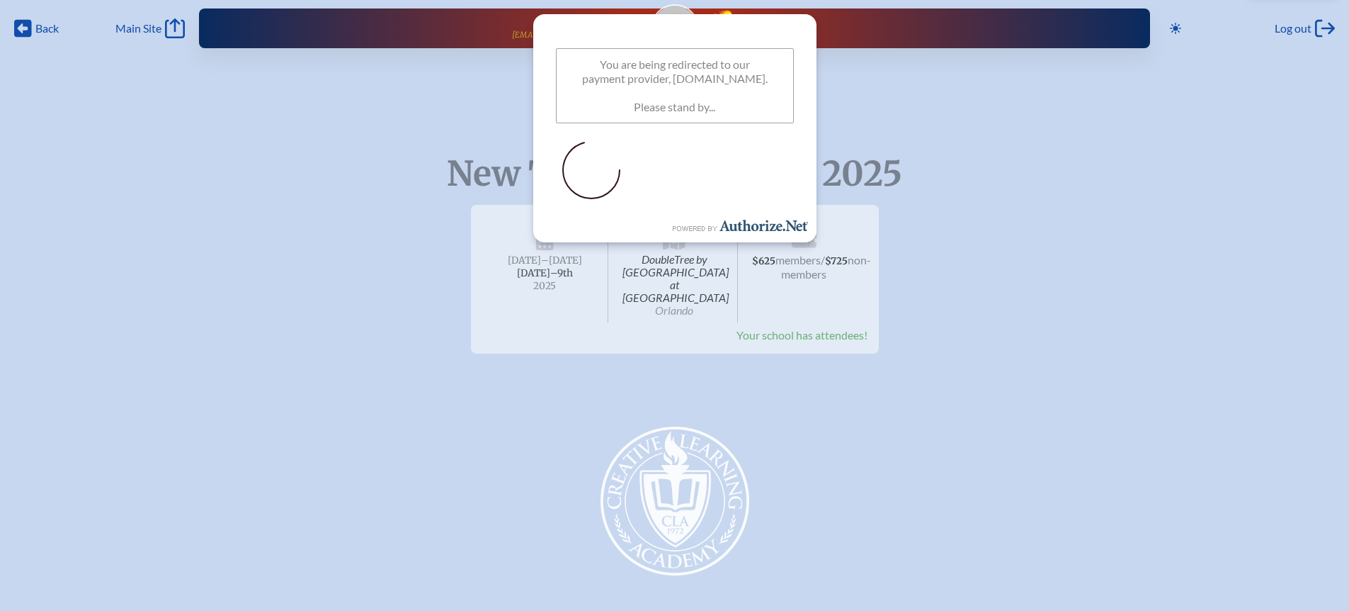
scroll to position [0, 0]
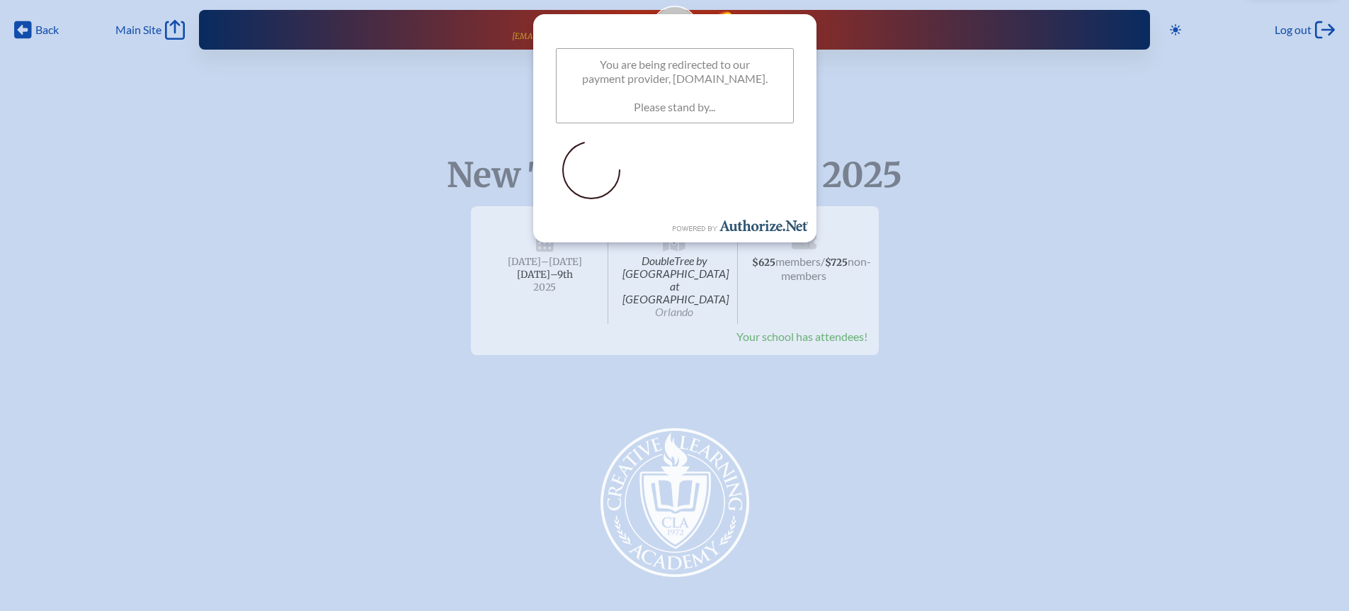
click at [837, 329] on span "Your school has attendees!" at bounding box center [802, 335] width 131 height 13
click at [748, 198] on p at bounding box center [675, 172] width 238 height 74
click at [1039, 283] on div "New Teacher Institute 2025 DoubleTree by [GEOGRAPHIC_DATA] at [GEOGRAPHIC_DATA]…" at bounding box center [674, 275] width 1349 height 160
click at [742, 118] on p "You are being redirected to our payment provider, [DOMAIN_NAME]. Please stand b…" at bounding box center [675, 85] width 238 height 75
click at [1033, 421] on div "Creative Learning Academy" at bounding box center [674, 500] width 1349 height 176
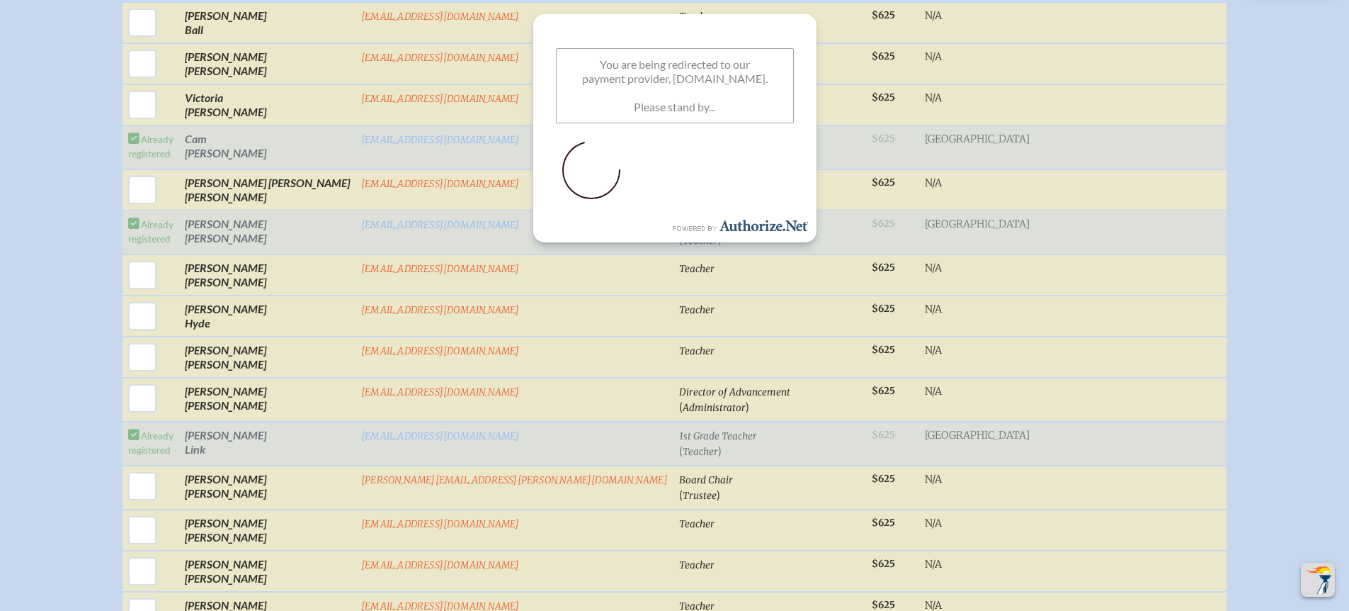
scroll to position [928, 0]
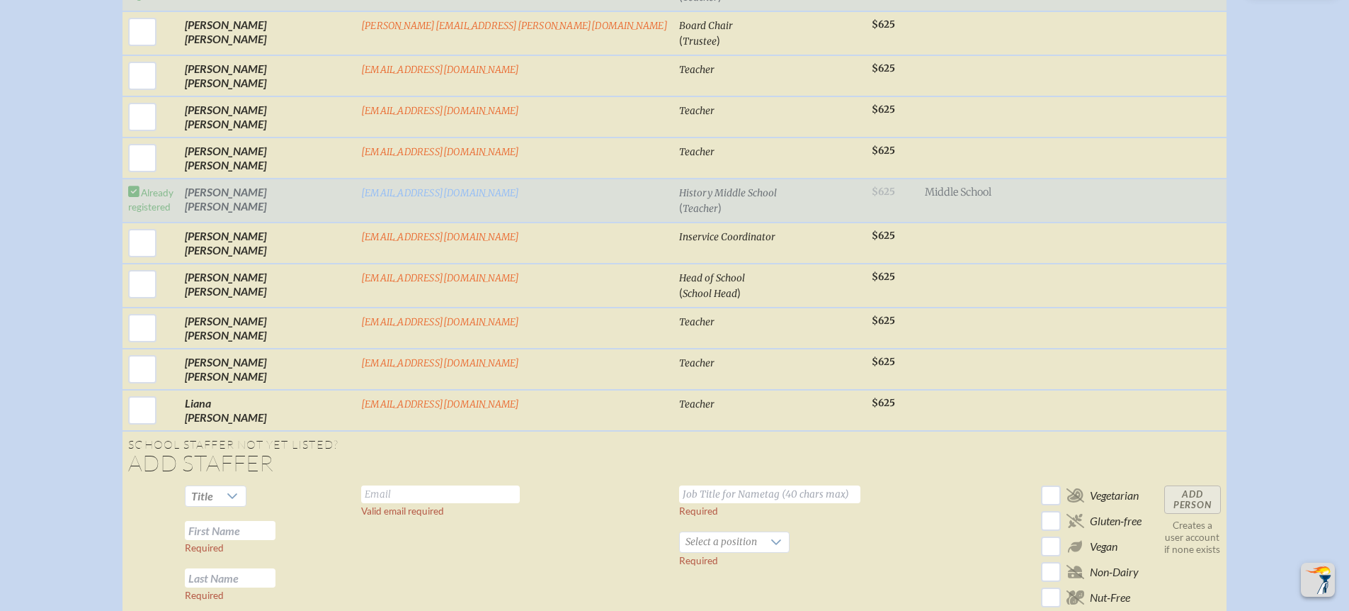
scroll to position [1576, 0]
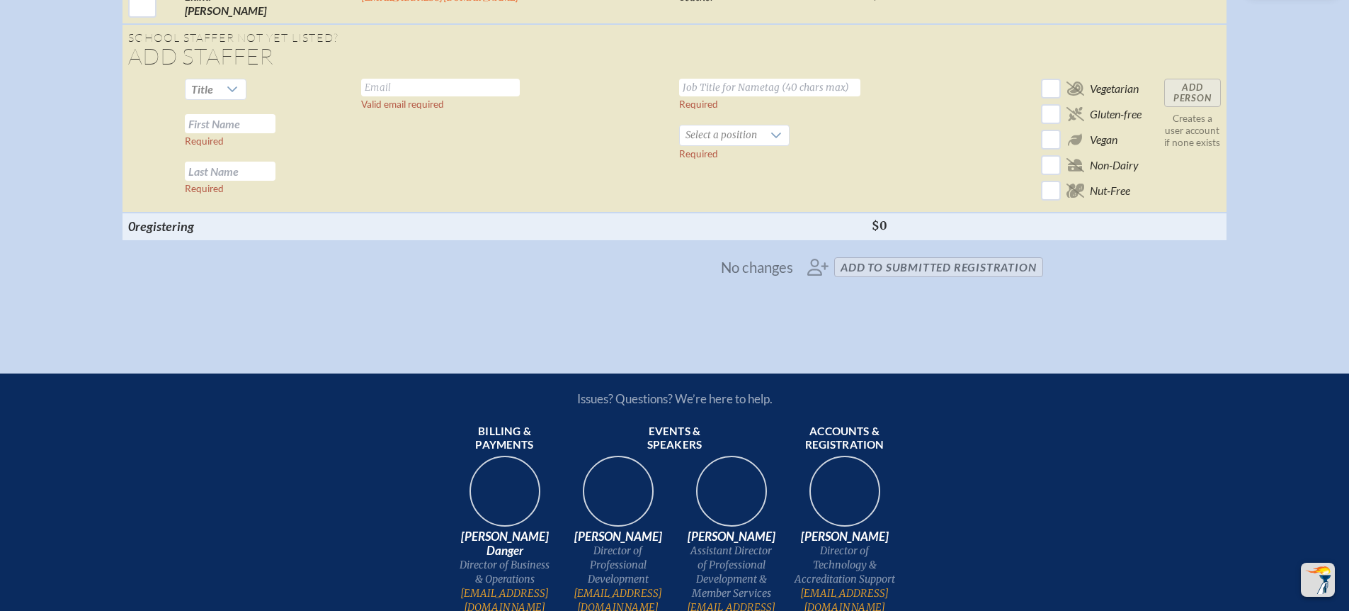
click at [774, 272] on span "No changes" at bounding box center [757, 268] width 72 height 18
click at [866, 217] on th "$0" at bounding box center [892, 225] width 53 height 27
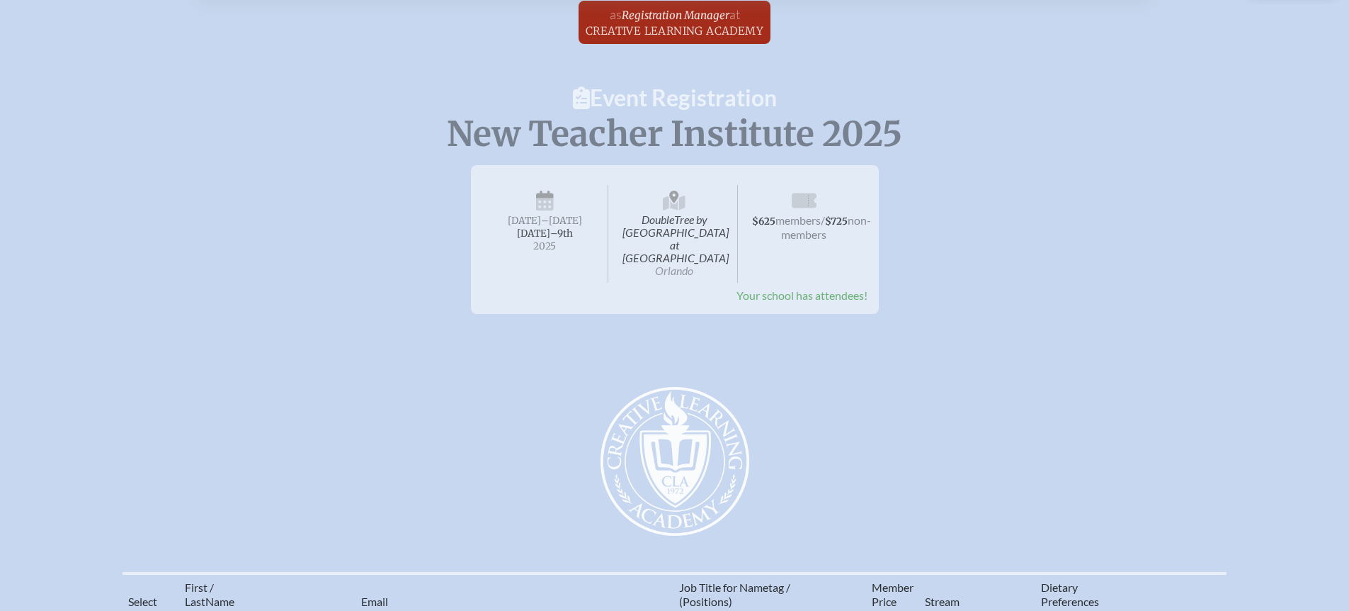
scroll to position [0, 0]
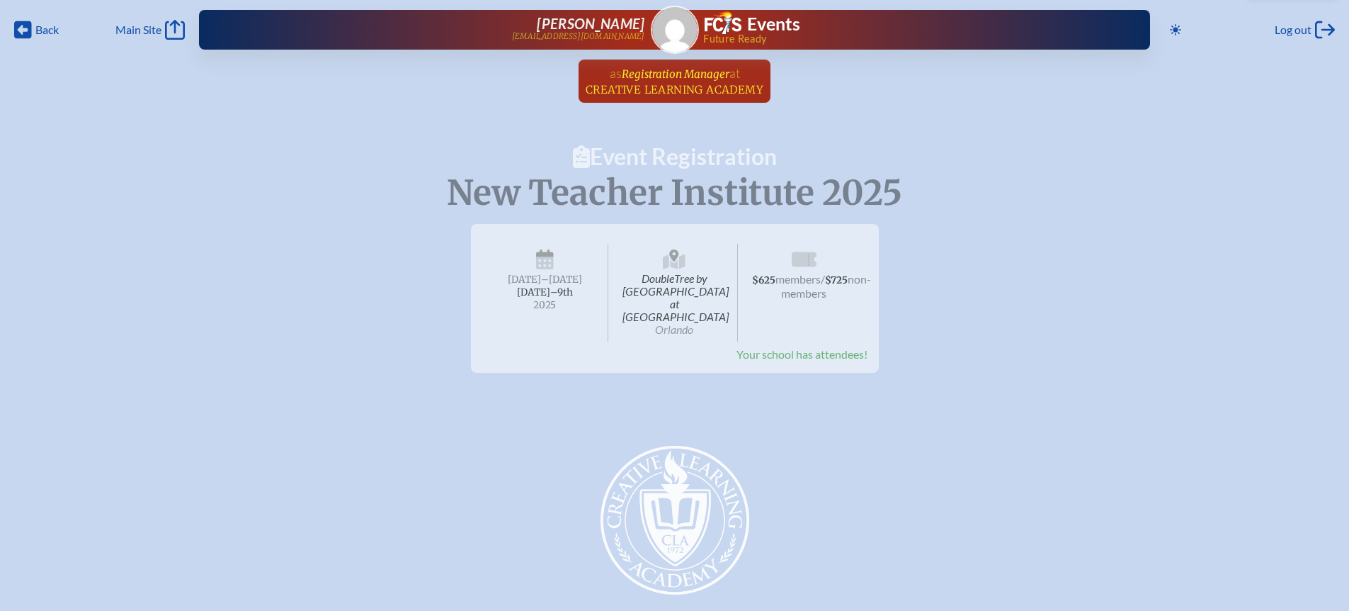
click at [686, 87] on span "Creative Learning Academy" at bounding box center [675, 89] width 178 height 13
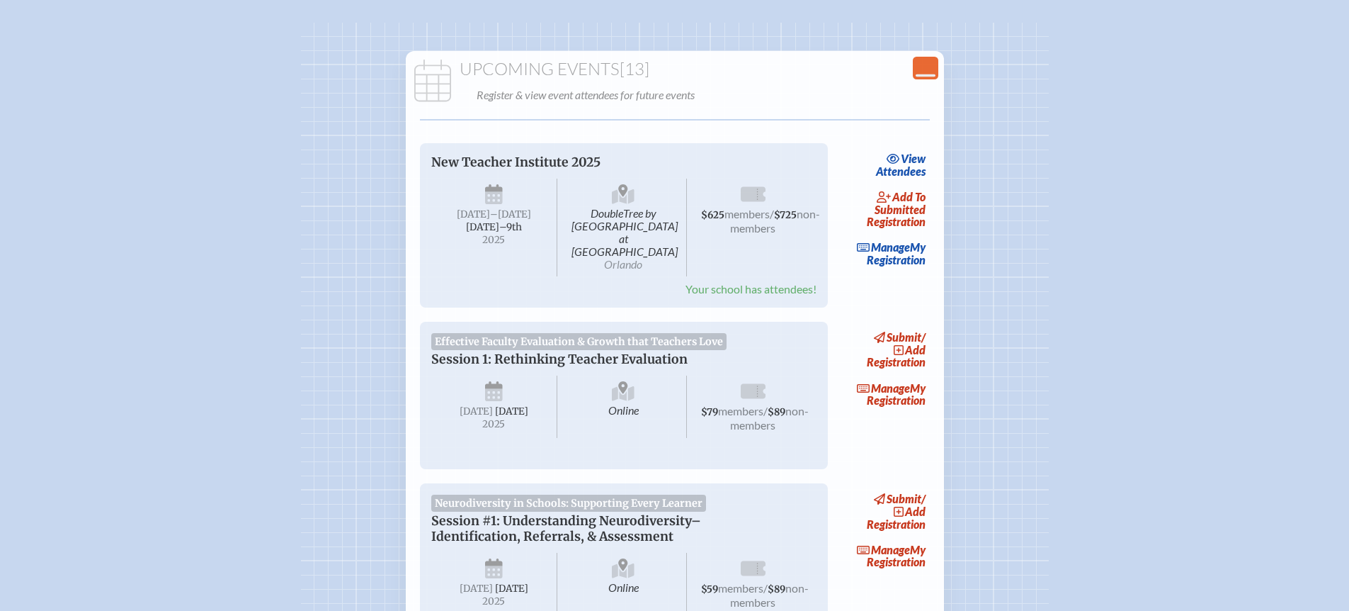
scroll to position [127, 0]
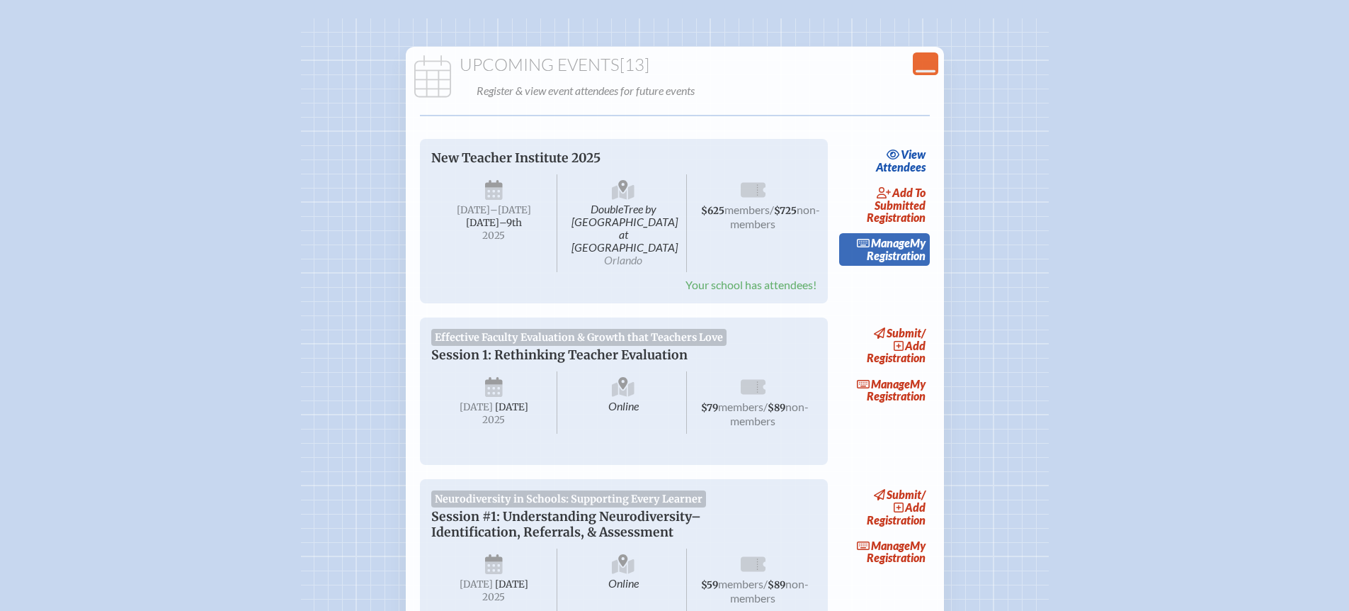
click at [892, 255] on link "Manage My Registration" at bounding box center [884, 249] width 91 height 33
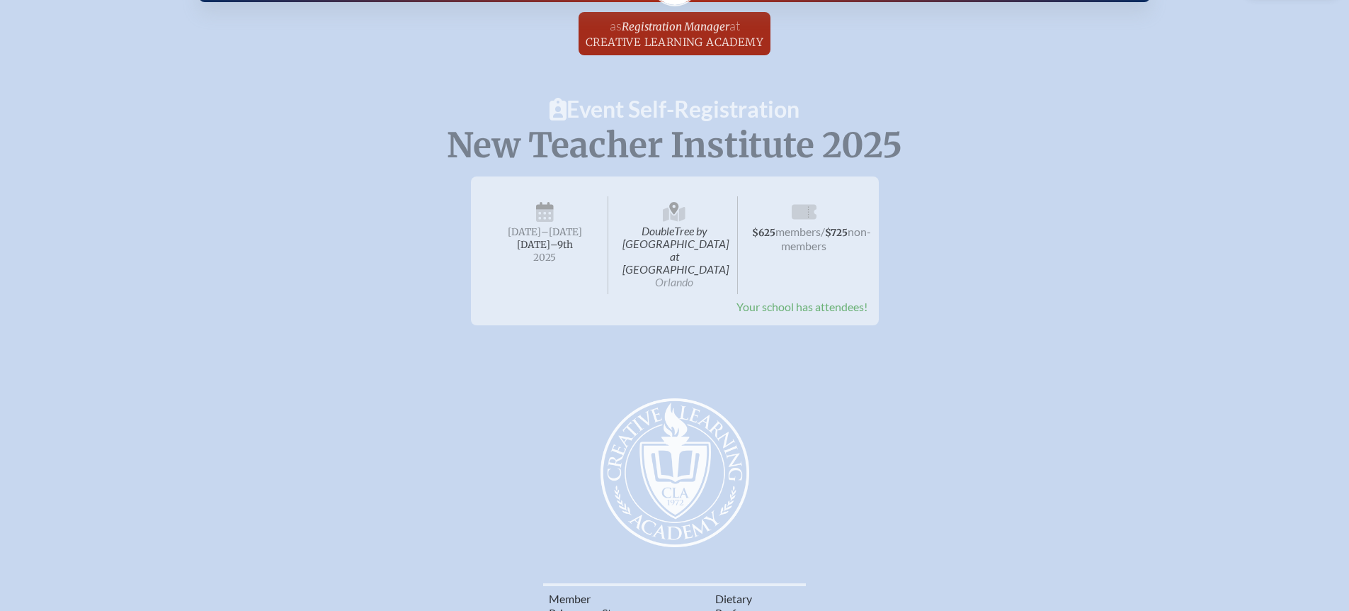
scroll to position [39, 0]
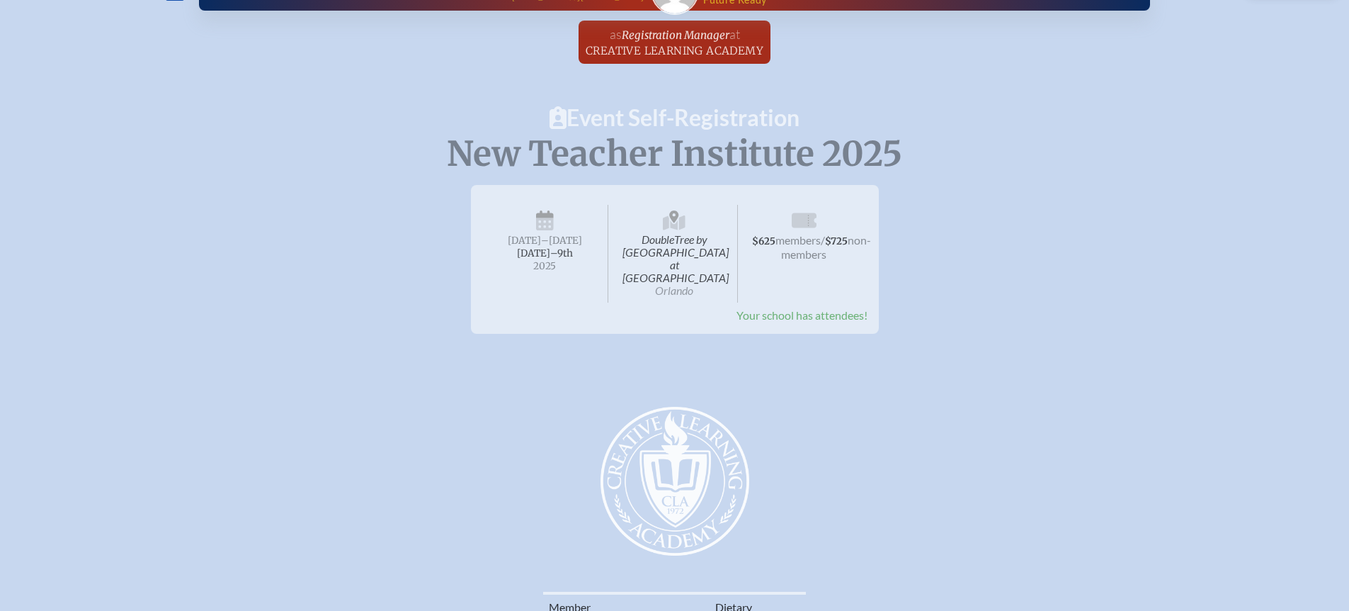
scroll to position [127, 0]
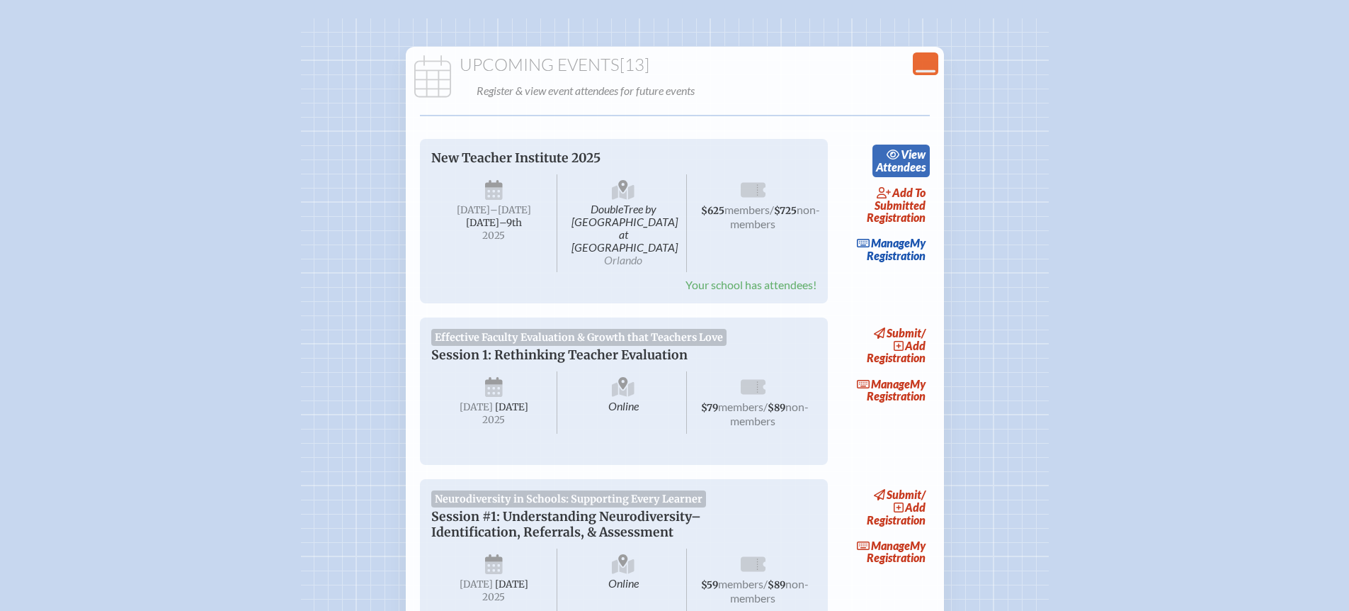
click at [894, 162] on link "view Attendees" at bounding box center [901, 160] width 57 height 33
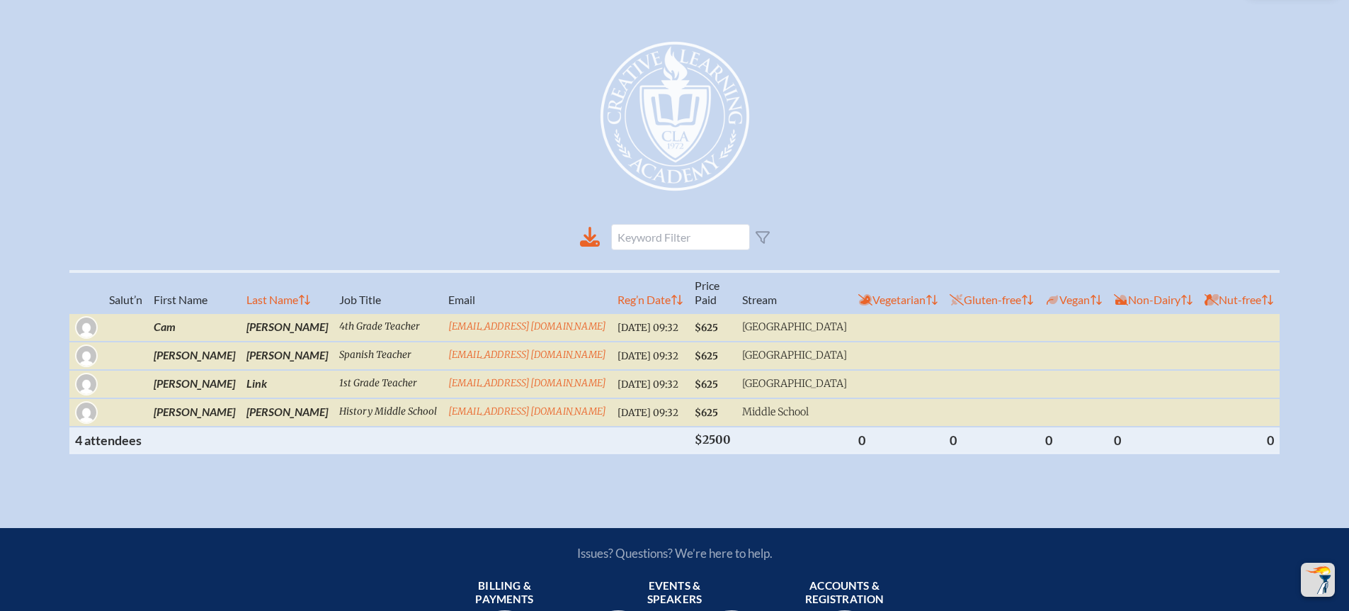
scroll to position [402, 0]
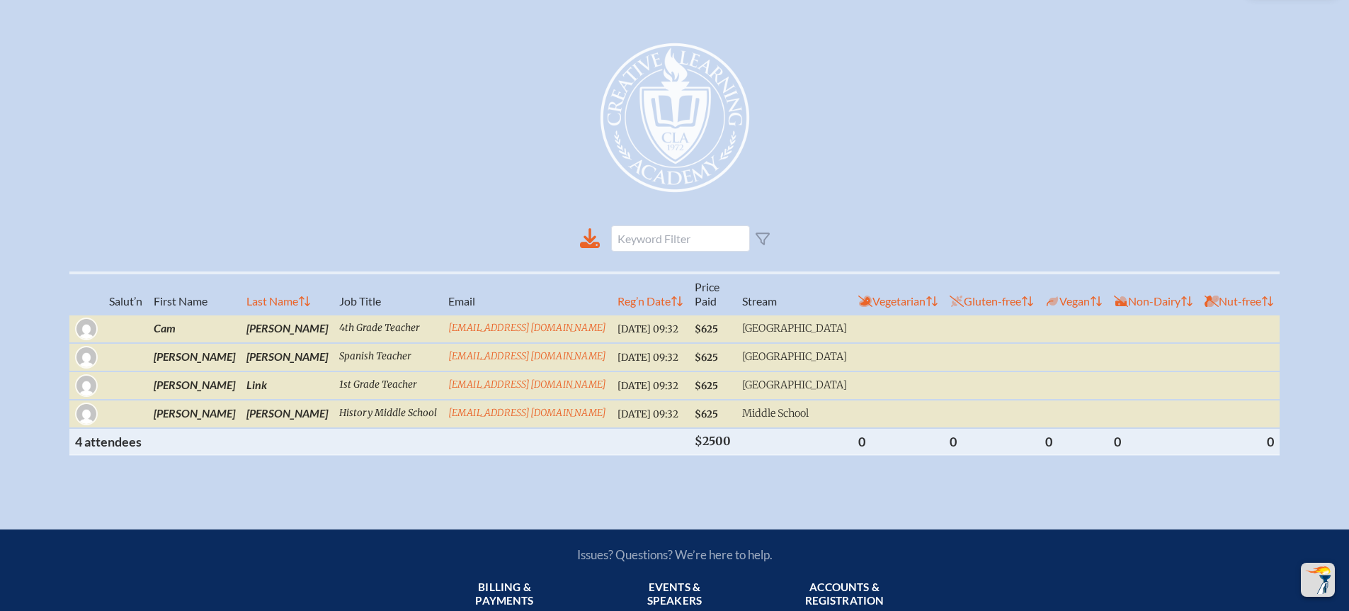
click at [730, 428] on th "$2500" at bounding box center [712, 441] width 47 height 27
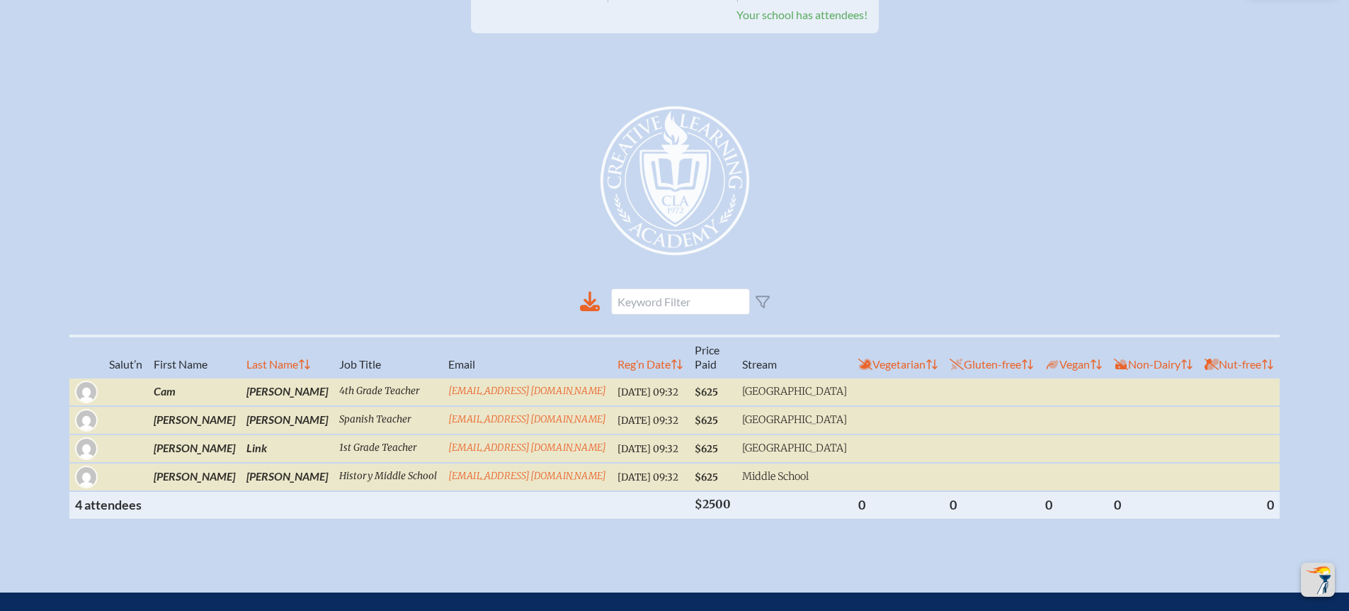
scroll to position [404, 0]
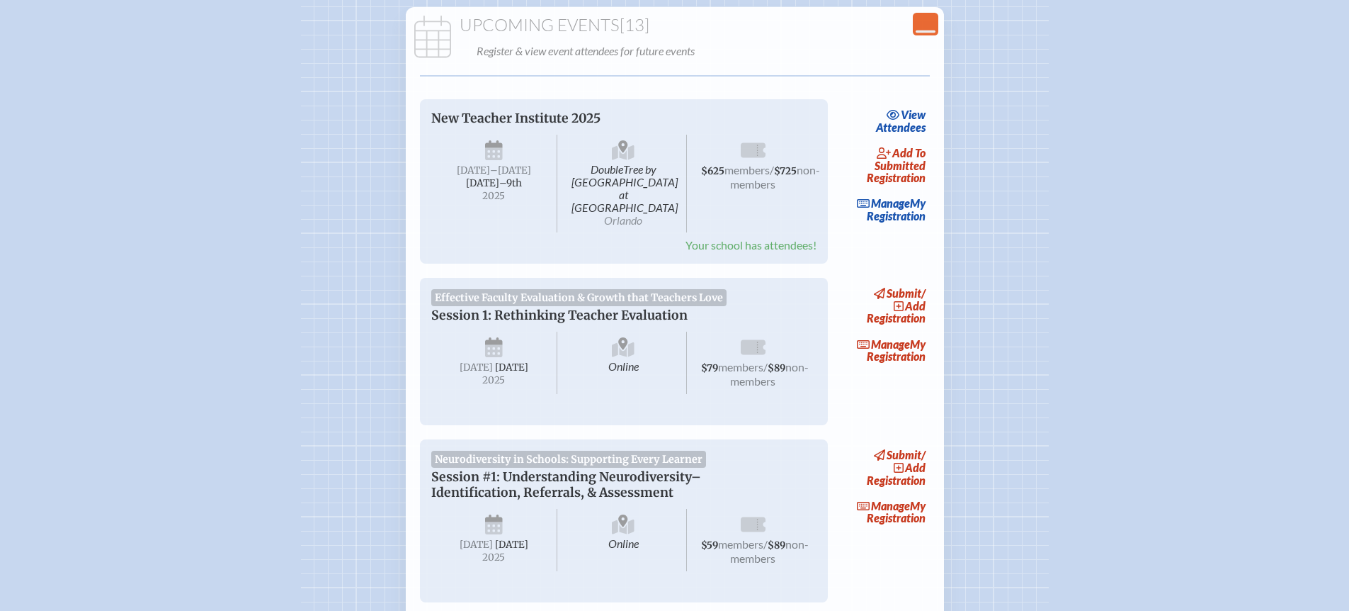
scroll to position [152, 0]
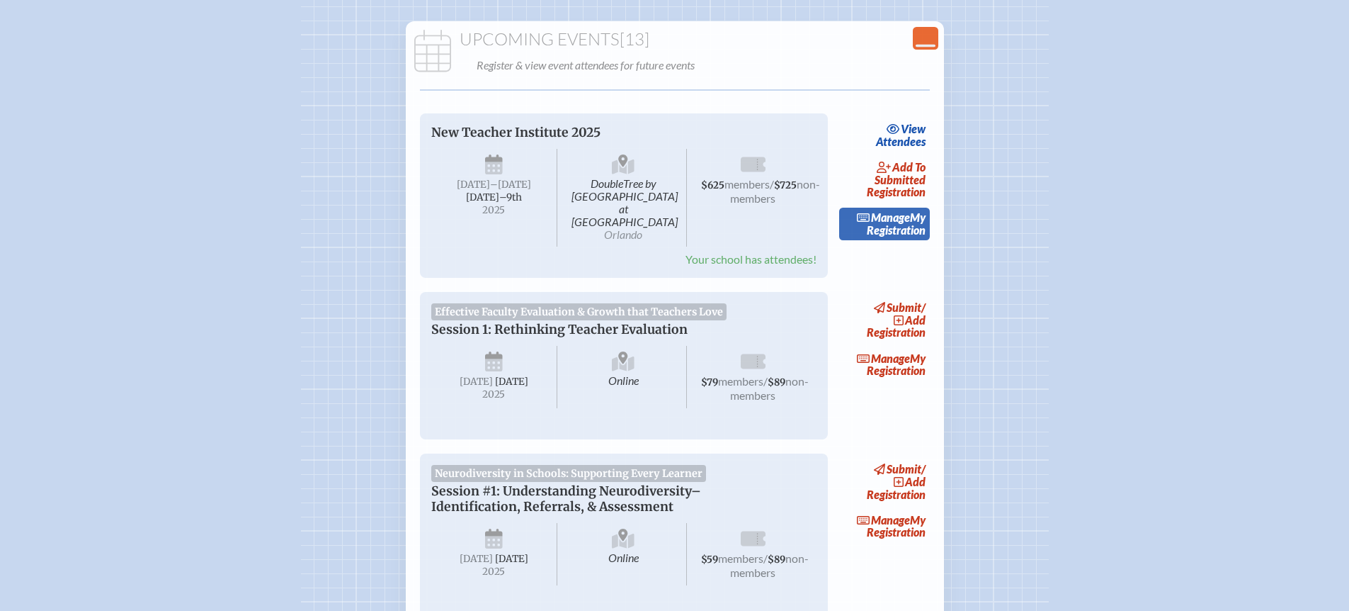
click at [883, 229] on link "Manage My Registration" at bounding box center [884, 224] width 91 height 33
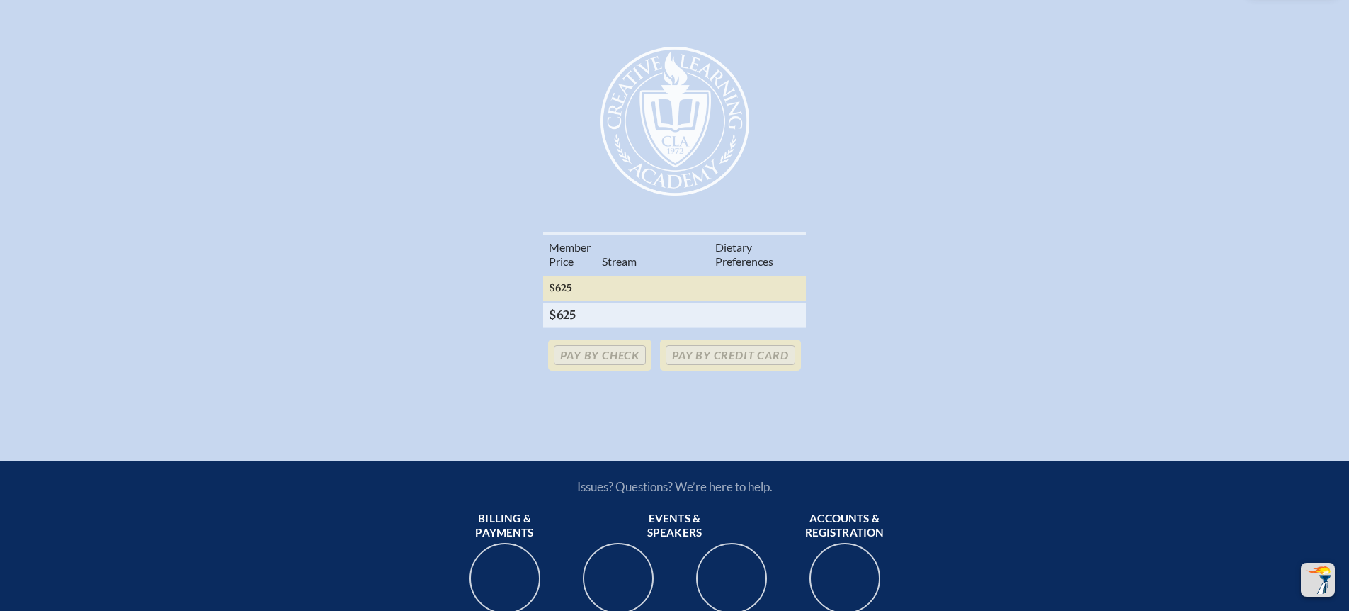
scroll to position [402, 0]
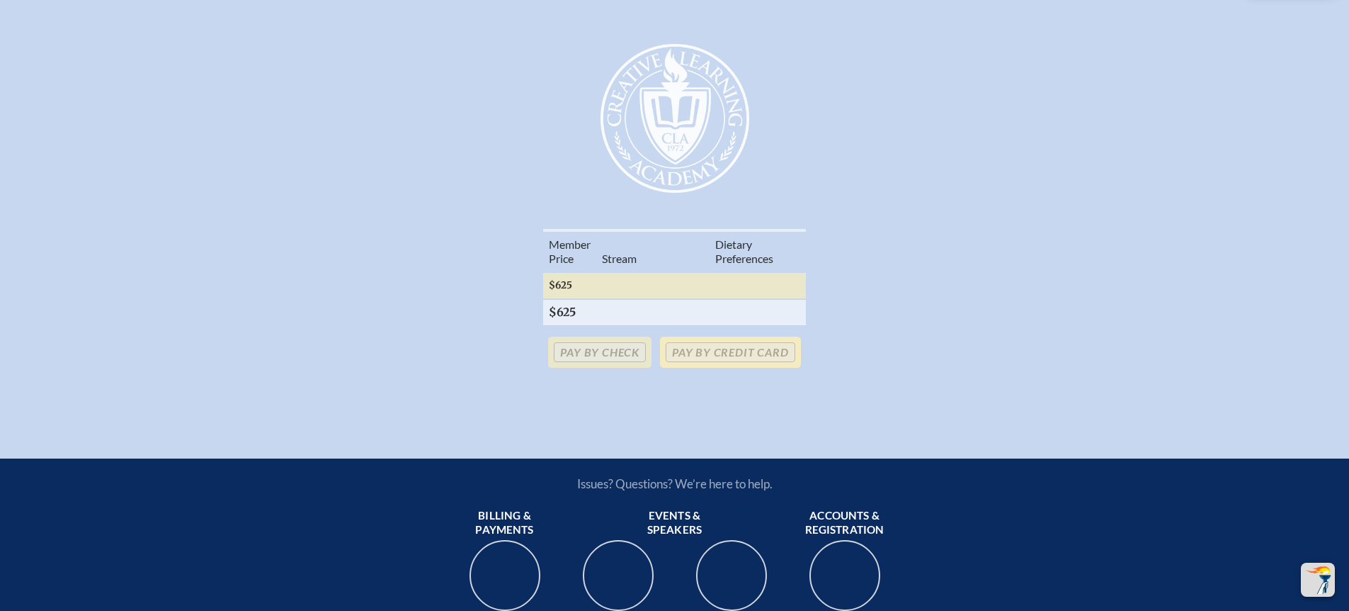
click at [707, 351] on p "Pay by Credit Card" at bounding box center [730, 351] width 140 height 31
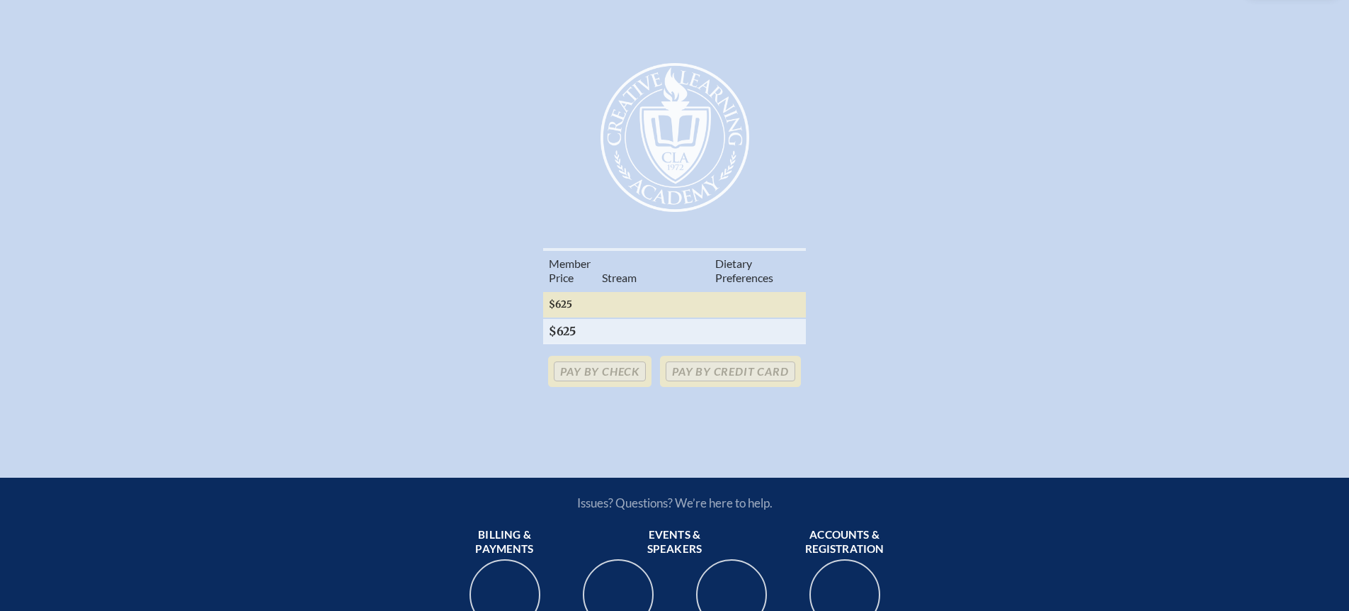
scroll to position [406, 0]
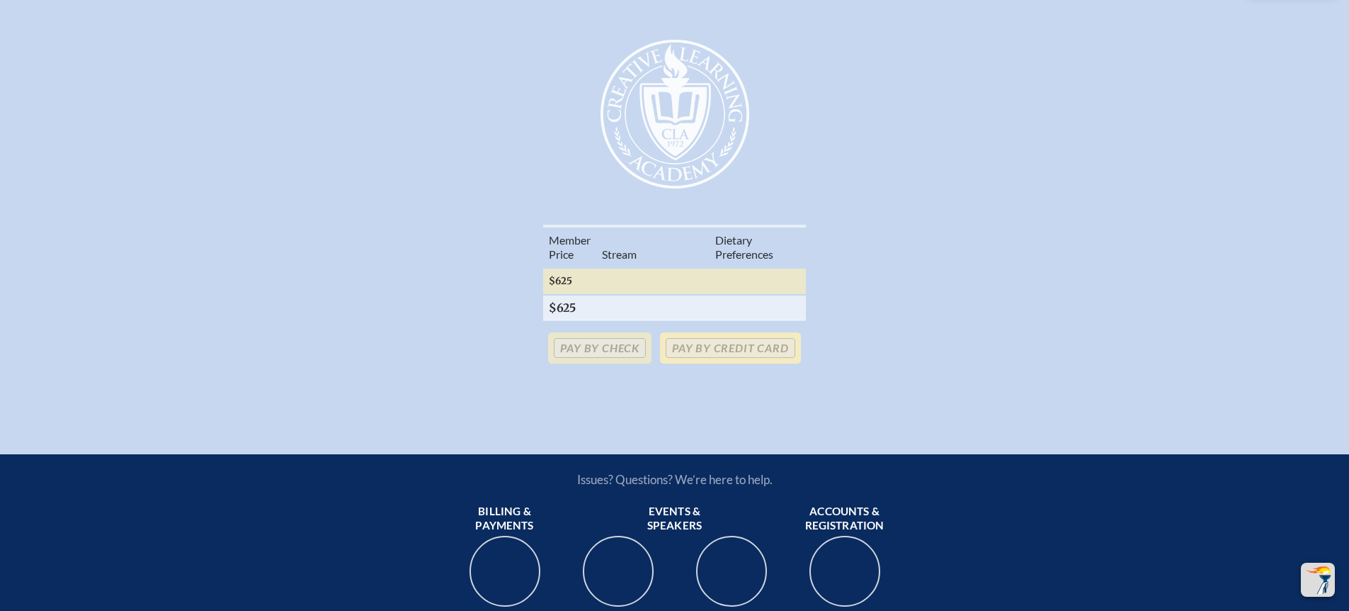
click at [688, 344] on p "Pay by Credit Card" at bounding box center [730, 347] width 140 height 31
drag, startPoint x: 602, startPoint y: 307, endPoint x: 574, endPoint y: 293, distance: 31.4
click at [601, 306] on th at bounding box center [652, 307] width 113 height 25
click at [571, 295] on th "$625" at bounding box center [569, 307] width 53 height 25
click at [693, 339] on p "Pay by Credit Card" at bounding box center [730, 347] width 140 height 31
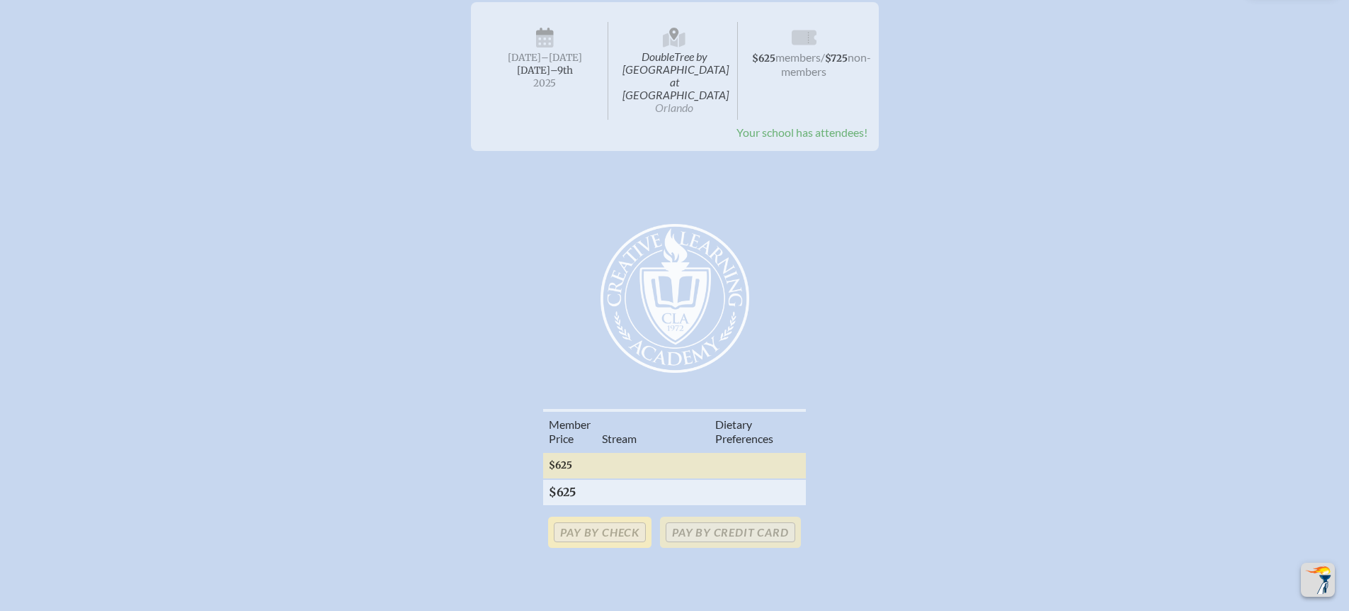
scroll to position [0, 0]
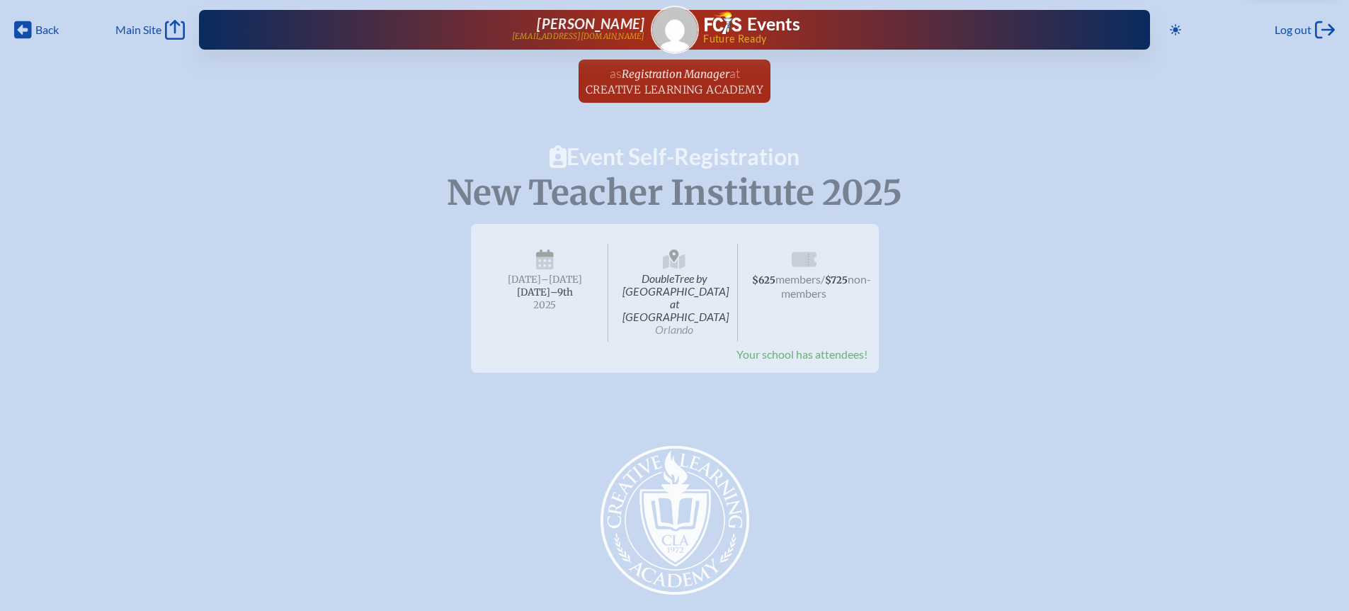
click at [768, 347] on span "Your school has attendees!" at bounding box center [802, 353] width 131 height 13
click at [798, 263] on icon at bounding box center [804, 259] width 25 height 15
click at [814, 347] on span "Your school has attendees!" at bounding box center [802, 353] width 131 height 13
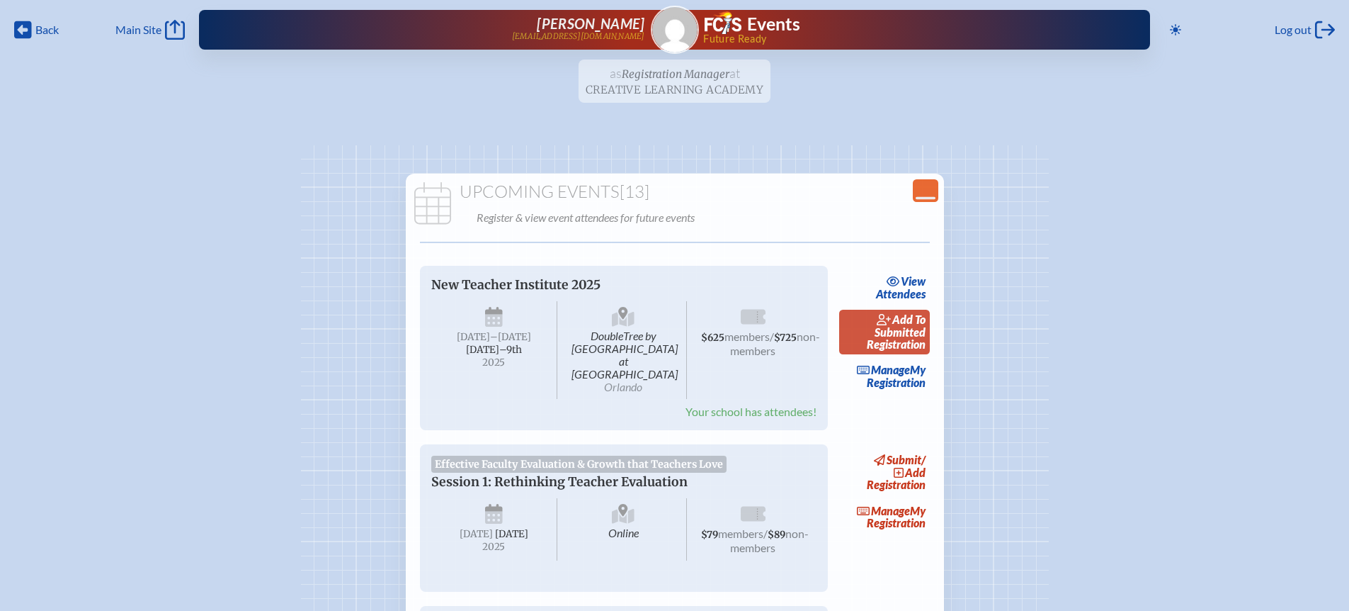
click at [910, 336] on link "add to submitted Registration" at bounding box center [884, 332] width 91 height 45
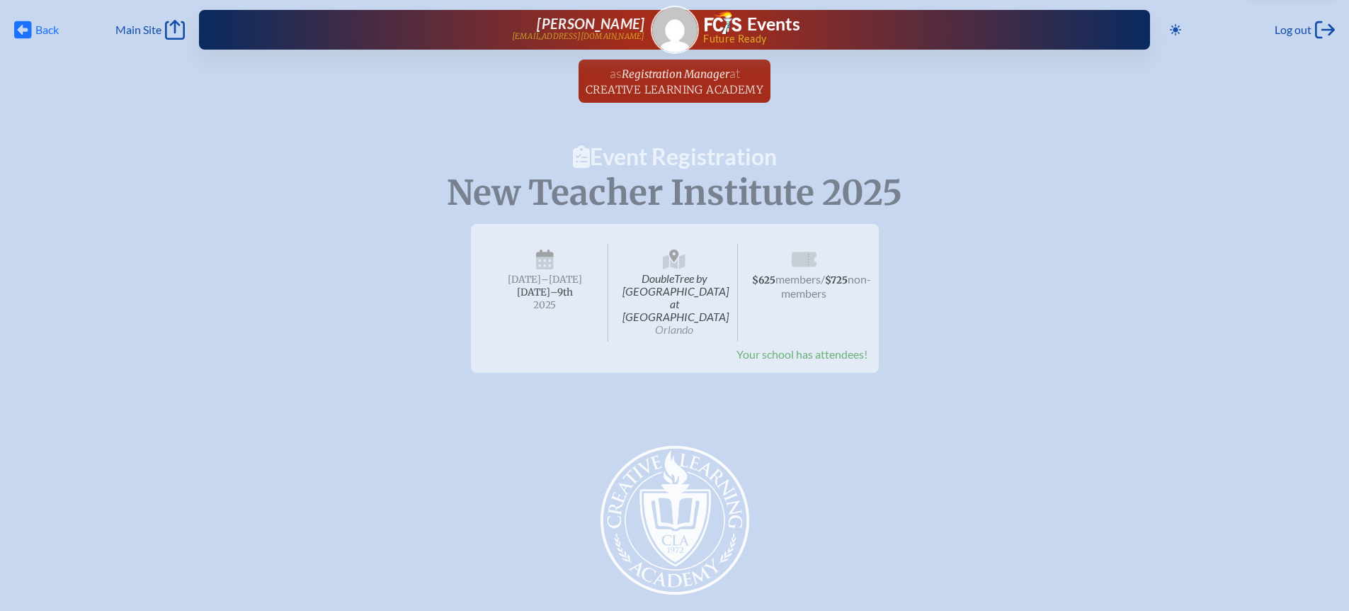
click at [38, 35] on span "Back" at bounding box center [46, 30] width 23 height 14
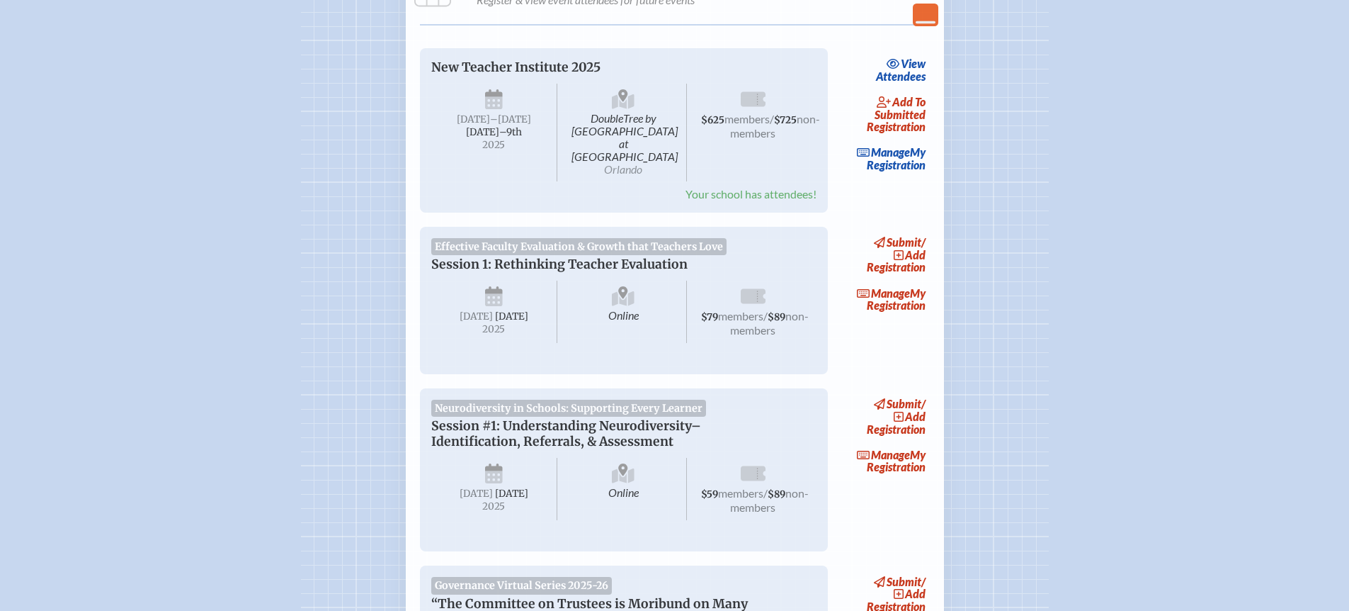
scroll to position [230, 0]
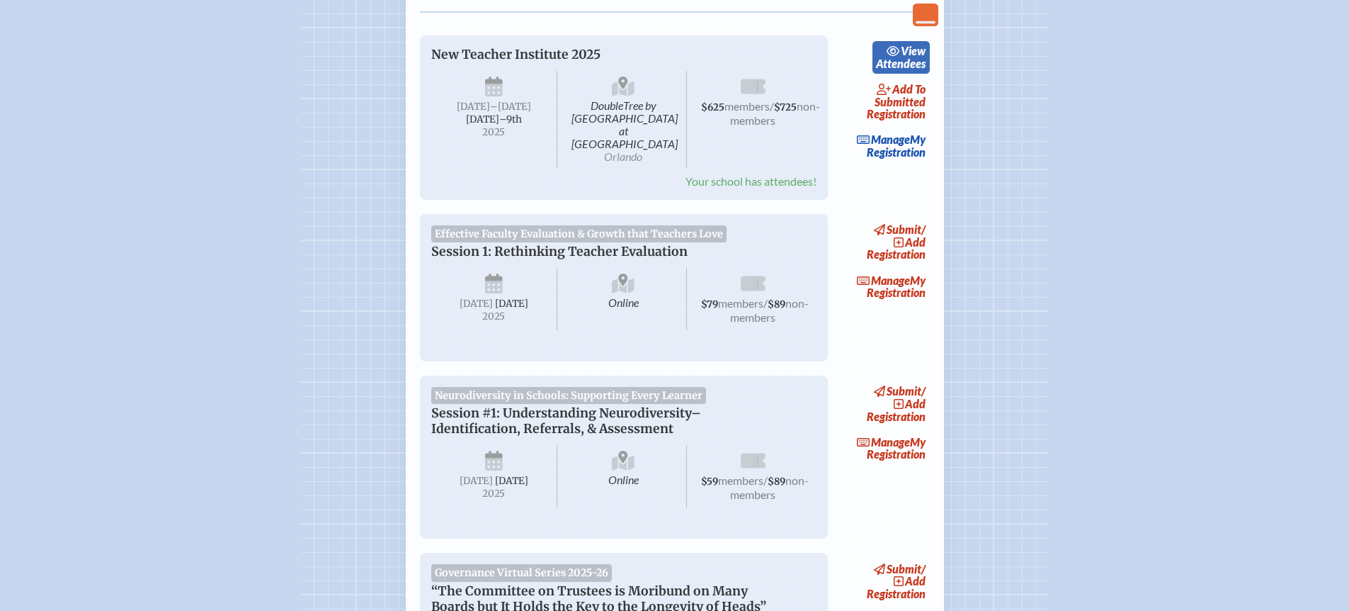
click at [909, 67] on link "view Attendees" at bounding box center [901, 57] width 57 height 33
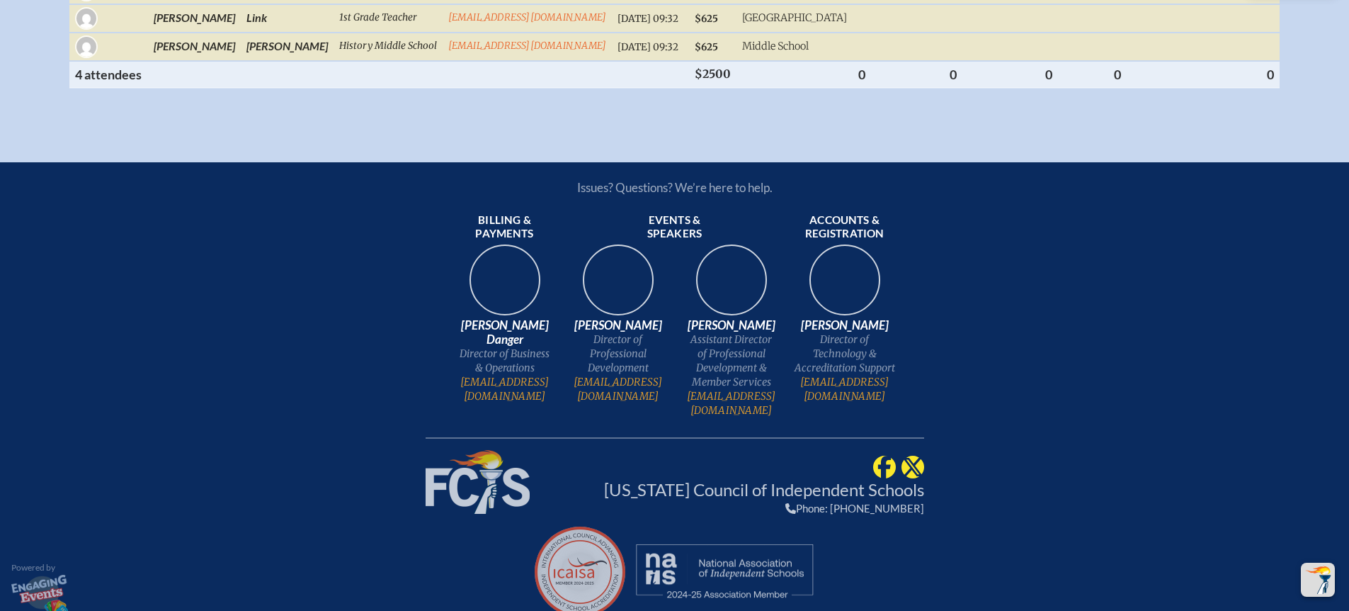
scroll to position [770, 0]
drag, startPoint x: 913, startPoint y: 377, endPoint x: 803, endPoint y: 380, distance: 110.6
click at [803, 380] on ul "Billing & payments Keara Danger Director of Business & Operations kdanger@fcis.…" at bounding box center [675, 312] width 499 height 210
